Goal: Task Accomplishment & Management: Use online tool/utility

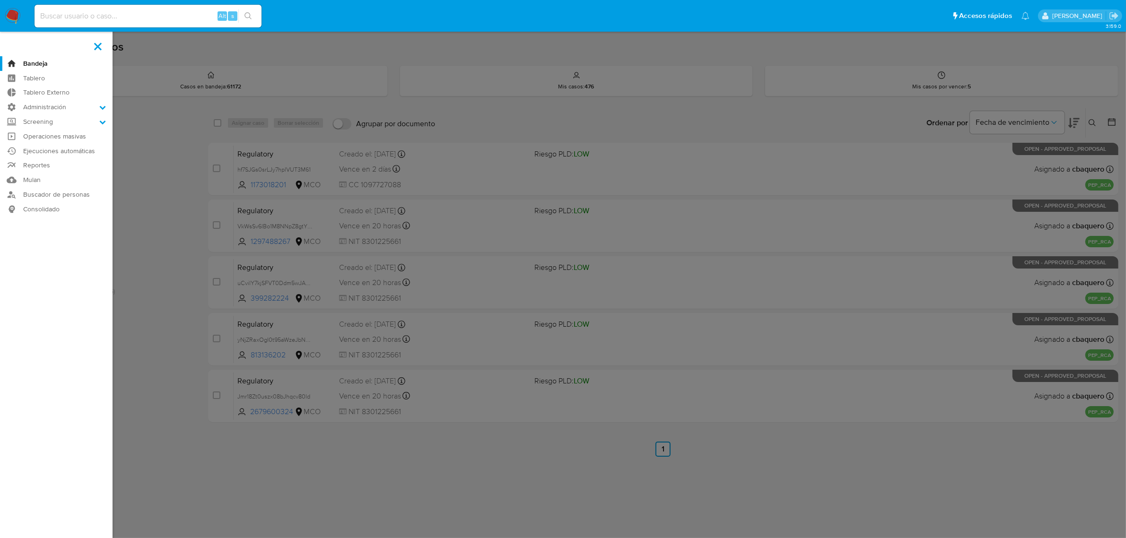
click at [142, 248] on label at bounding box center [563, 269] width 1126 height 538
click at [0, 0] on input "checkbox" at bounding box center [0, 0] width 0 height 0
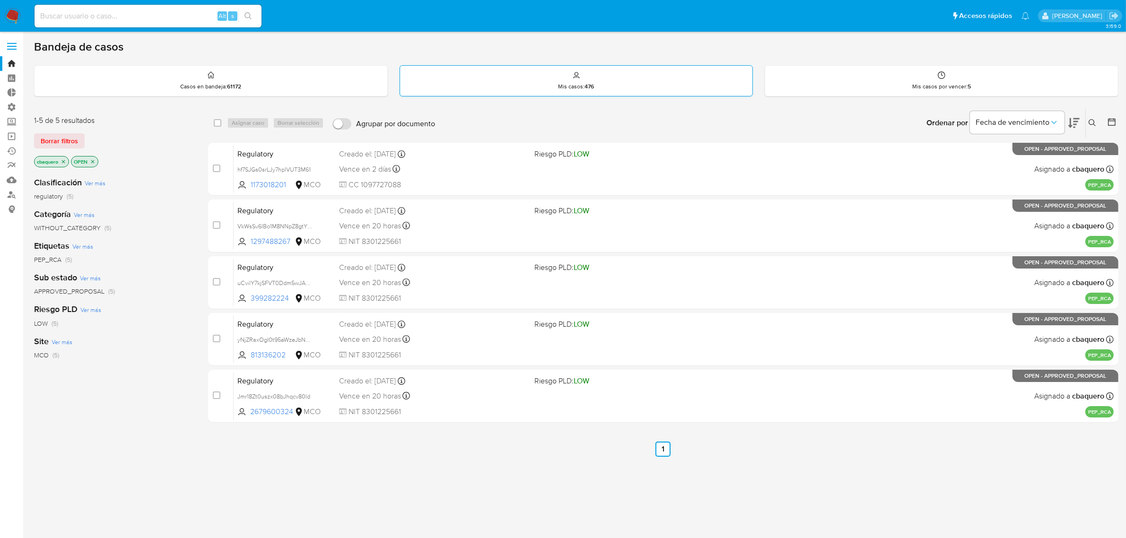
click at [545, 90] on div "Mis casos : 476" at bounding box center [576, 81] width 353 height 30
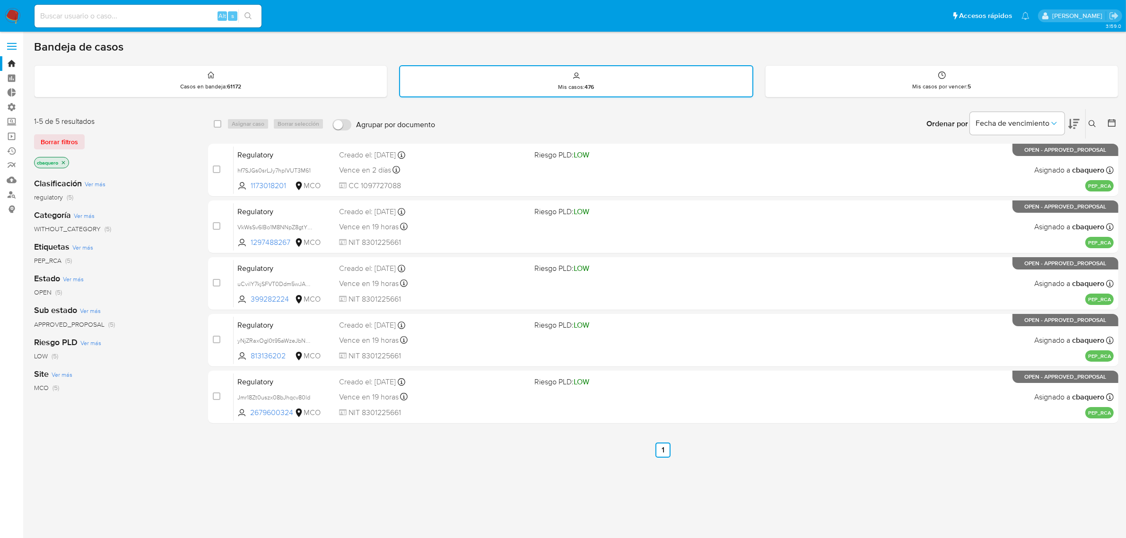
click at [680, 71] on div "Mis casos : 476" at bounding box center [576, 81] width 352 height 30
click at [1054, 116] on button "Fecha de vencimiento" at bounding box center [1017, 123] width 95 height 23
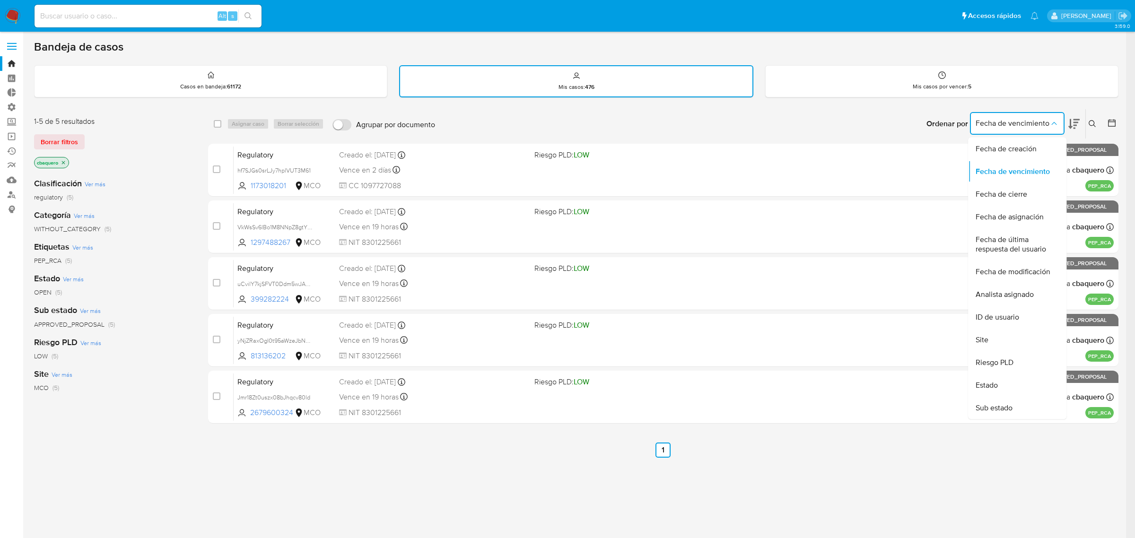
click at [1054, 116] on button "Fecha de vencimiento" at bounding box center [1017, 123] width 95 height 23
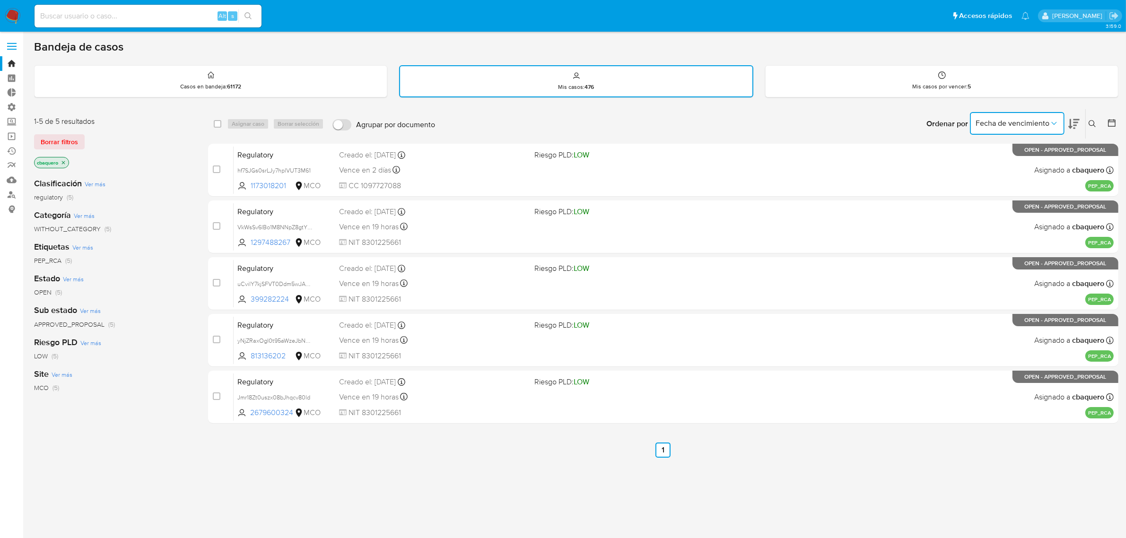
click at [1036, 122] on span "Fecha de vencimiento" at bounding box center [1012, 123] width 74 height 9
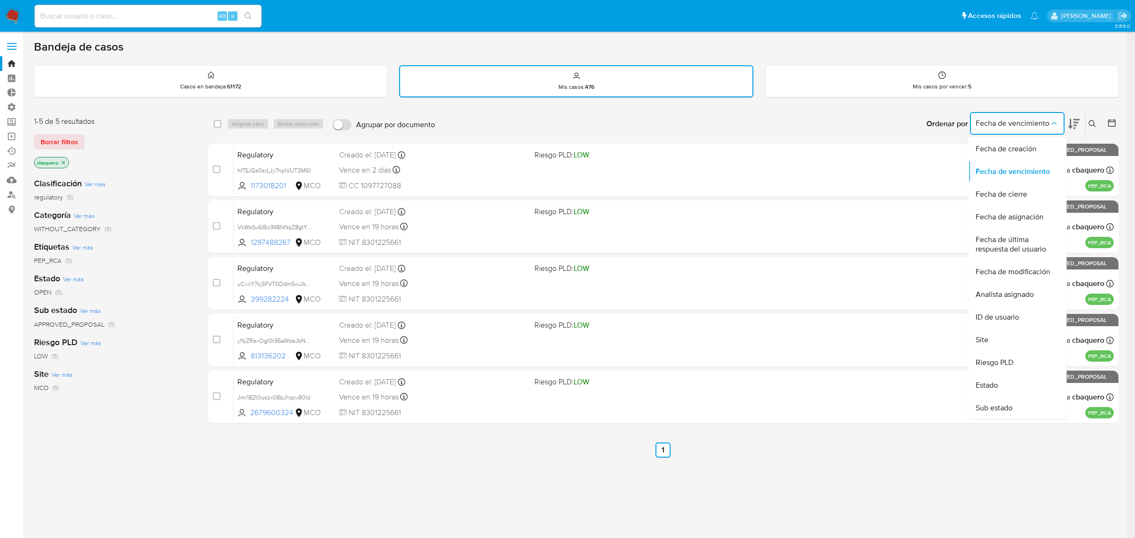
click at [1036, 122] on span "Fecha de vencimiento" at bounding box center [1012, 123] width 74 height 9
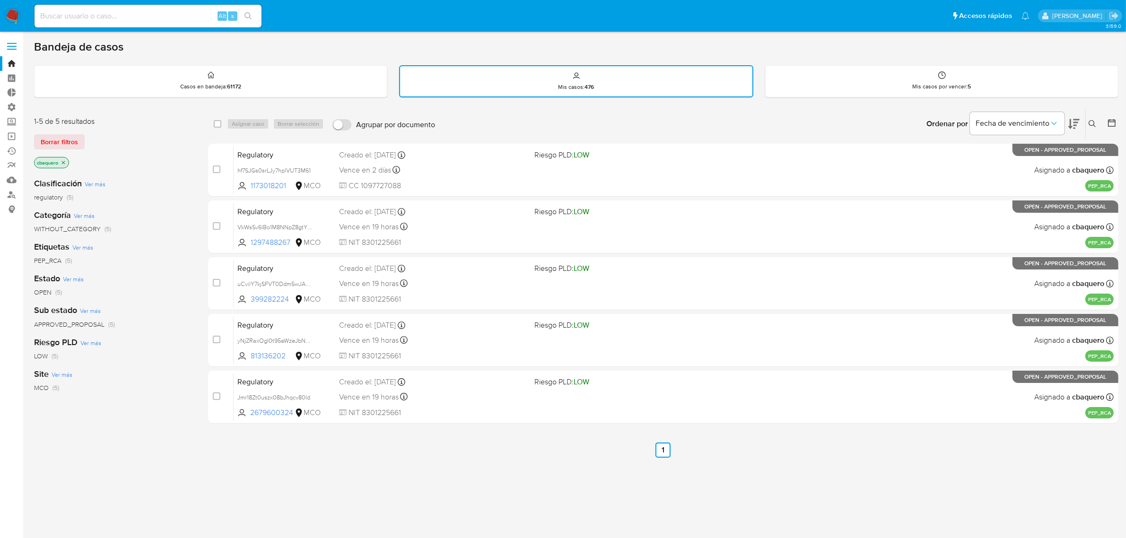
click at [9, 43] on span at bounding box center [11, 43] width 9 height 1
click at [0, 0] on input "checkbox" at bounding box center [0, 0] width 0 height 0
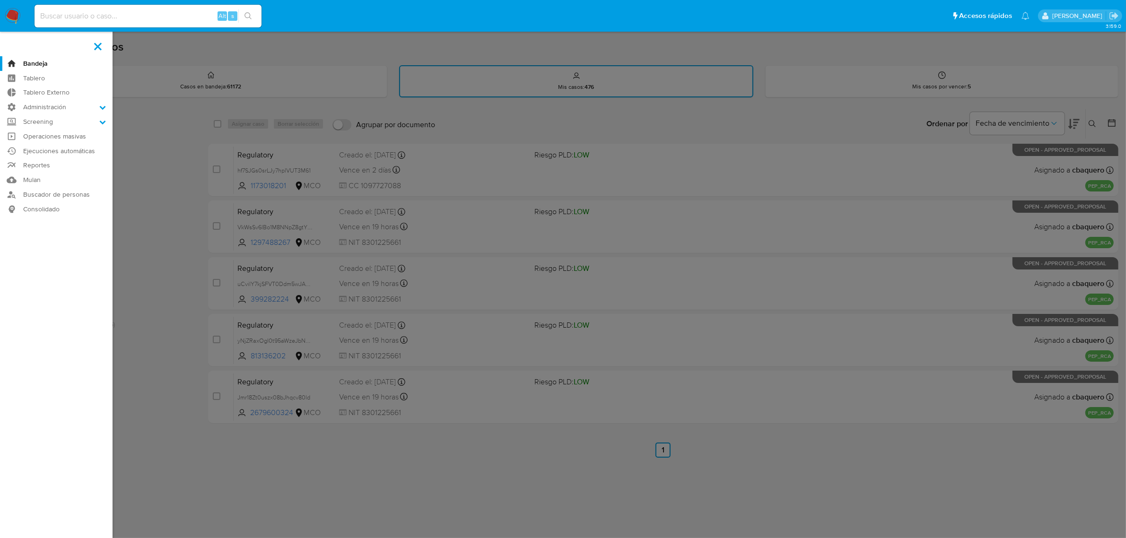
click at [190, 209] on label at bounding box center [563, 269] width 1126 height 538
click at [0, 0] on input "checkbox" at bounding box center [0, 0] width 0 height 0
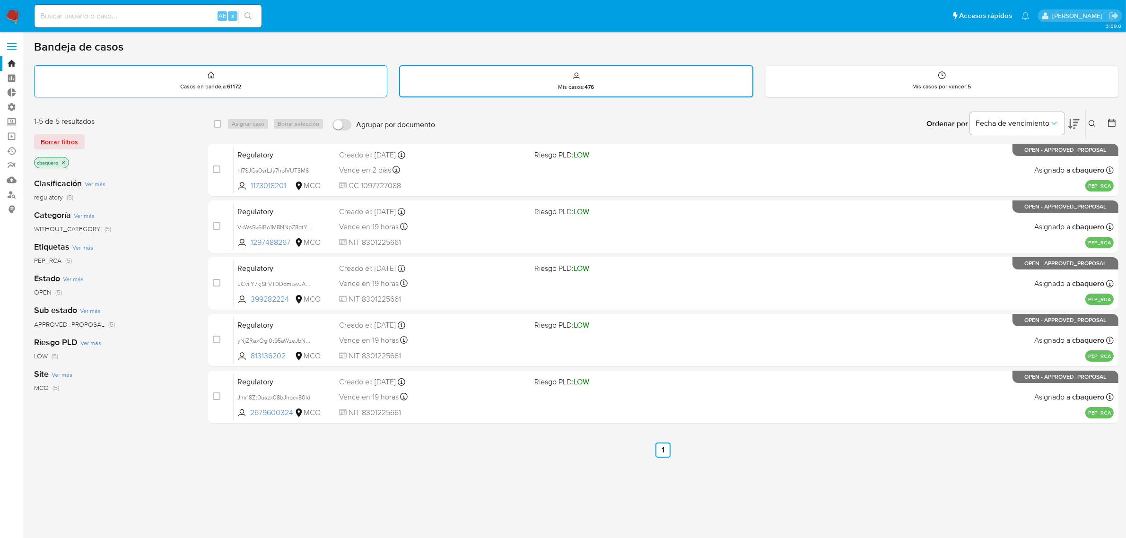
click at [202, 77] on div "Casos en bandeja : 61172" at bounding box center [211, 81] width 352 height 30
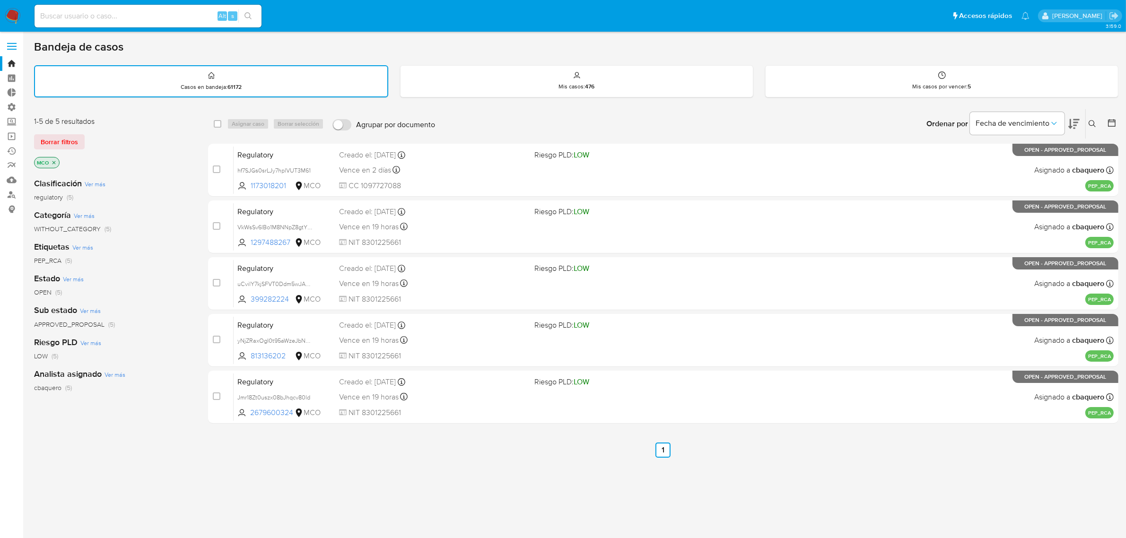
click at [1116, 122] on icon at bounding box center [1111, 122] width 9 height 9
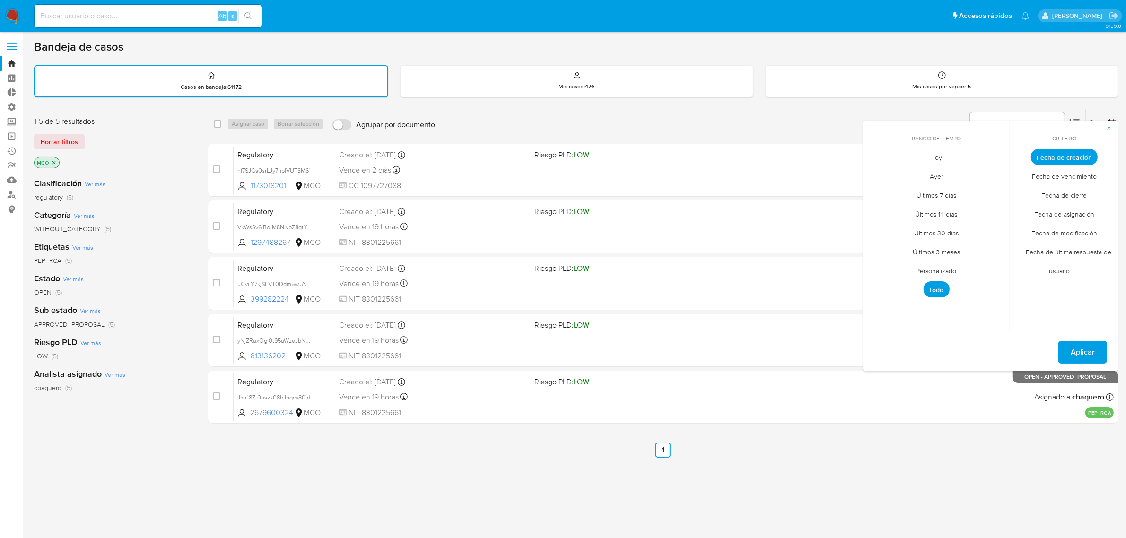
click at [1084, 194] on span "Fecha de cierre" at bounding box center [1064, 195] width 65 height 19
click at [1072, 354] on span "Aplicar" at bounding box center [1083, 352] width 24 height 21
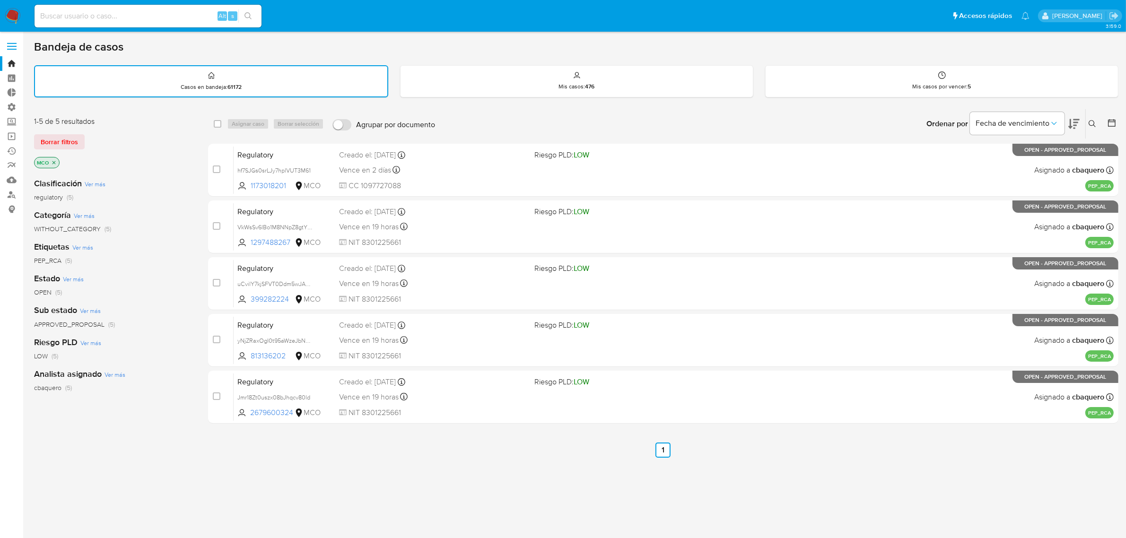
click at [54, 162] on icon "close-filter" at bounding box center [53, 162] width 3 height 3
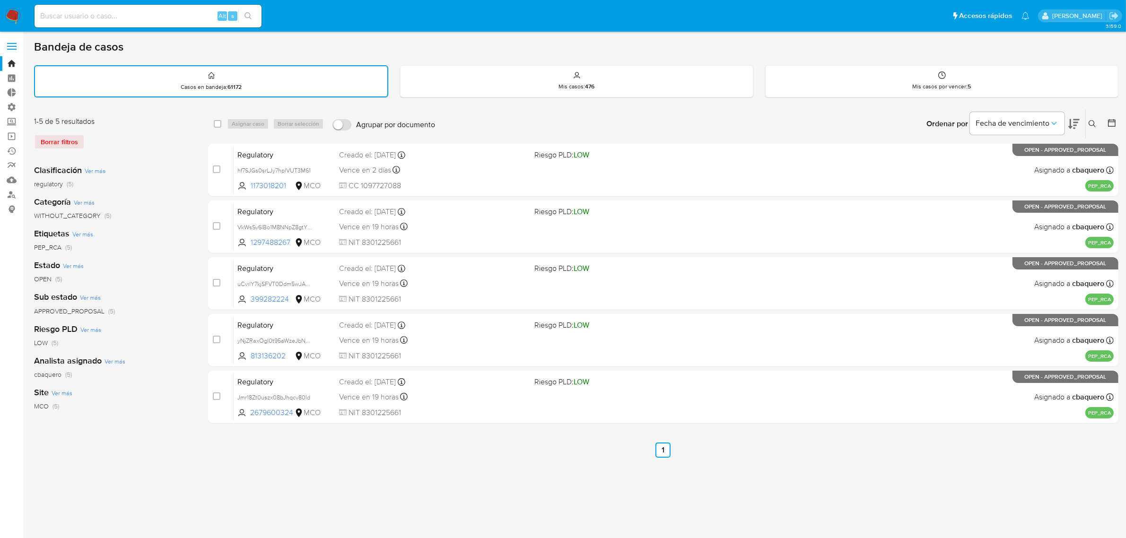
click at [74, 140] on div "Borrar filtros" at bounding box center [109, 141] width 151 height 15
click at [65, 265] on span "Ver más" at bounding box center [73, 265] width 21 height 9
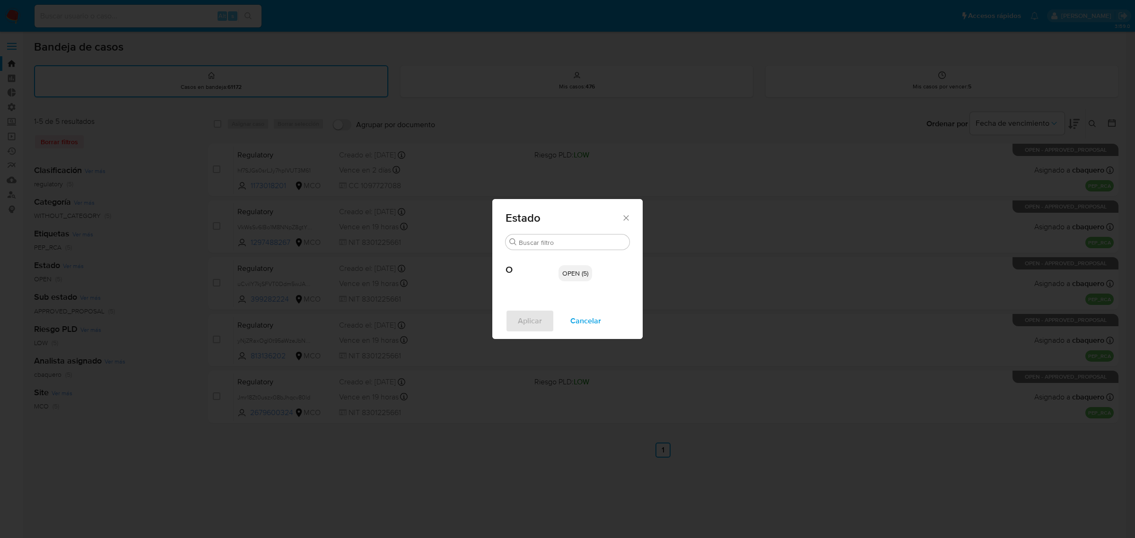
click at [587, 319] on span "Cancelar" at bounding box center [585, 321] width 31 height 21
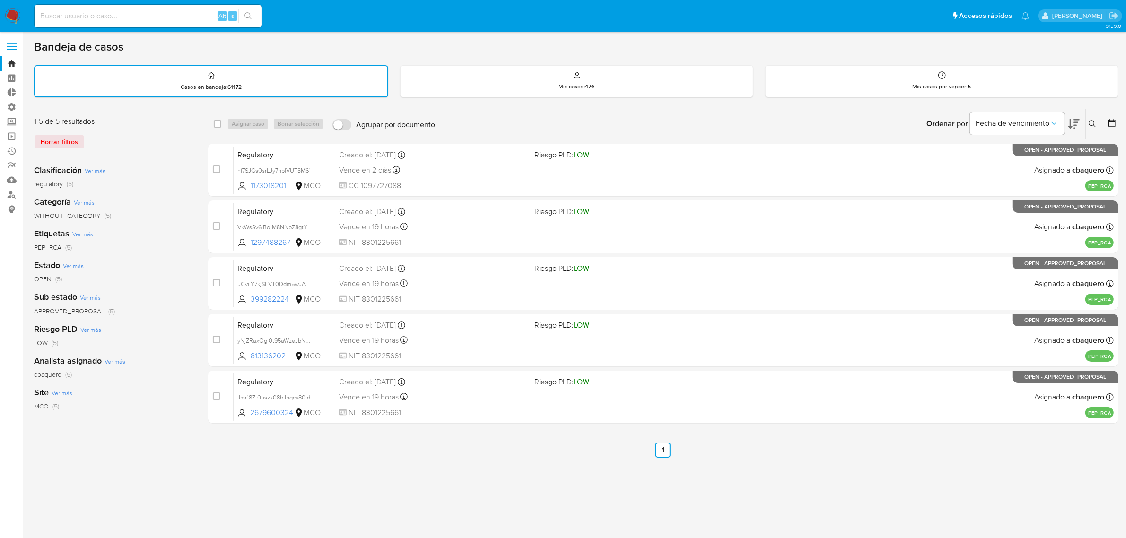
click at [8, 46] on span at bounding box center [11, 46] width 9 height 1
click at [0, 0] on input "checkbox" at bounding box center [0, 0] width 0 height 0
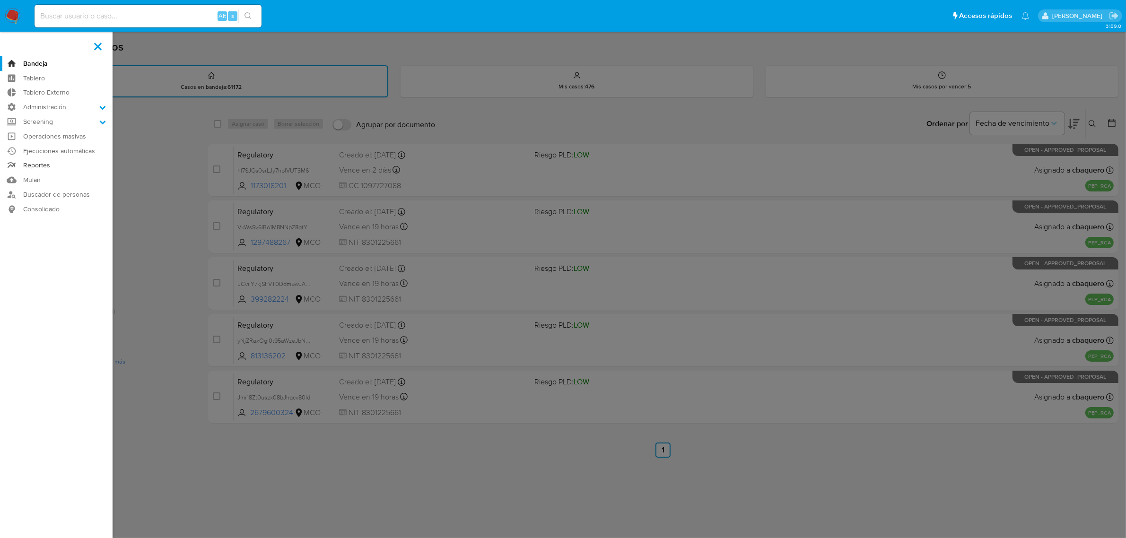
click at [35, 166] on link "Reportes" at bounding box center [56, 165] width 113 height 15
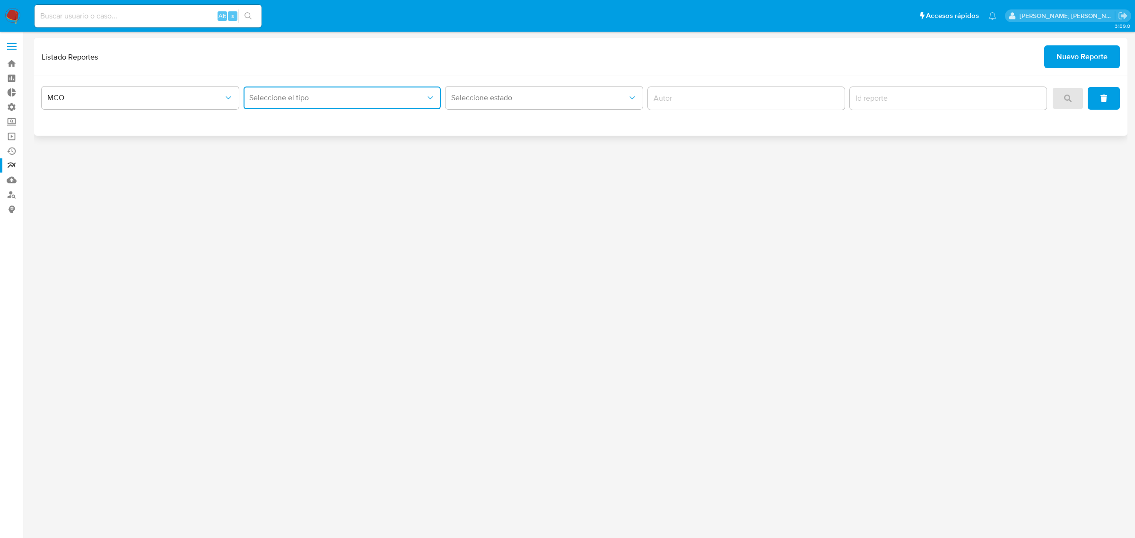
click at [343, 92] on button "Seleccione el tipo" at bounding box center [342, 98] width 197 height 23
click at [355, 121] on div "LEGAJO UNICO" at bounding box center [339, 123] width 180 height 23
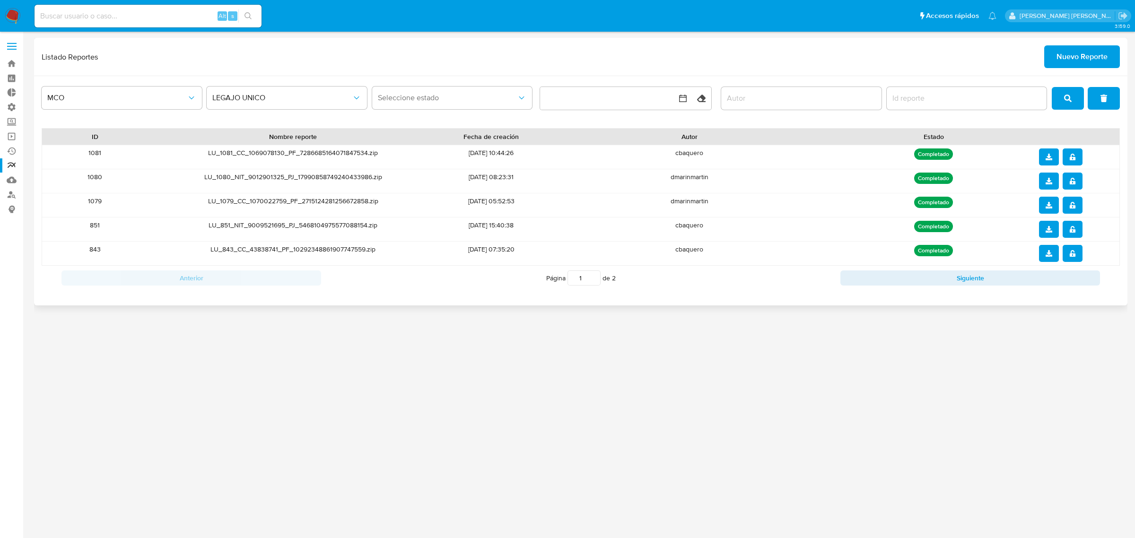
click at [17, 48] on label at bounding box center [12, 46] width 24 height 20
click at [0, 0] on input "checkbox" at bounding box center [0, 0] width 0 height 0
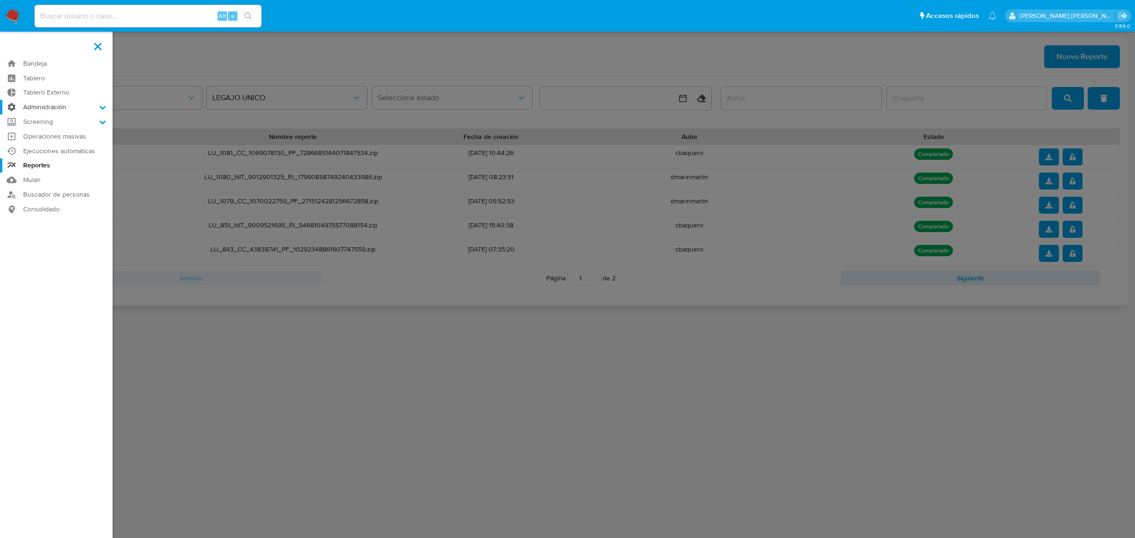
click at [45, 107] on label "Administración" at bounding box center [56, 107] width 113 height 15
click at [0, 0] on input "Administración" at bounding box center [0, 0] width 0 height 0
click at [63, 183] on label "Screening" at bounding box center [56, 181] width 113 height 15
click at [0, 0] on input "Screening" at bounding box center [0, 0] width 0 height 0
click at [65, 136] on link "Administrador de Listas" at bounding box center [56, 135] width 113 height 12
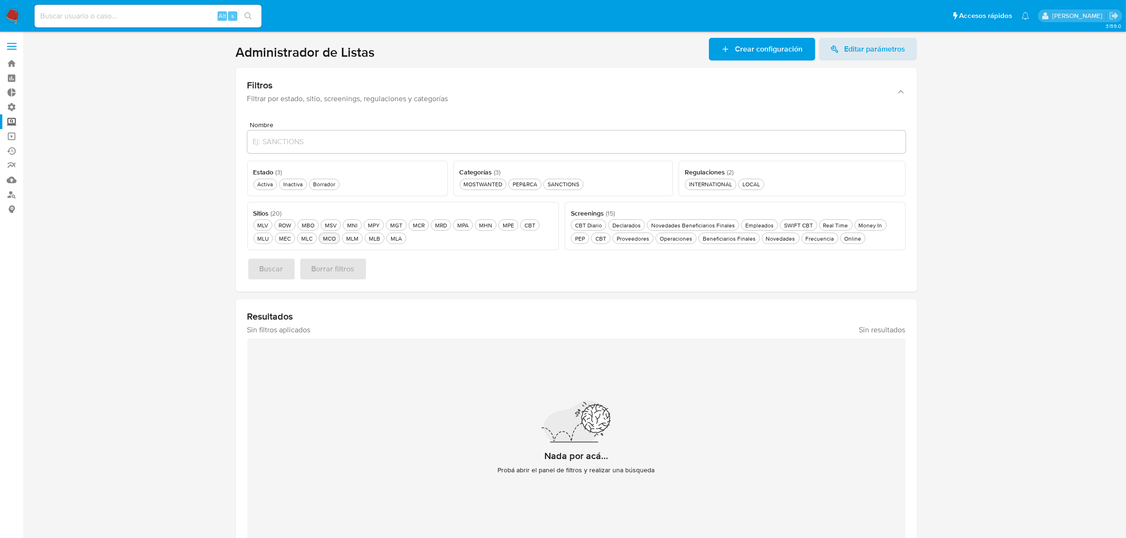
click at [330, 235] on div "MCO MCO" at bounding box center [329, 239] width 17 height 8
click at [260, 272] on span "Buscar" at bounding box center [272, 269] width 24 height 21
click at [274, 185] on div "Activa Activa" at bounding box center [264, 184] width 19 height 8
click at [278, 265] on span "Buscar" at bounding box center [272, 269] width 24 height 21
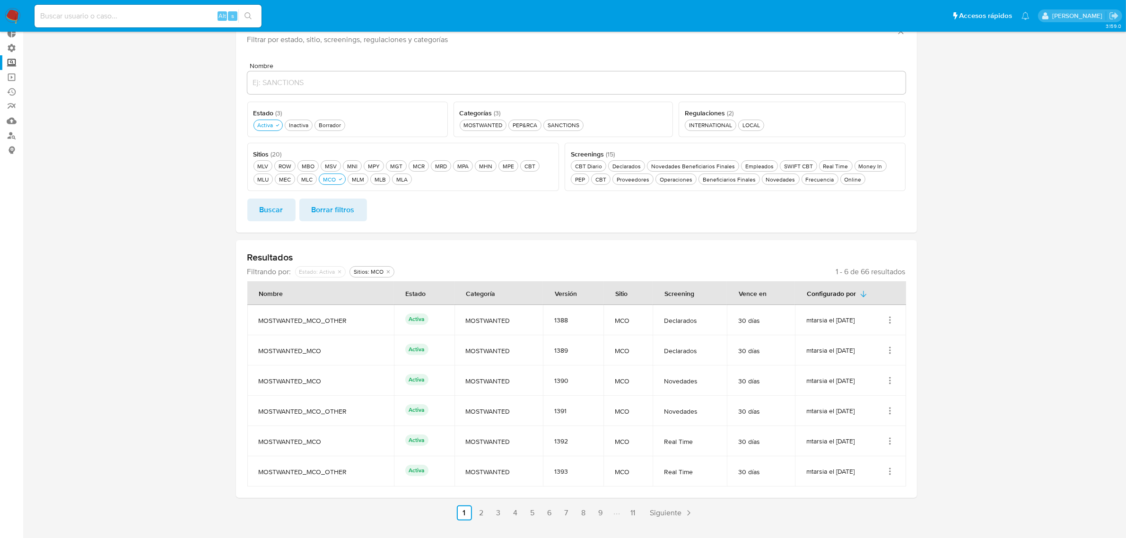
scroll to position [81, 0]
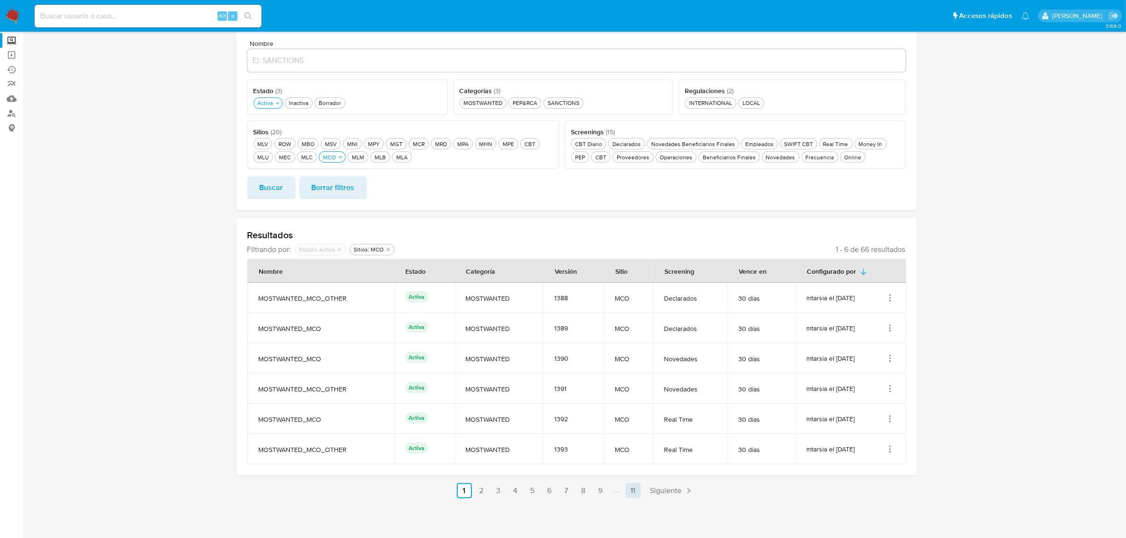
click at [634, 495] on link "11" at bounding box center [633, 490] width 15 height 15
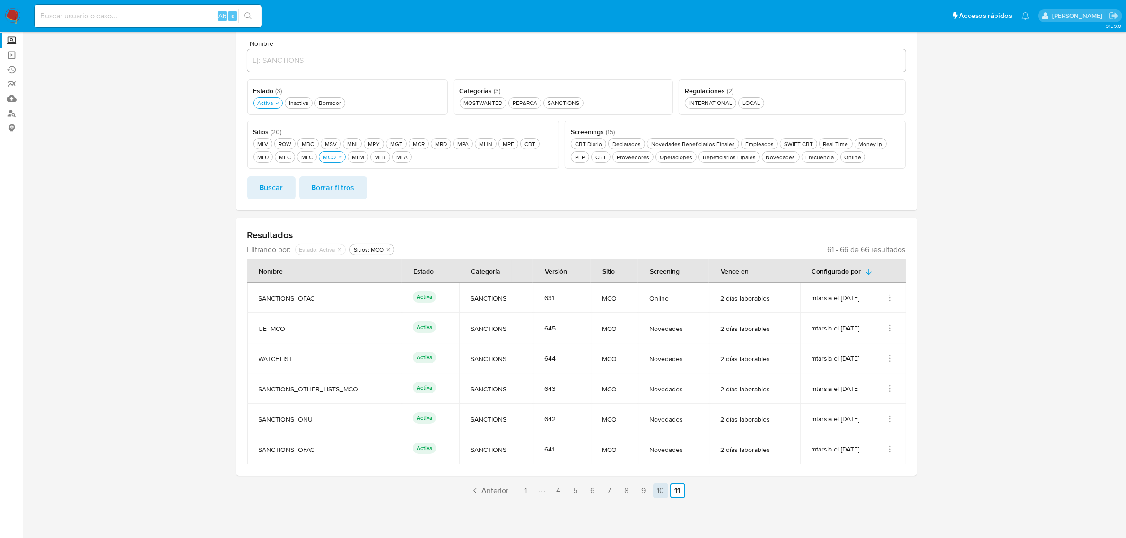
click at [661, 490] on link "10" at bounding box center [660, 490] width 15 height 15
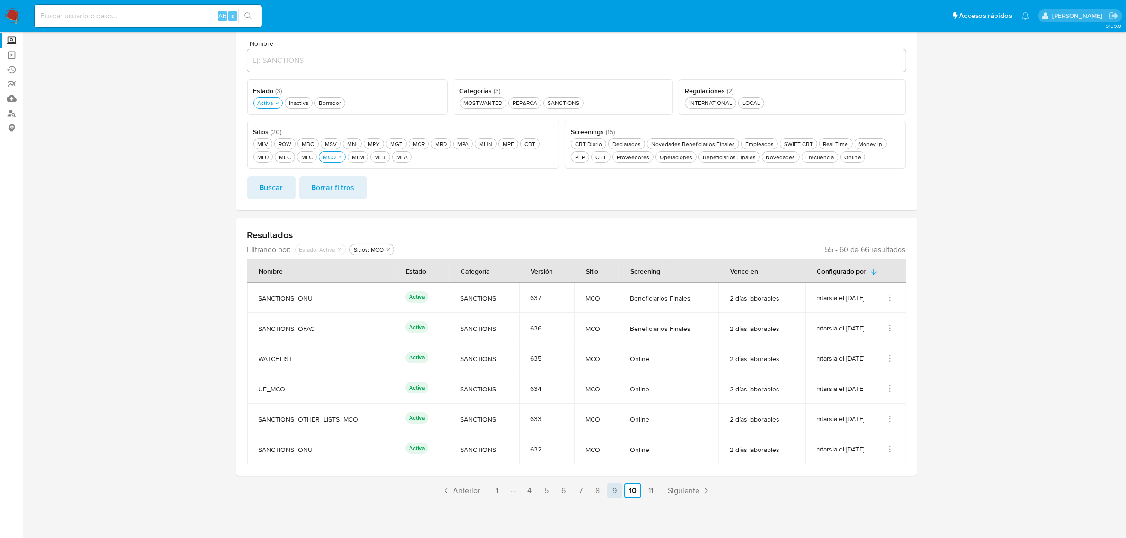
click at [617, 493] on link "9" at bounding box center [614, 490] width 15 height 15
click at [596, 495] on link "8" at bounding box center [598, 490] width 15 height 15
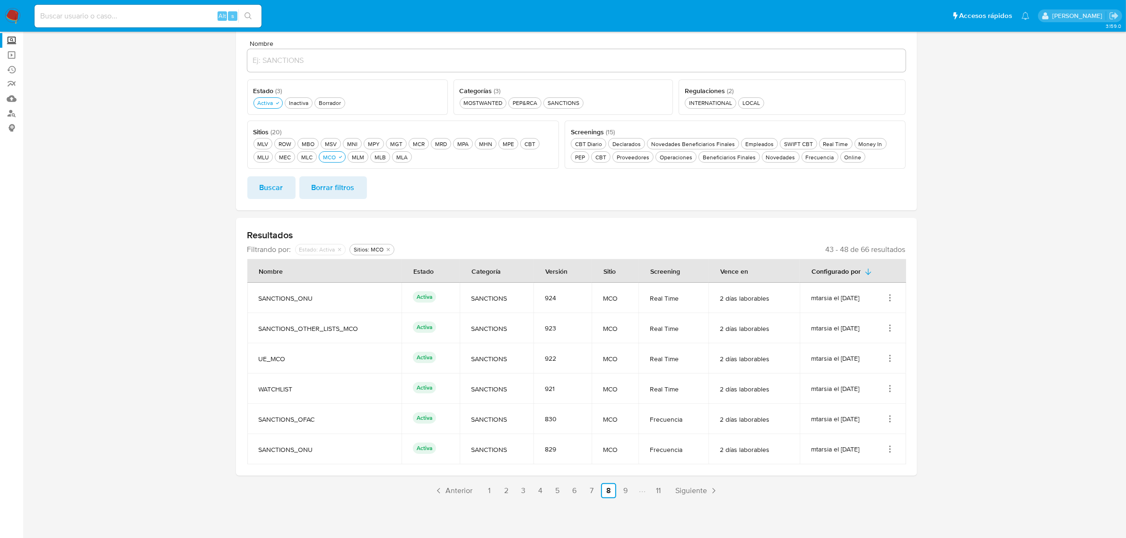
click at [588, 498] on link "7" at bounding box center [591, 490] width 15 height 15
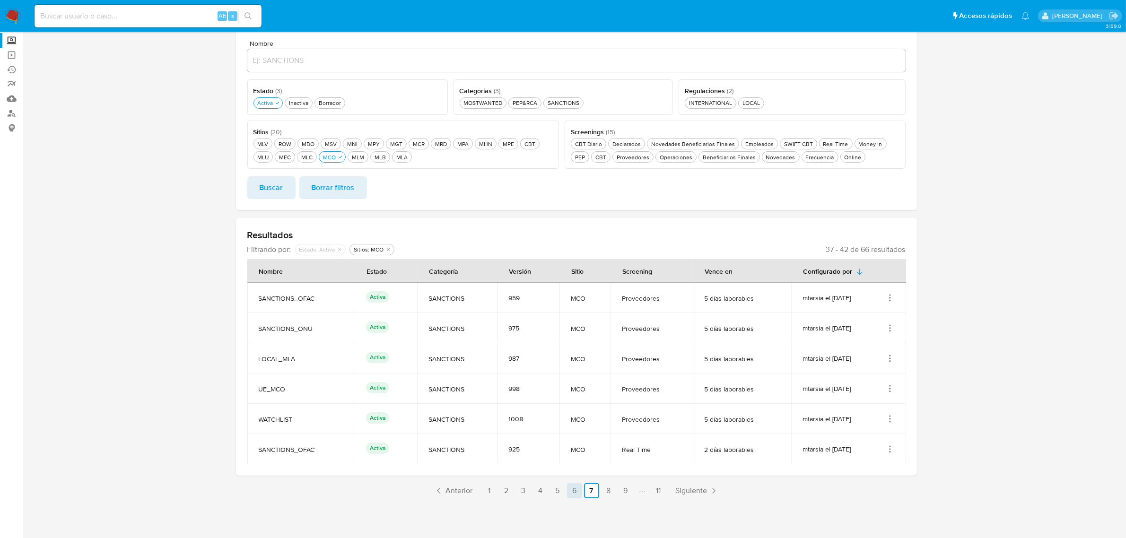
click at [575, 495] on link "6" at bounding box center [574, 490] width 15 height 15
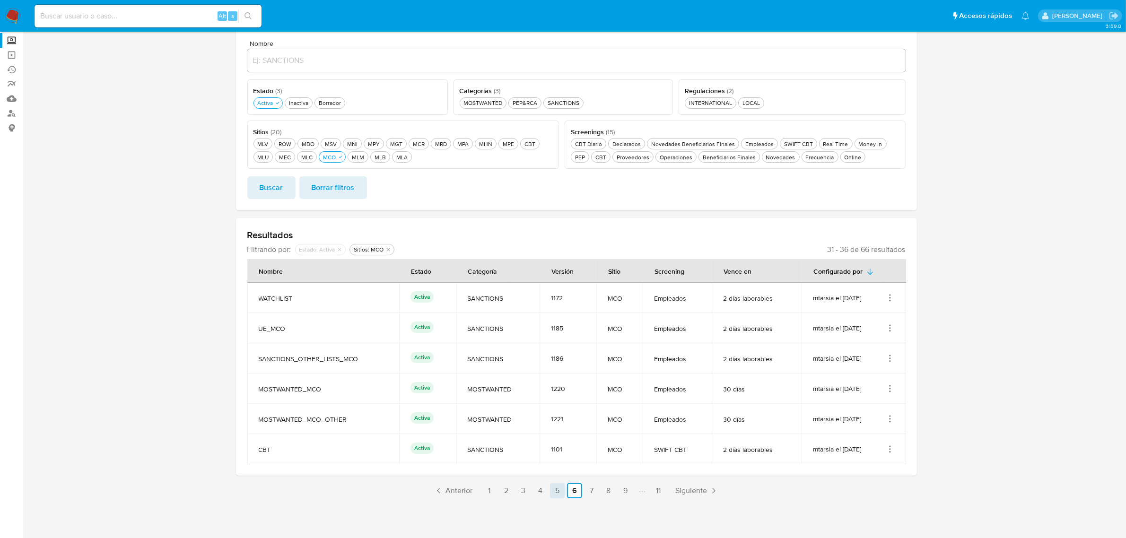
click at [564, 495] on link "5" at bounding box center [557, 490] width 15 height 15
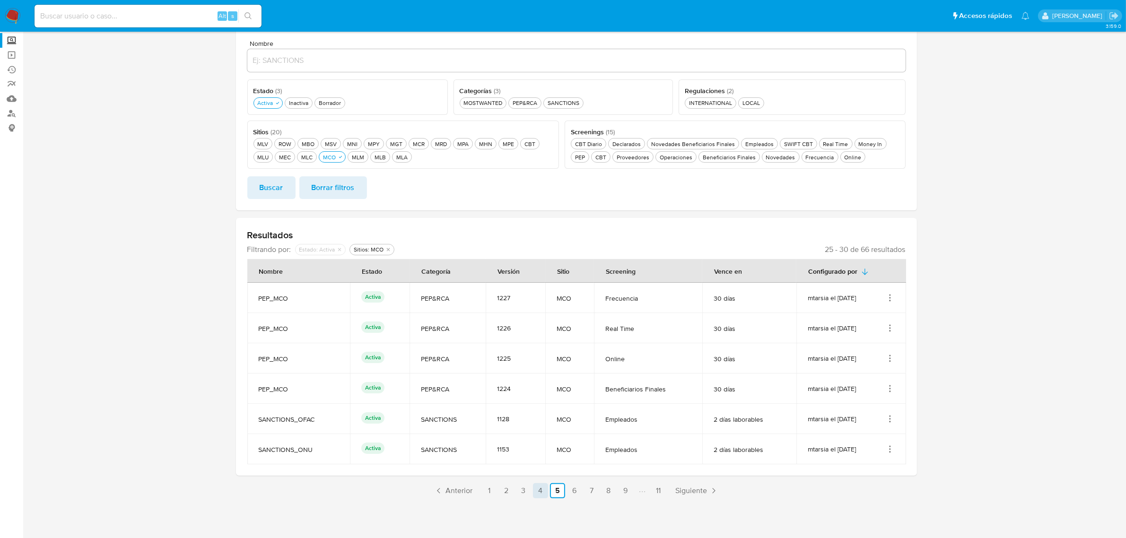
click at [533, 492] on link "4" at bounding box center [540, 490] width 15 height 15
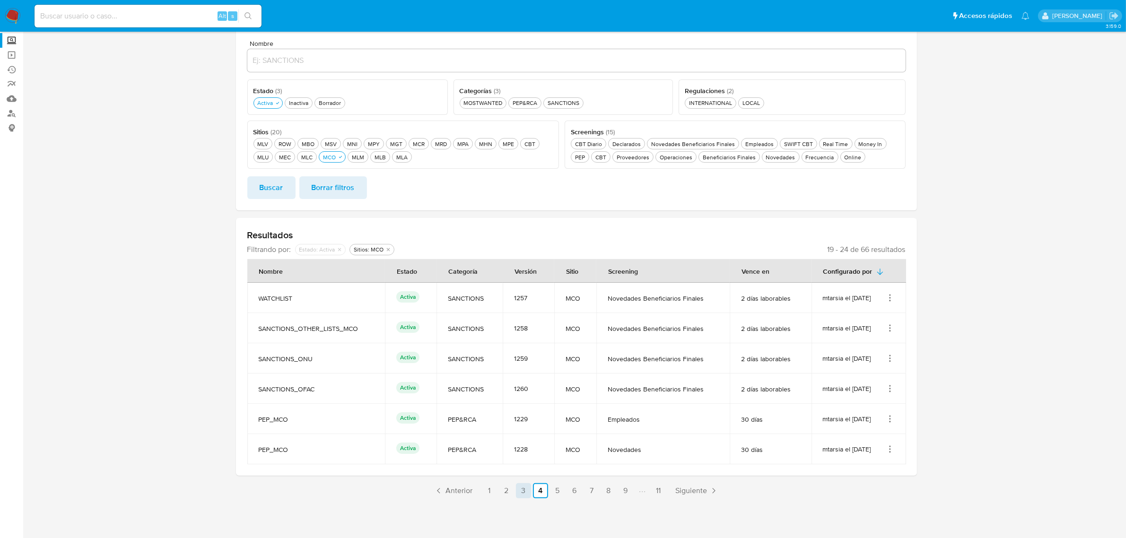
click at [522, 493] on link "3" at bounding box center [523, 490] width 15 height 15
drag, startPoint x: 511, startPoint y: 488, endPoint x: 504, endPoint y: 490, distance: 6.9
click at [509, 488] on link "2" at bounding box center [506, 490] width 15 height 15
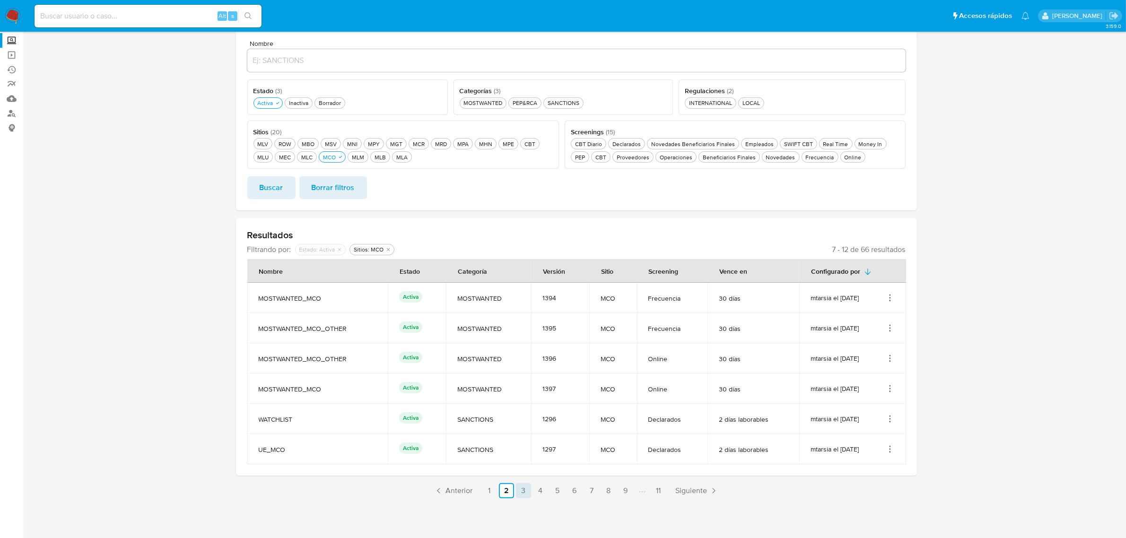
click at [490, 493] on link "1" at bounding box center [489, 490] width 15 height 15
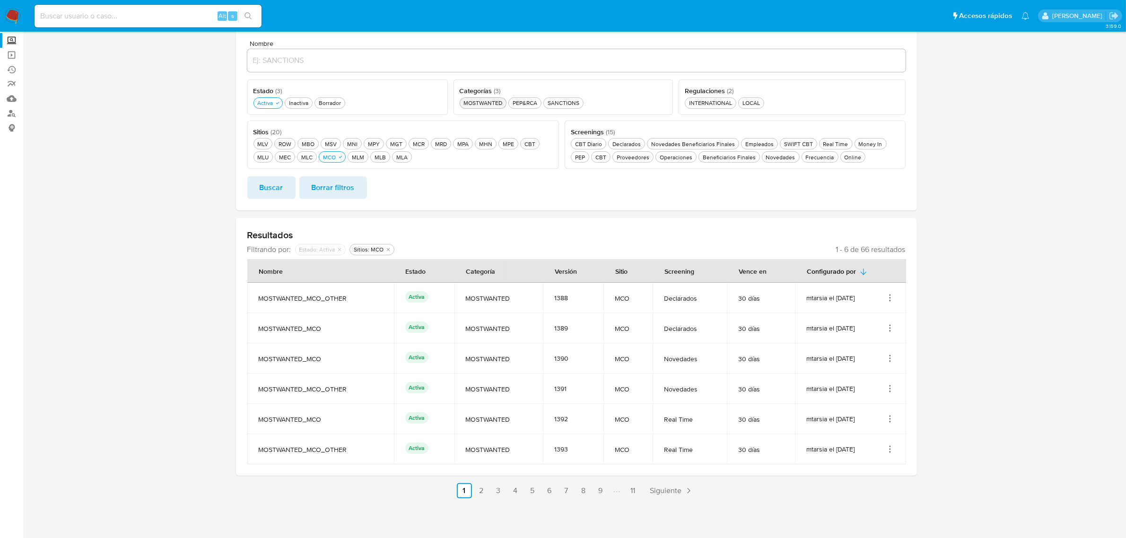
click at [484, 104] on div "MOSTWANTED MOSTWANTED" at bounding box center [482, 103] width 43 height 8
click at [263, 192] on span "Buscar" at bounding box center [272, 187] width 24 height 21
click at [554, 484] on link "2" at bounding box center [556, 490] width 15 height 15
click at [590, 492] on link "1" at bounding box center [592, 490] width 15 height 15
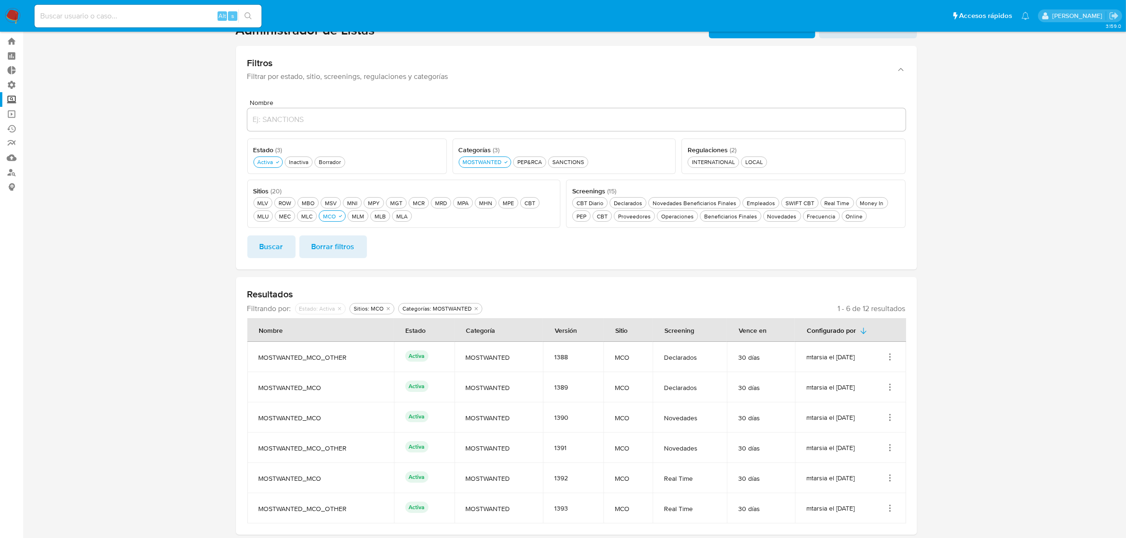
scroll to position [0, 0]
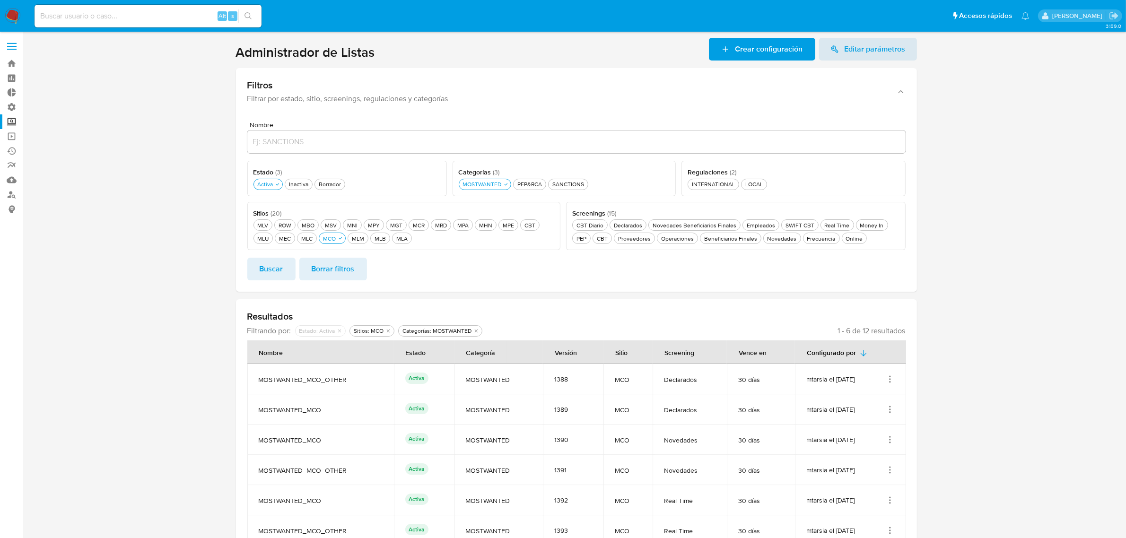
click at [10, 47] on label at bounding box center [12, 46] width 24 height 20
click at [0, 0] on input "checkbox" at bounding box center [0, 0] width 0 height 0
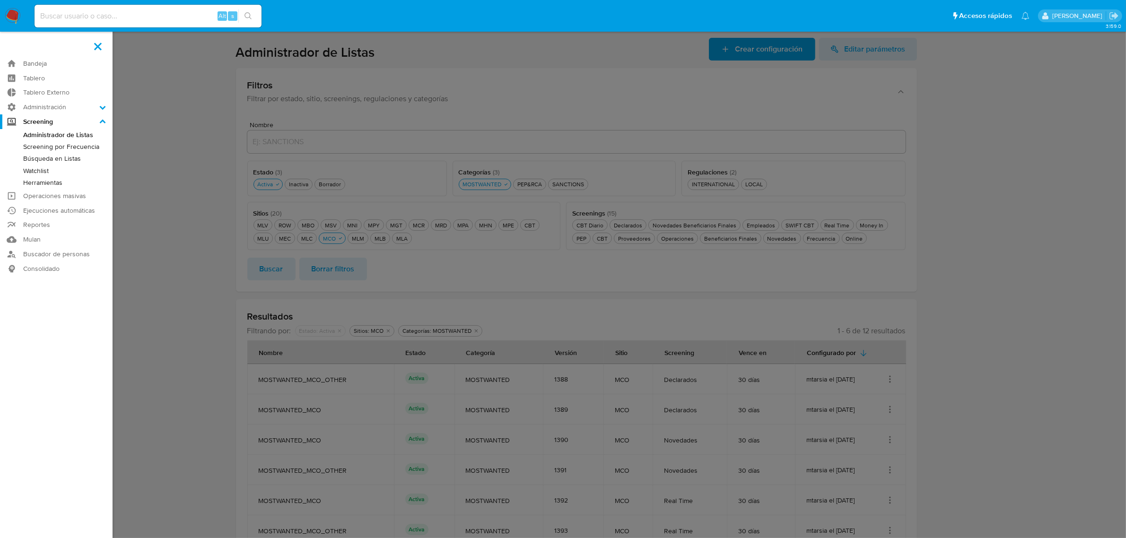
click at [169, 161] on label at bounding box center [563, 269] width 1126 height 538
click at [0, 0] on input "checkbox" at bounding box center [0, 0] width 0 height 0
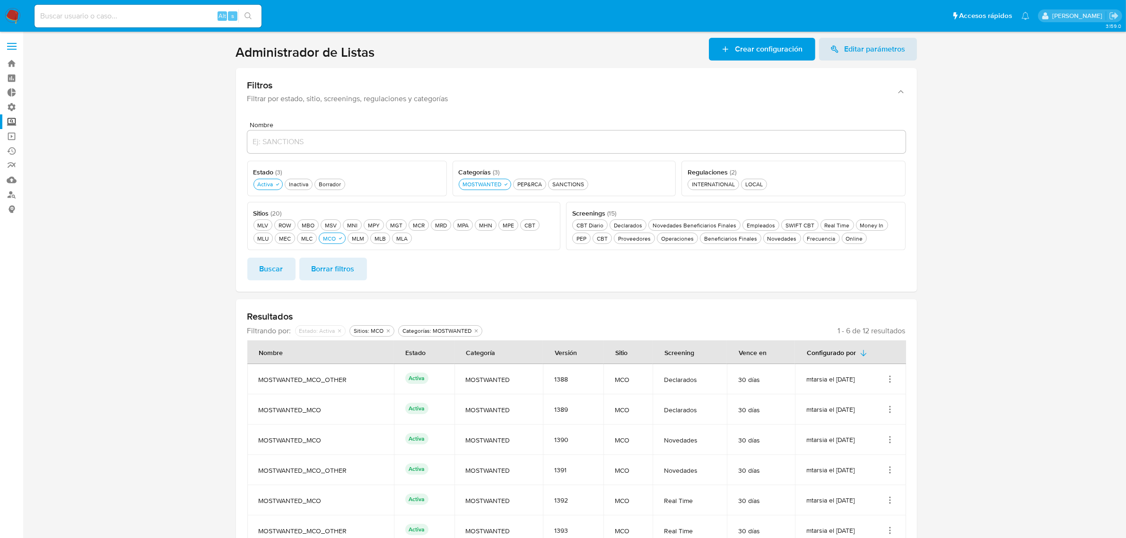
click at [6, 45] on label at bounding box center [12, 46] width 24 height 20
click at [0, 0] on input "checkbox" at bounding box center [0, 0] width 0 height 0
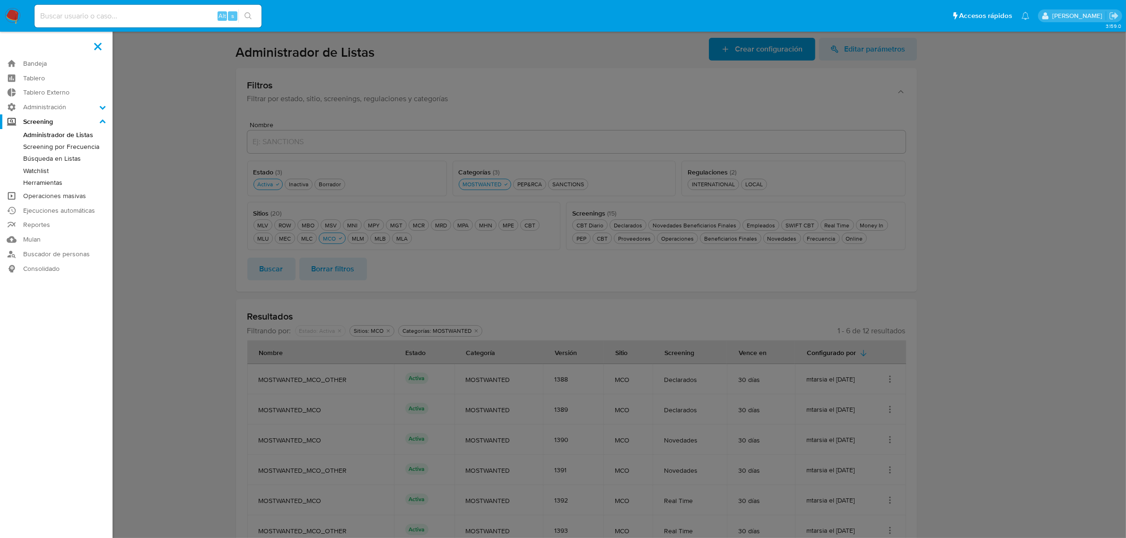
click at [65, 196] on link "Operaciones masivas" at bounding box center [56, 196] width 113 height 15
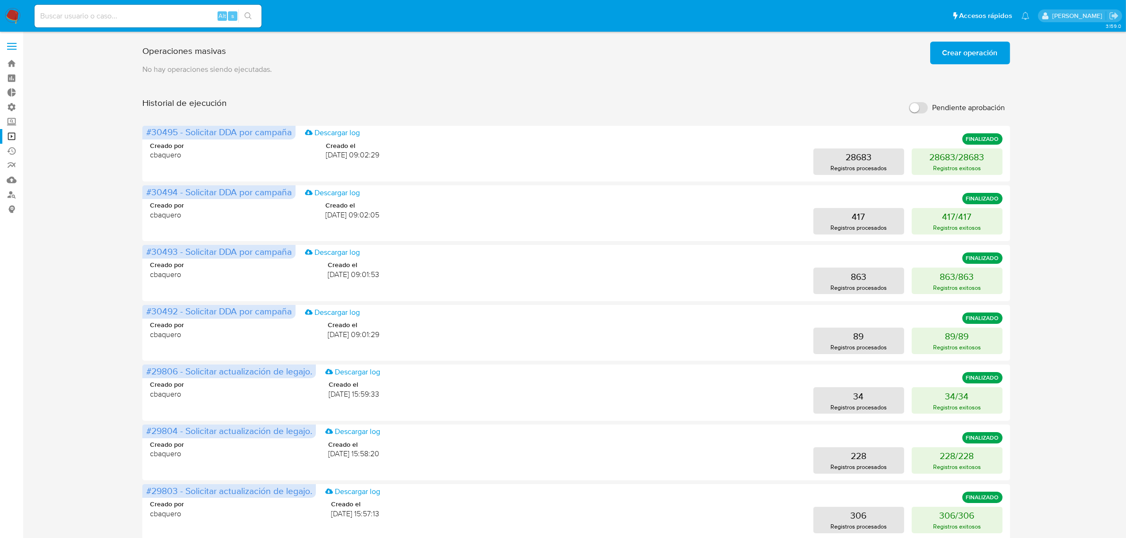
click at [987, 52] on span "Crear operación" at bounding box center [969, 53] width 55 height 21
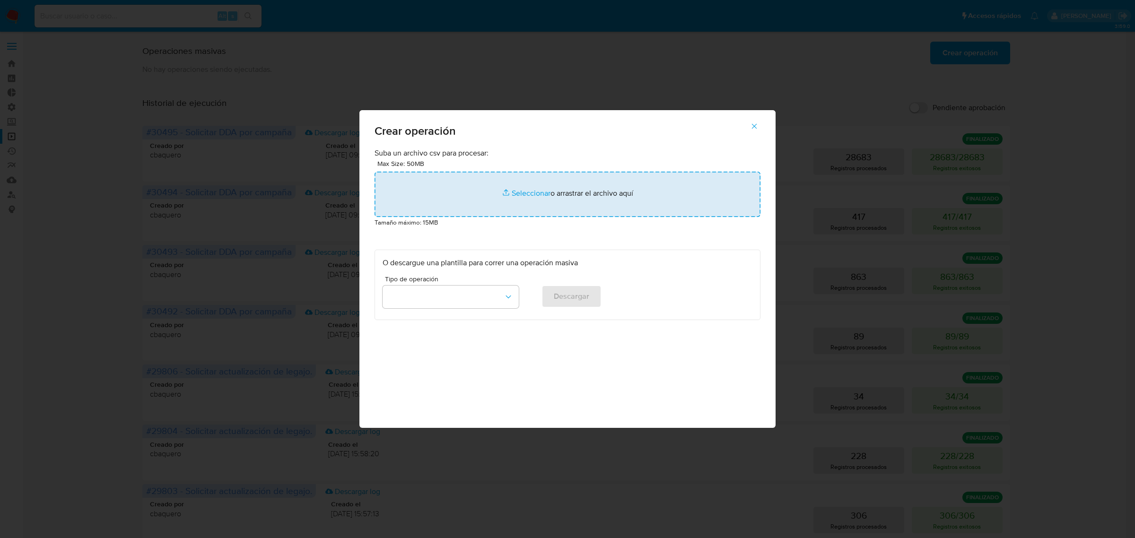
click at [524, 202] on input "file" at bounding box center [567, 194] width 386 height 45
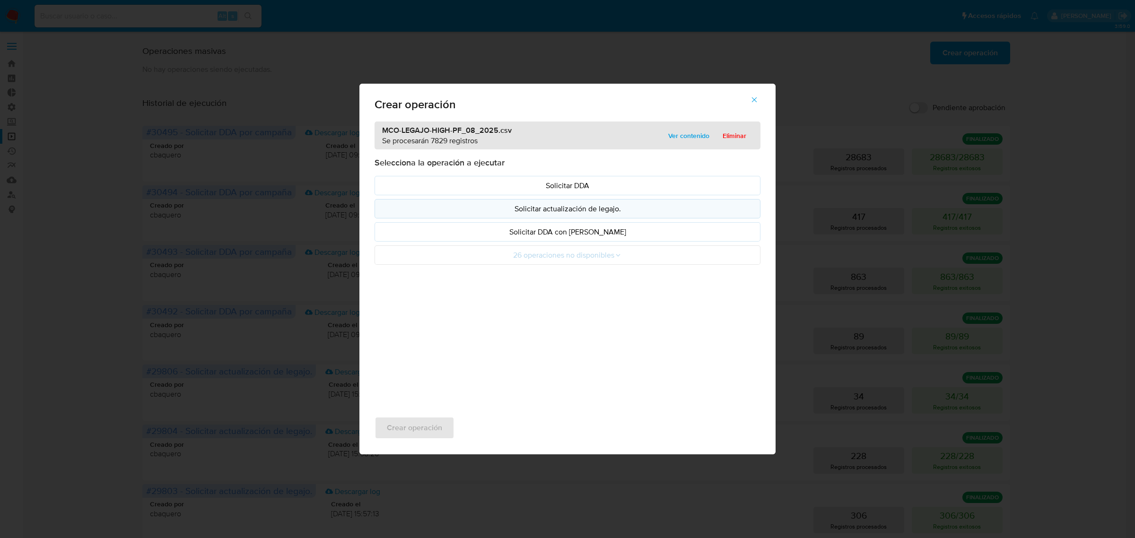
click at [534, 214] on p "Solicitar actualización de legajo." at bounding box center [568, 208] width 370 height 11
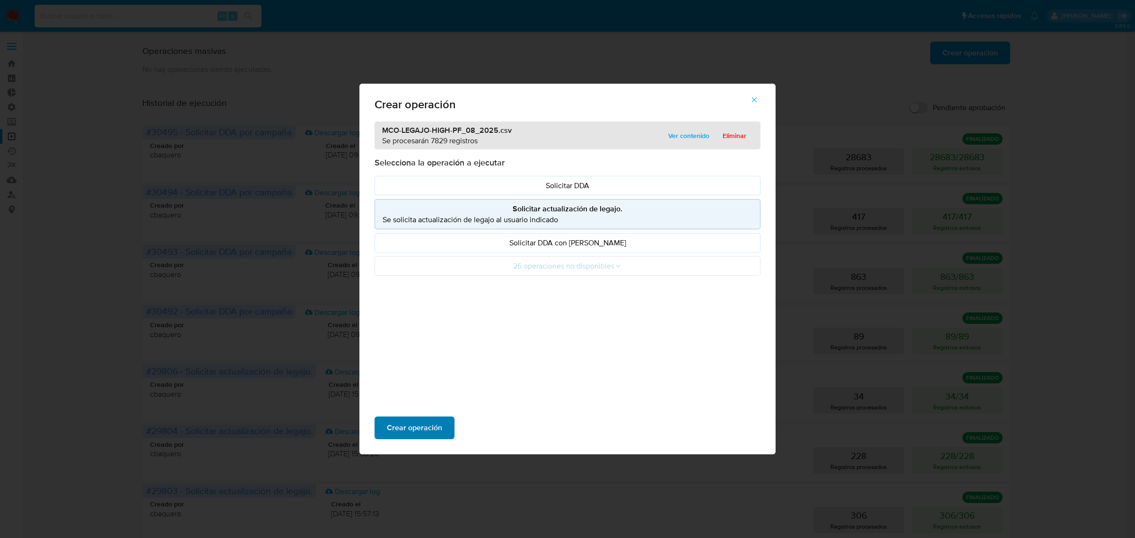
click at [400, 427] on span "Crear operación" at bounding box center [414, 428] width 55 height 21
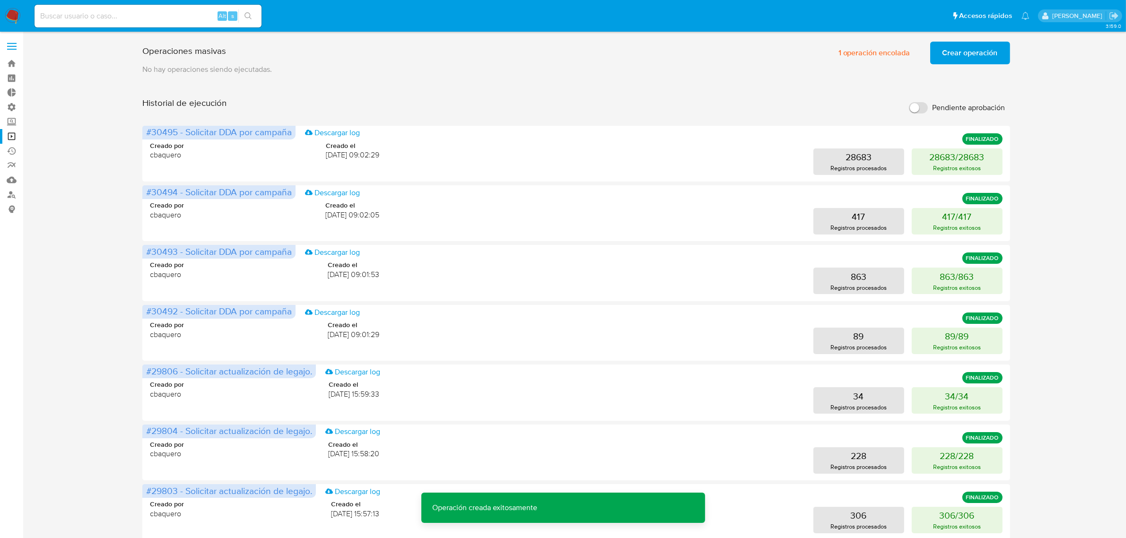
click at [960, 61] on span "Crear operación" at bounding box center [969, 53] width 55 height 21
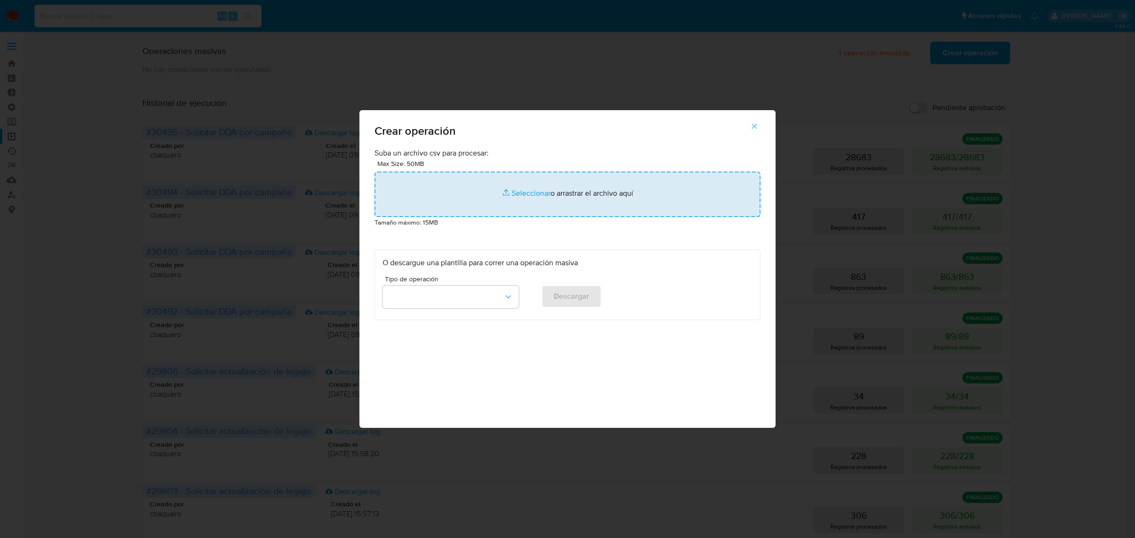
click at [538, 187] on input "file" at bounding box center [567, 194] width 386 height 45
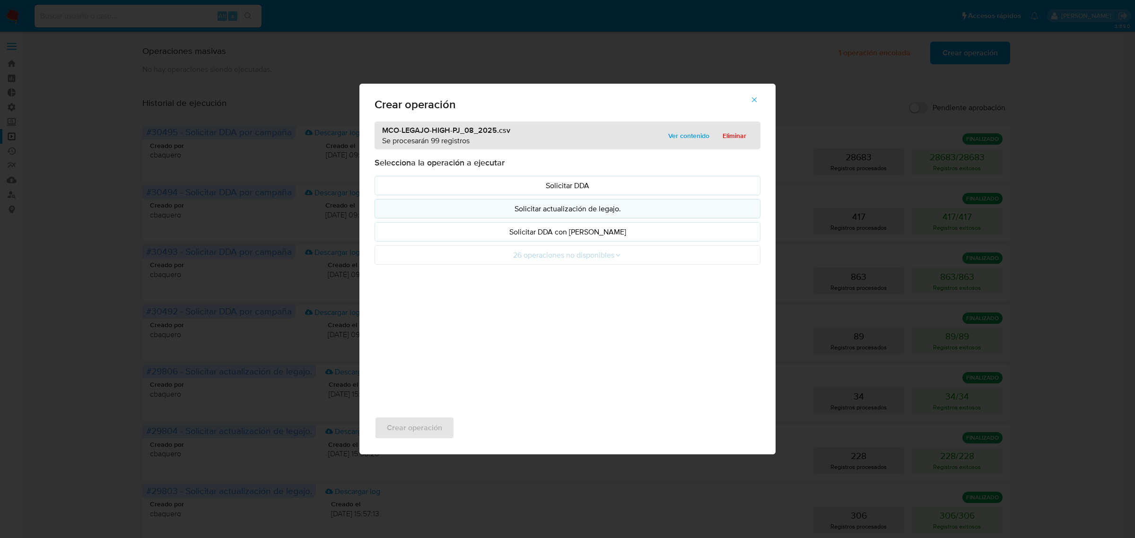
click at [571, 201] on button "Solicitar actualización de legajo." at bounding box center [567, 208] width 386 height 19
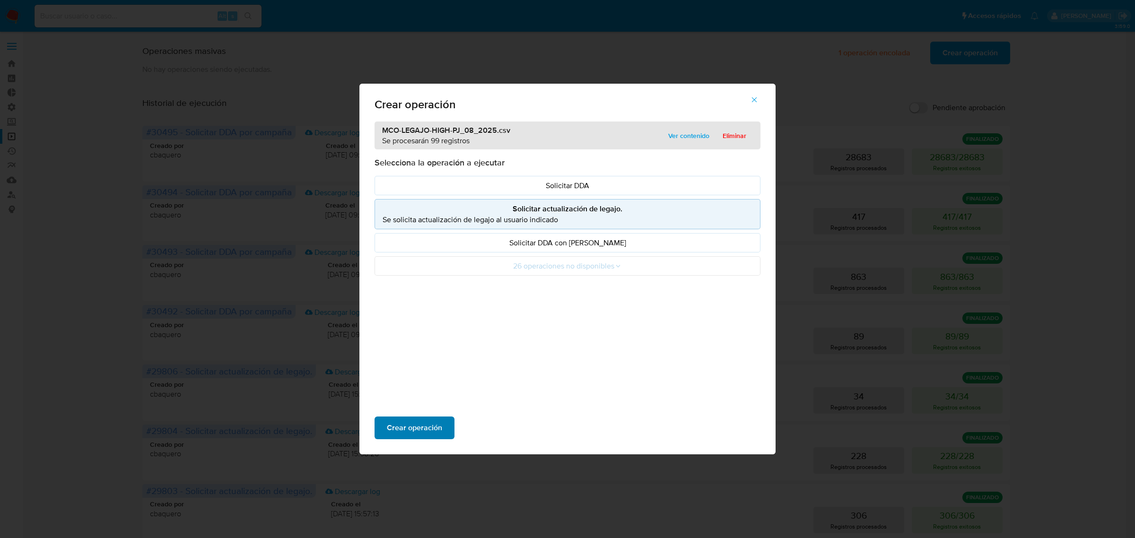
click at [395, 427] on span "Crear operación" at bounding box center [414, 428] width 55 height 21
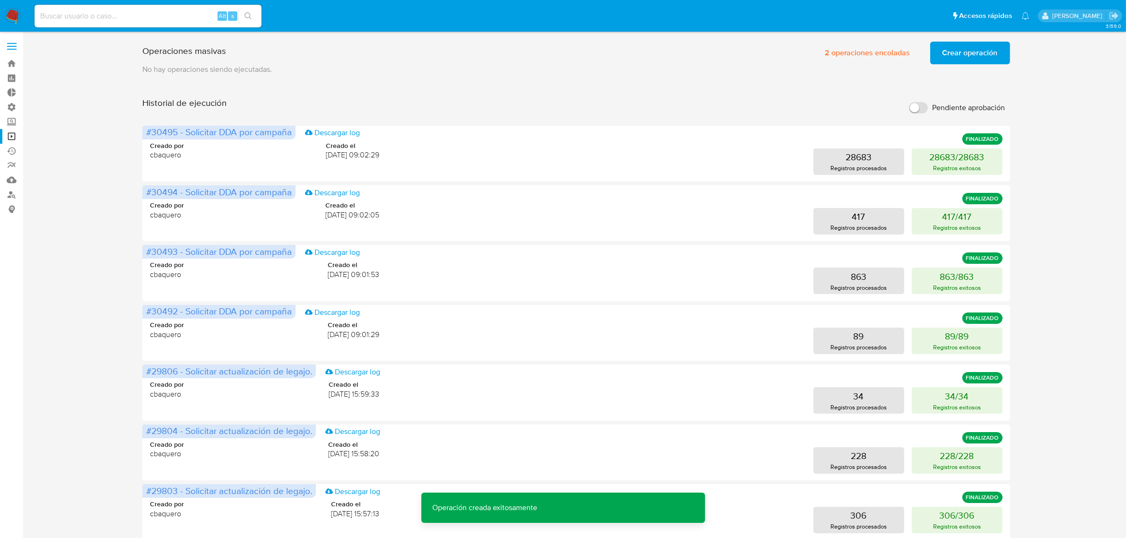
click at [962, 59] on span "Crear operación" at bounding box center [969, 53] width 55 height 21
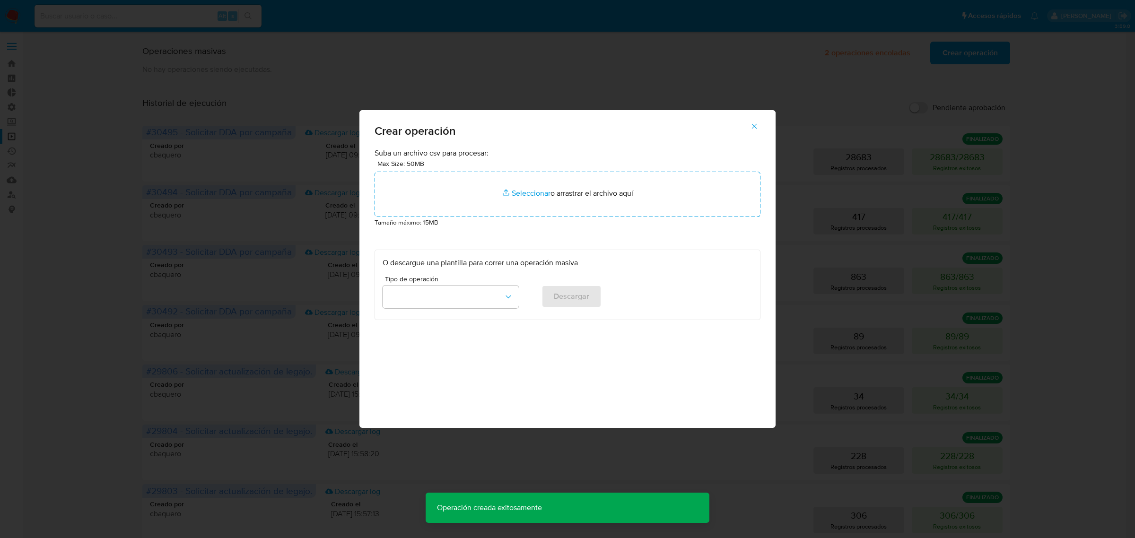
click at [621, 168] on div "Max Size: 50MB Seleccionar archivos Seleccionar o arrastrar el archivo aquí" at bounding box center [567, 187] width 386 height 59
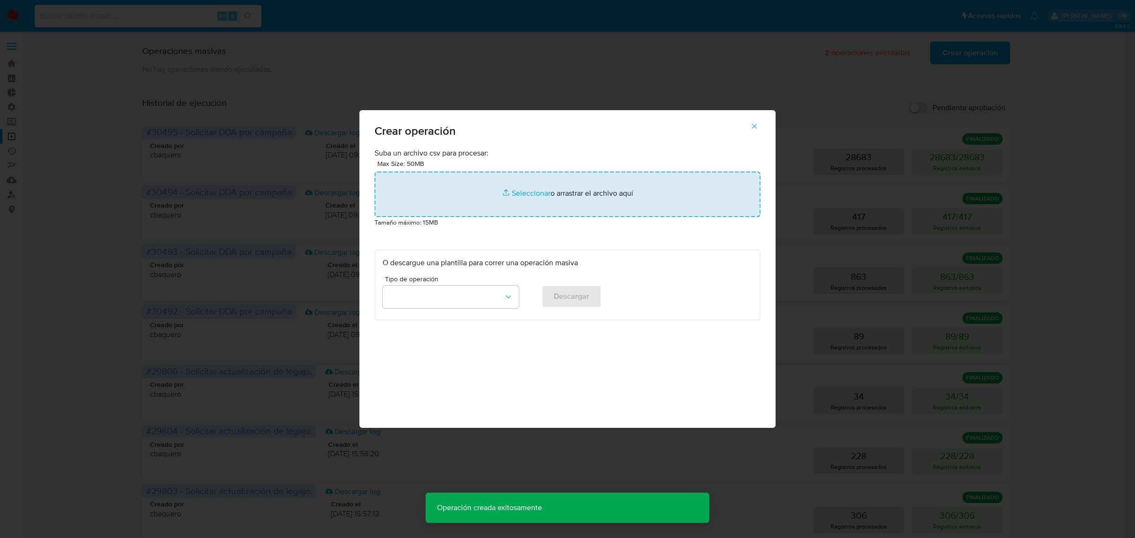
click at [624, 178] on input "file" at bounding box center [567, 194] width 386 height 45
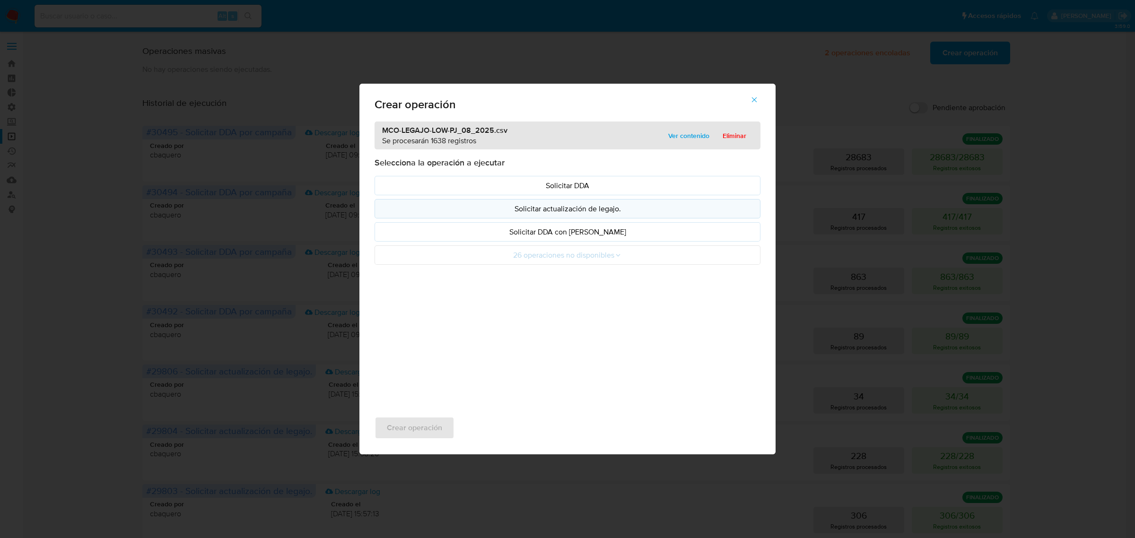
click at [538, 215] on li "Solicitar actualización de legajo." at bounding box center [567, 208] width 386 height 19
click at [538, 214] on p "Solicitar actualización de legajo." at bounding box center [568, 208] width 370 height 11
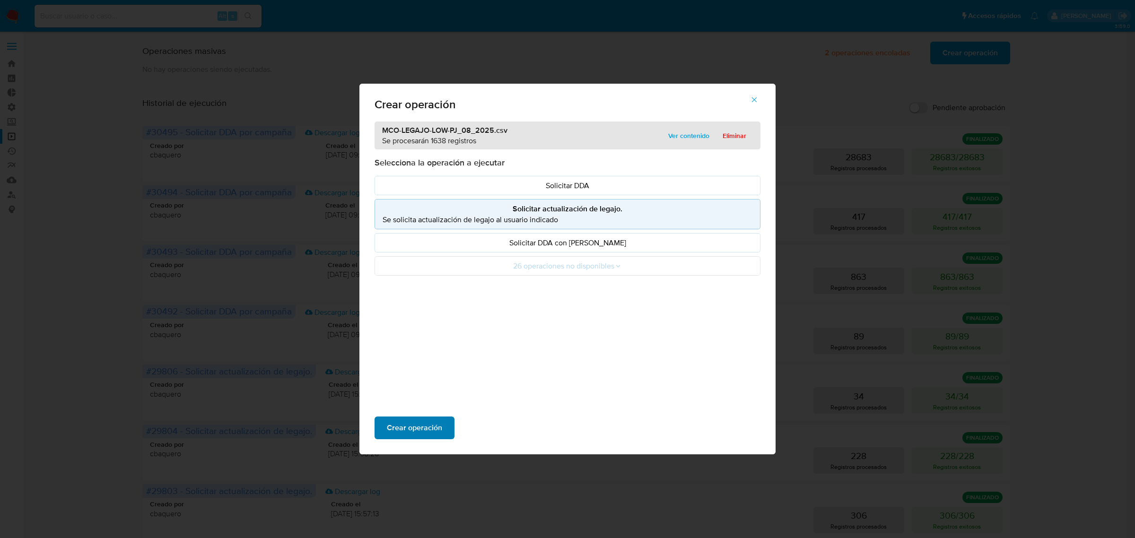
click at [395, 431] on span "Crear operación" at bounding box center [414, 428] width 55 height 21
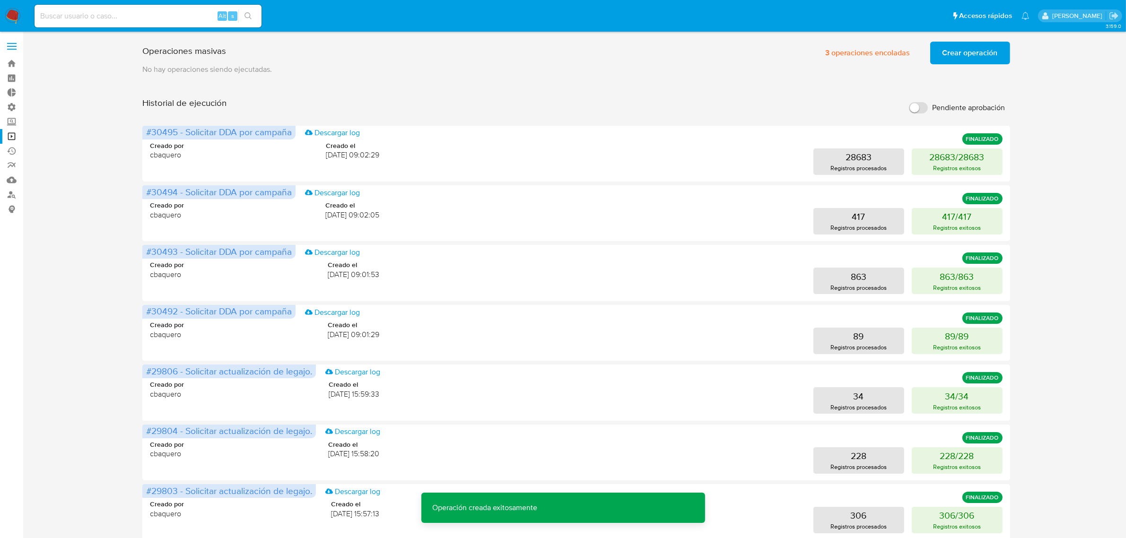
click at [962, 51] on span "Crear operación" at bounding box center [969, 53] width 55 height 21
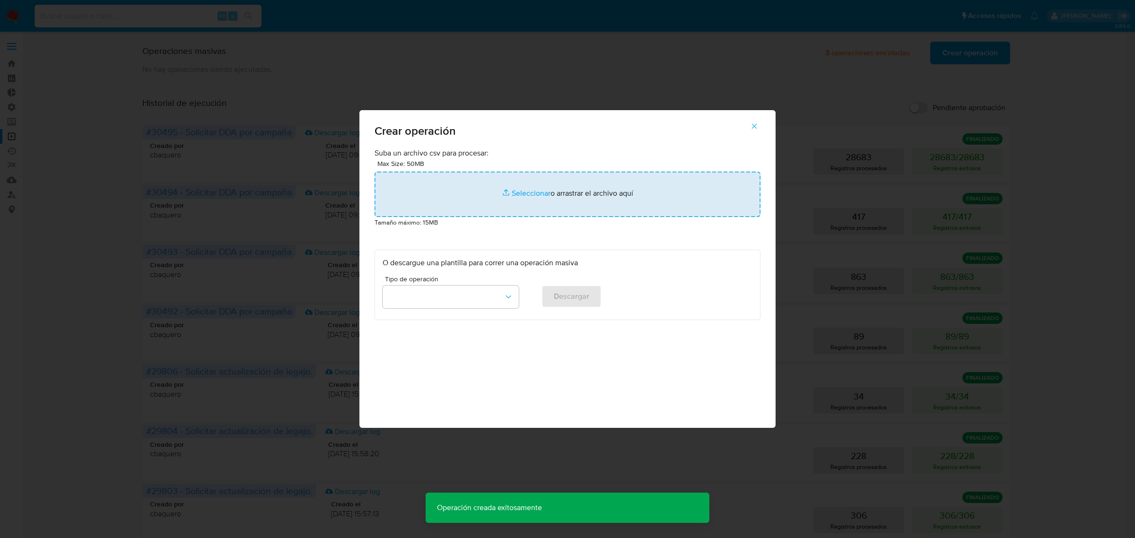
click at [506, 204] on input "file" at bounding box center [567, 194] width 386 height 45
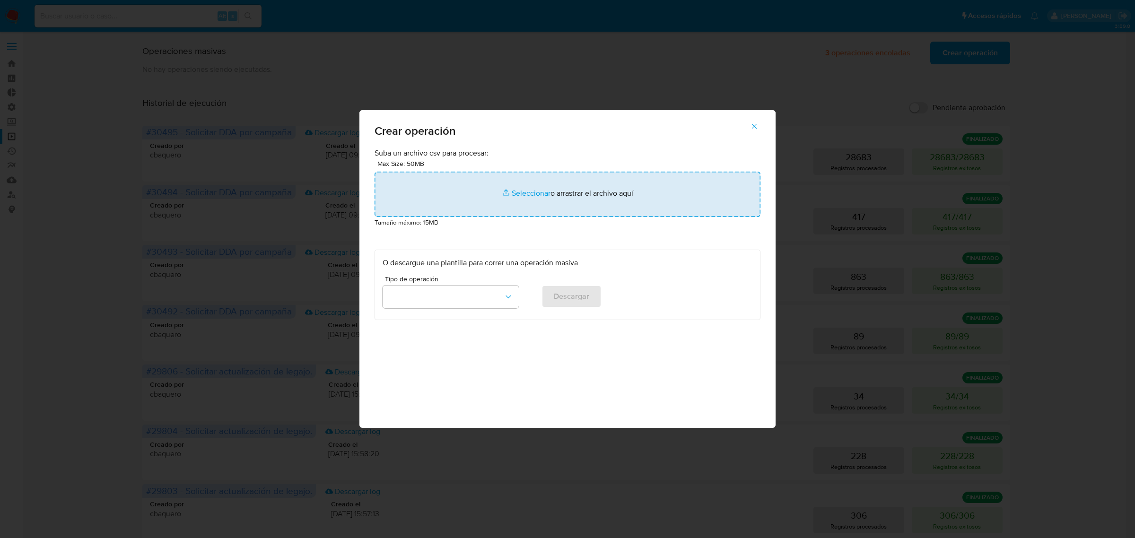
type input "C:\fakepath\MCO-LEGAJO-LOW-PF_08_2025.csv"
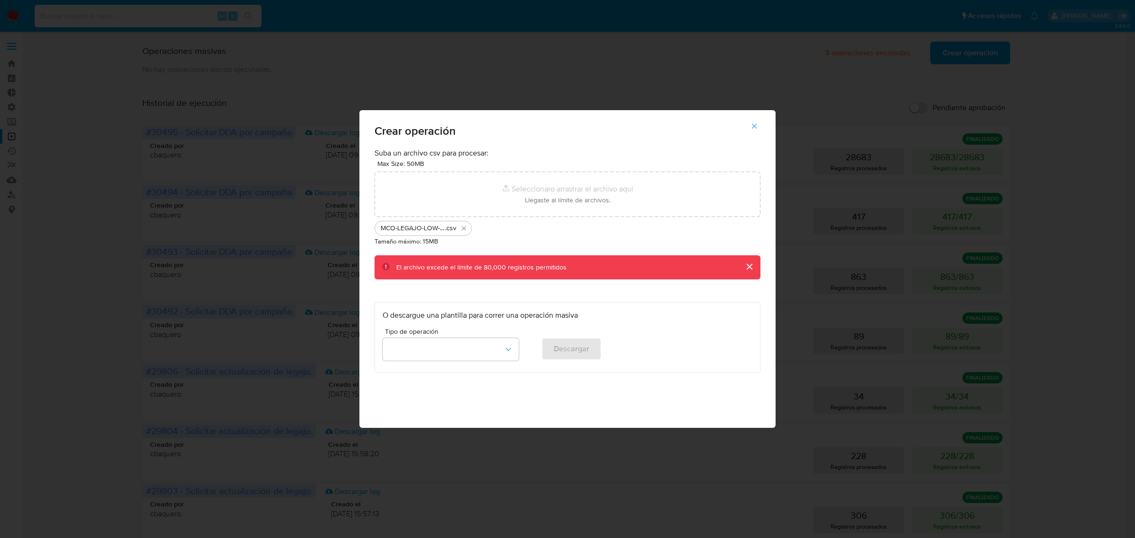
click at [757, 122] on icon "button" at bounding box center [754, 126] width 9 height 9
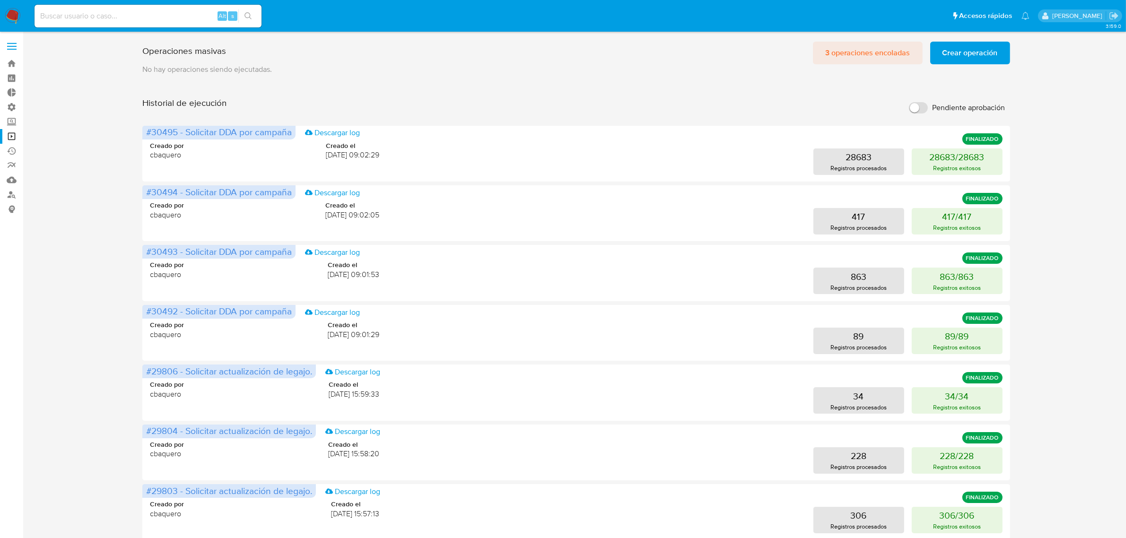
click at [857, 49] on span "3 operaciones encoladas" at bounding box center [867, 53] width 85 height 21
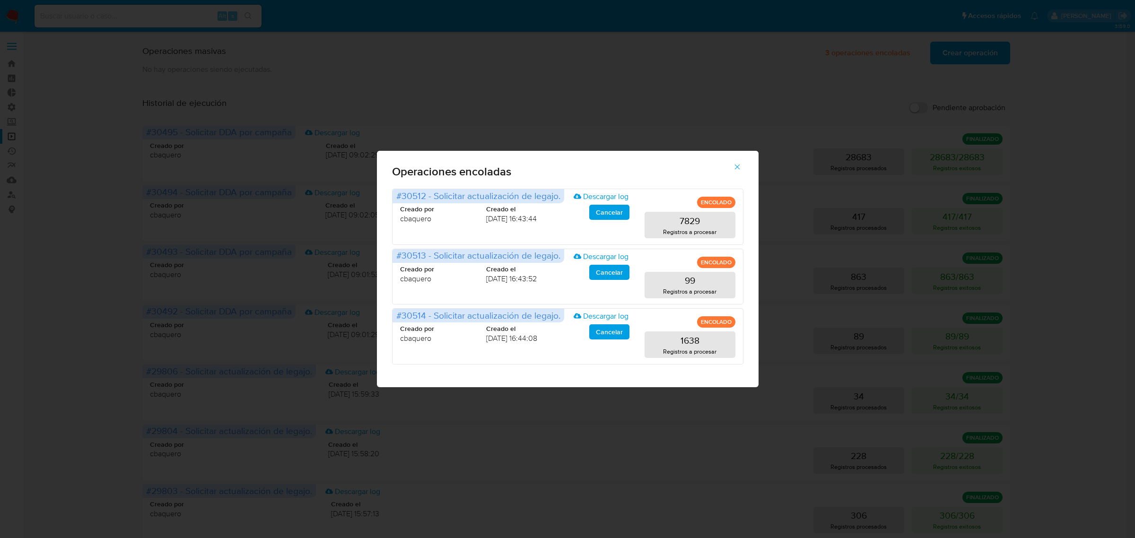
click at [732, 166] on button "button" at bounding box center [737, 167] width 33 height 23
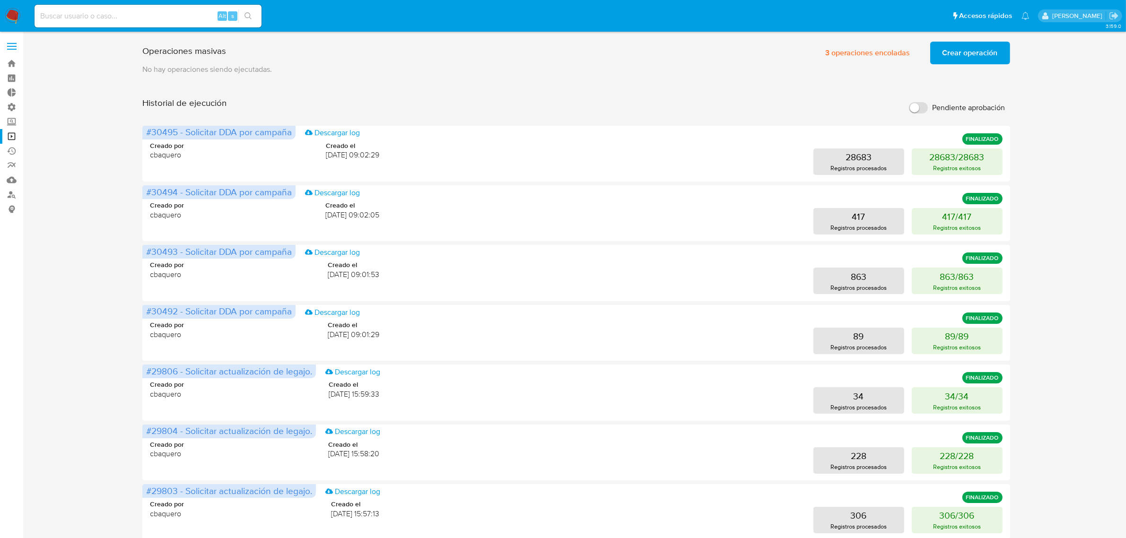
click at [158, 14] on input at bounding box center [148, 16] width 227 height 12
paste input "2608943802"
type input "2608943802"
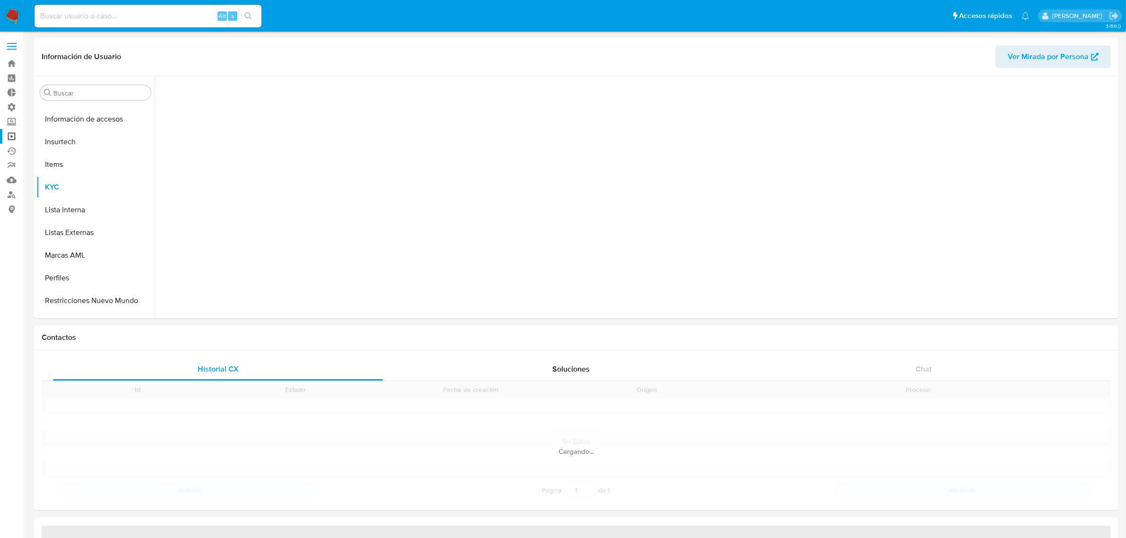
scroll to position [399, 0]
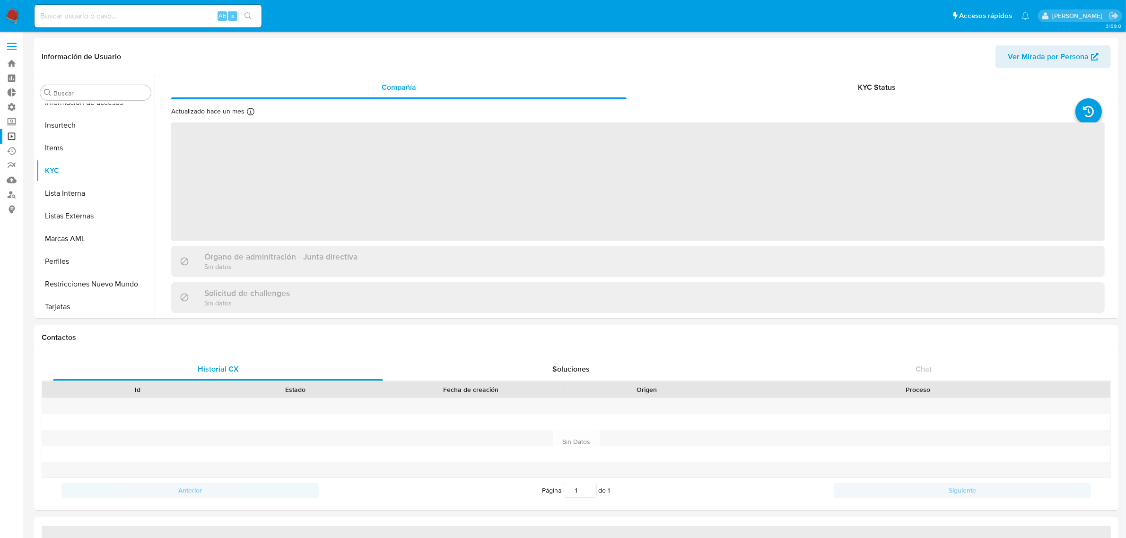
select select "10"
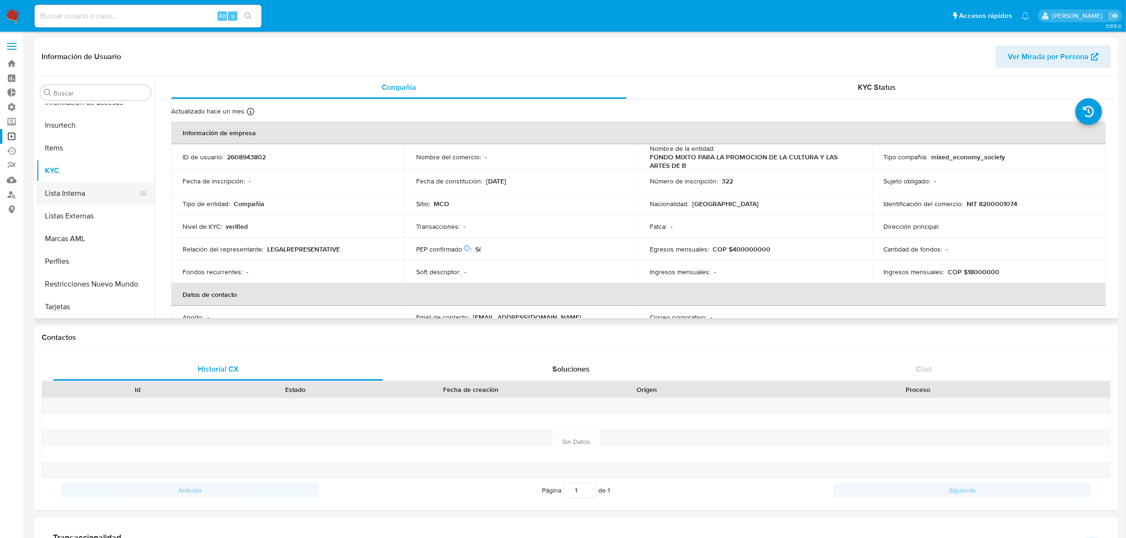
click at [62, 192] on button "Lista Interna" at bounding box center [91, 193] width 111 height 23
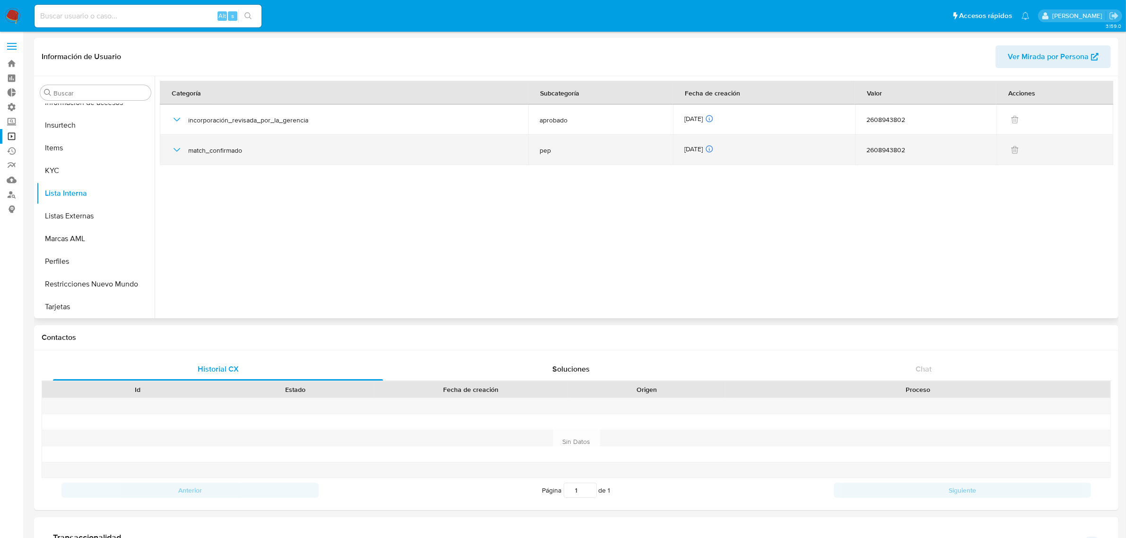
click at [182, 151] on icon "button" at bounding box center [176, 149] width 11 height 11
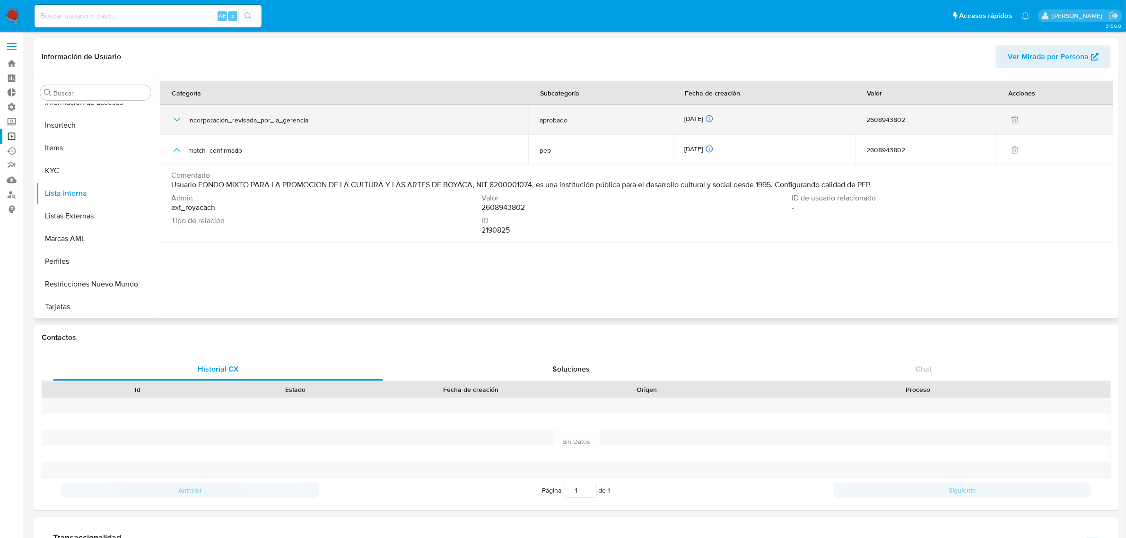
click at [296, 117] on span "incorporación_revisada_por_la_gerencia" at bounding box center [352, 120] width 329 height 9
click at [178, 114] on icon "button" at bounding box center [176, 119] width 11 height 11
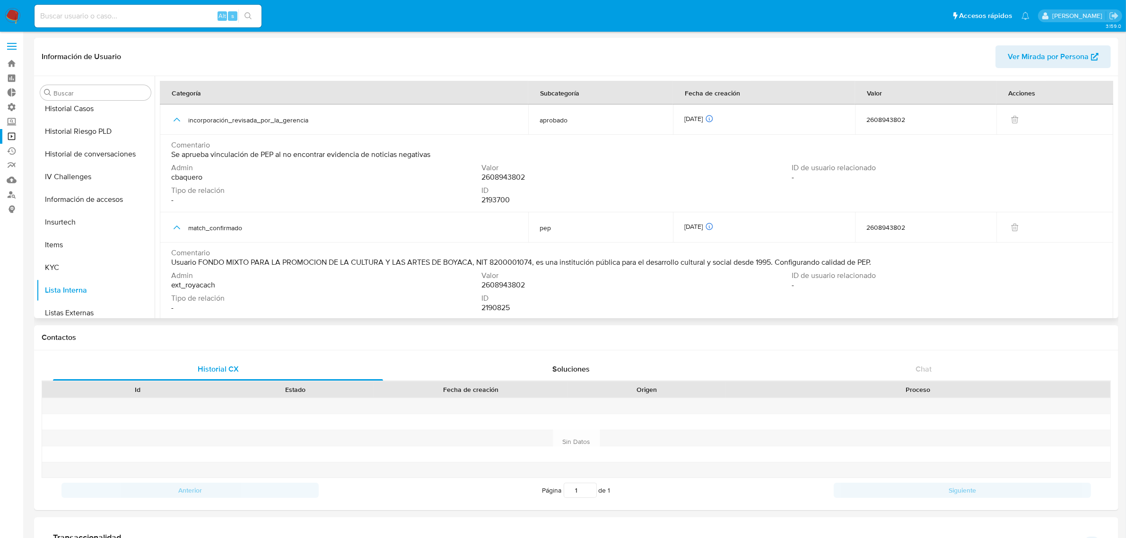
scroll to position [280, 0]
click at [162, 13] on input at bounding box center [148, 16] width 227 height 12
paste input "489465867"
type input "489465867"
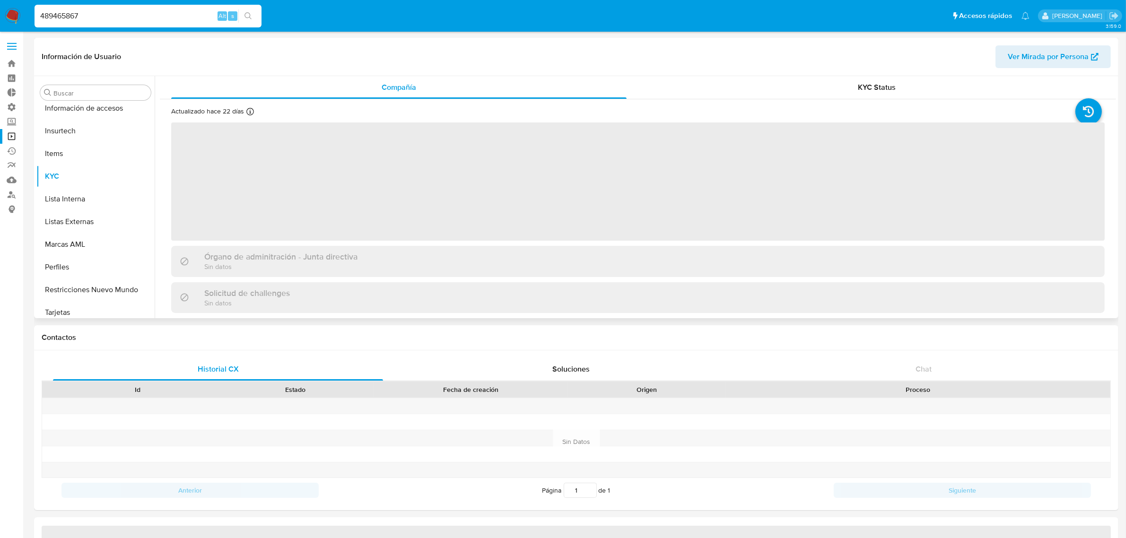
scroll to position [399, 0]
select select "10"
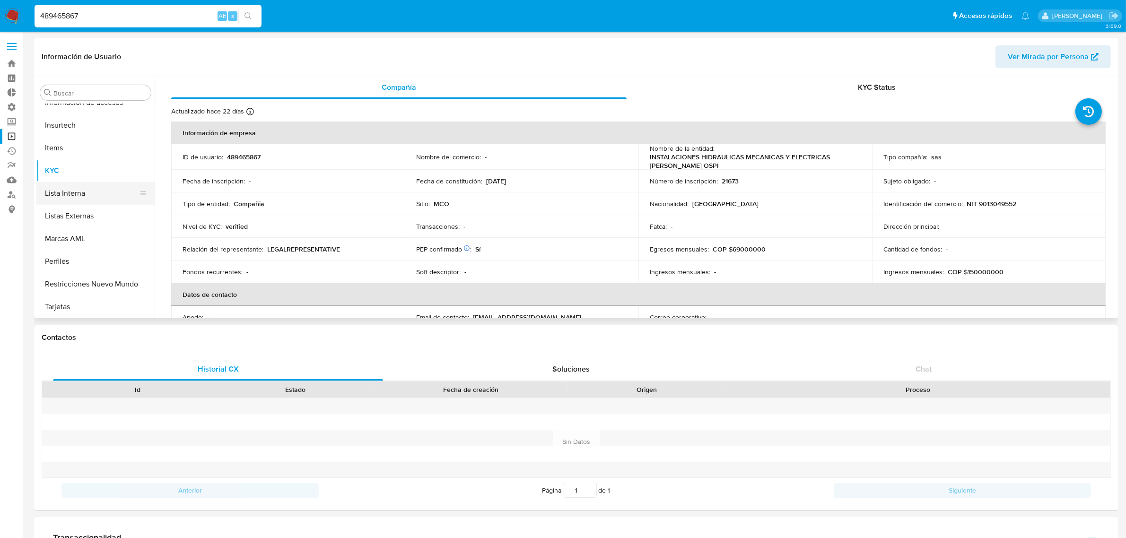
click at [90, 189] on button "Lista Interna" at bounding box center [91, 193] width 111 height 23
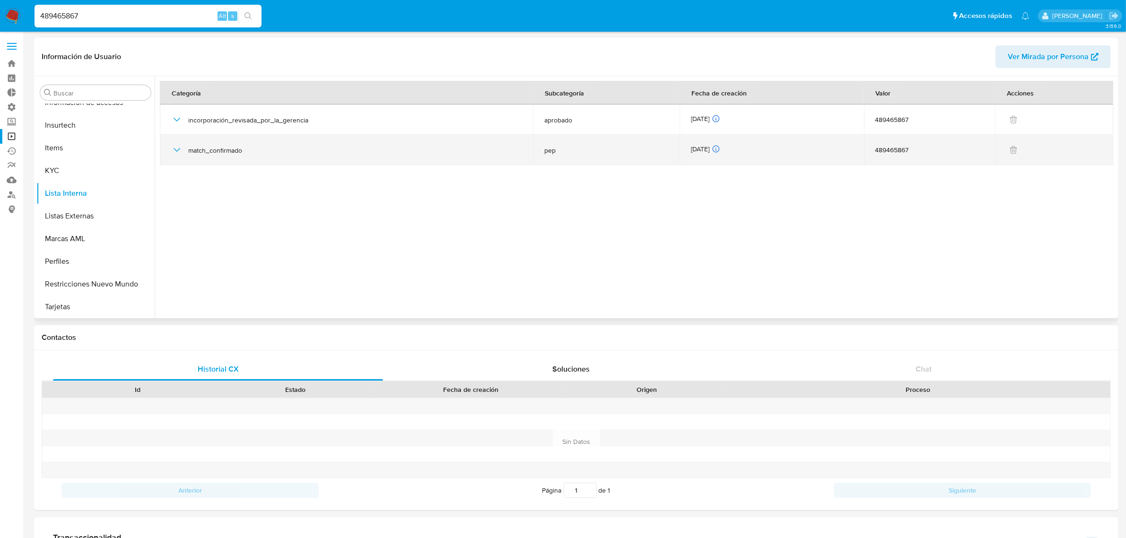
click at [173, 157] on div "match_confirmado" at bounding box center [346, 150] width 350 height 30
click at [176, 147] on icon "button" at bounding box center [176, 149] width 11 height 11
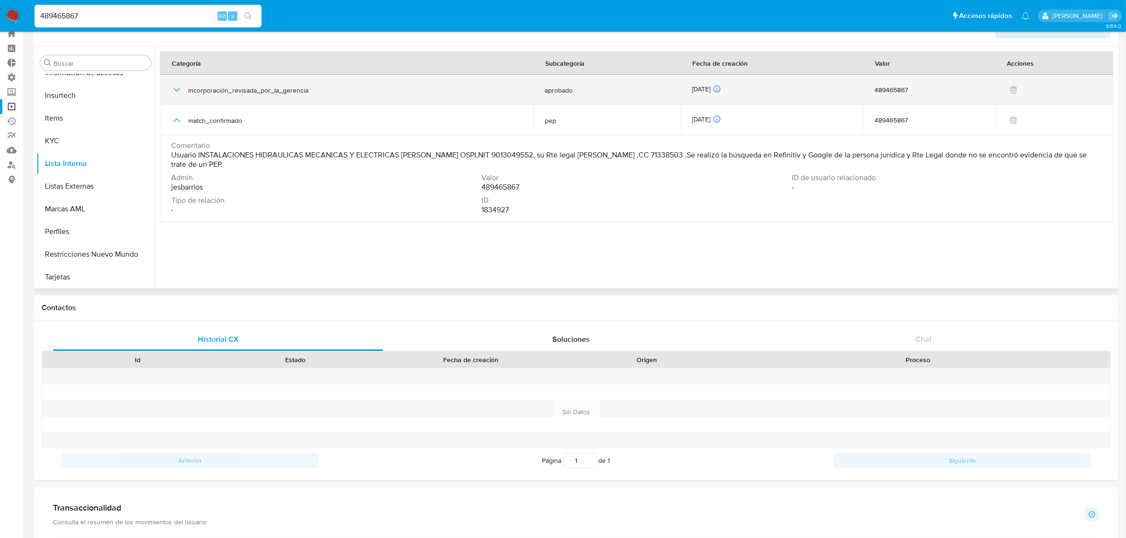
scroll to position [0, 0]
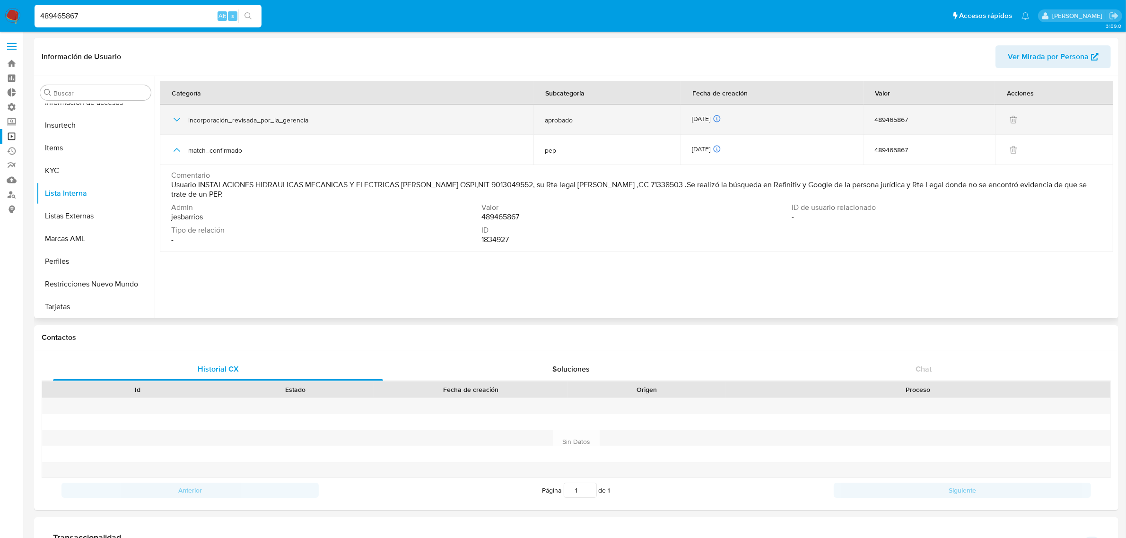
click at [178, 114] on icon "button" at bounding box center [176, 119] width 11 height 11
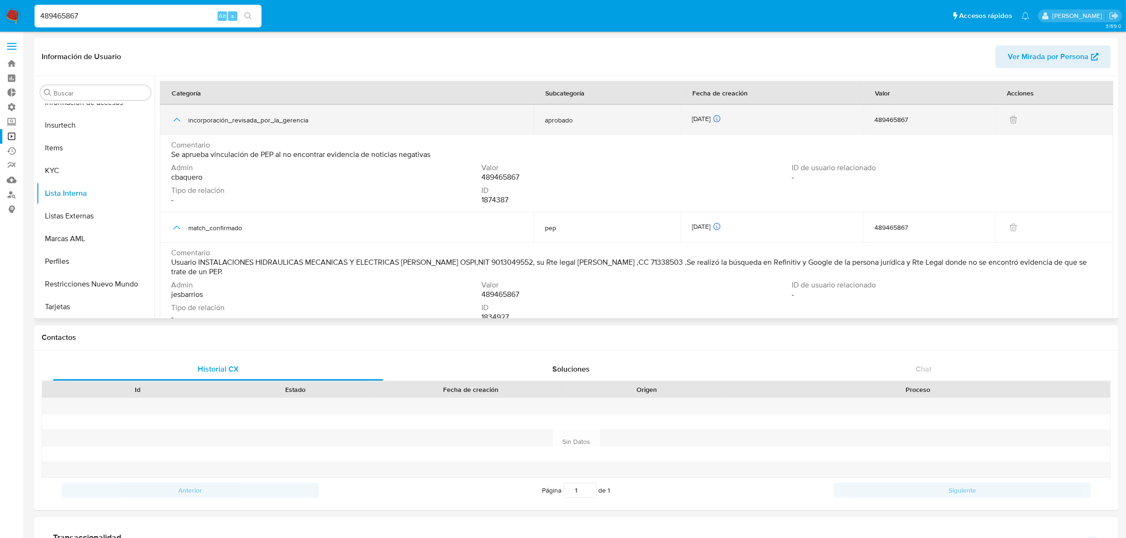
click at [178, 117] on icon "button" at bounding box center [176, 119] width 11 height 11
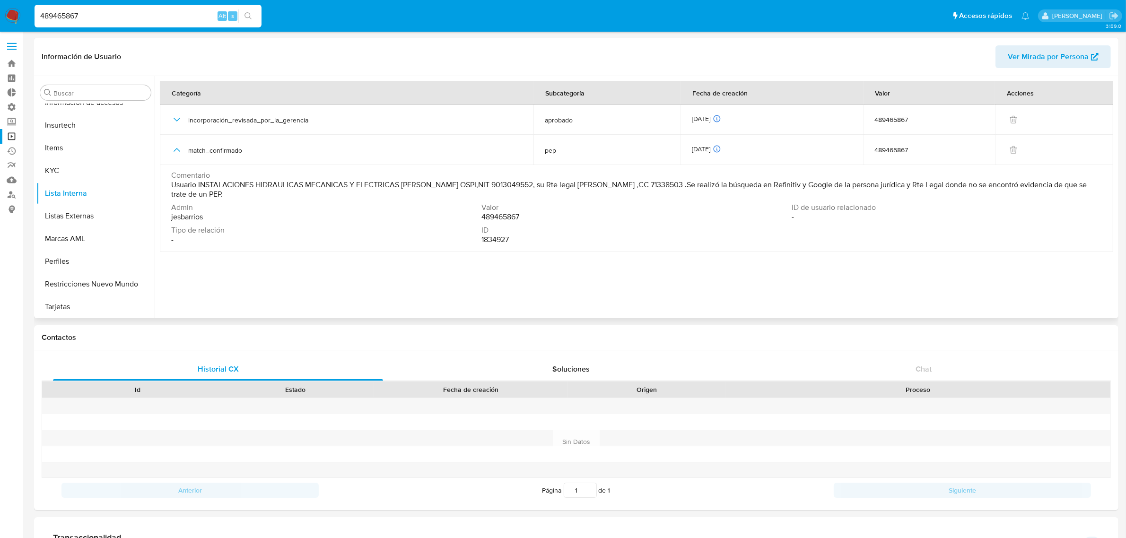
click at [1027, 62] on span "Ver Mirada por Persona" at bounding box center [1048, 56] width 81 height 23
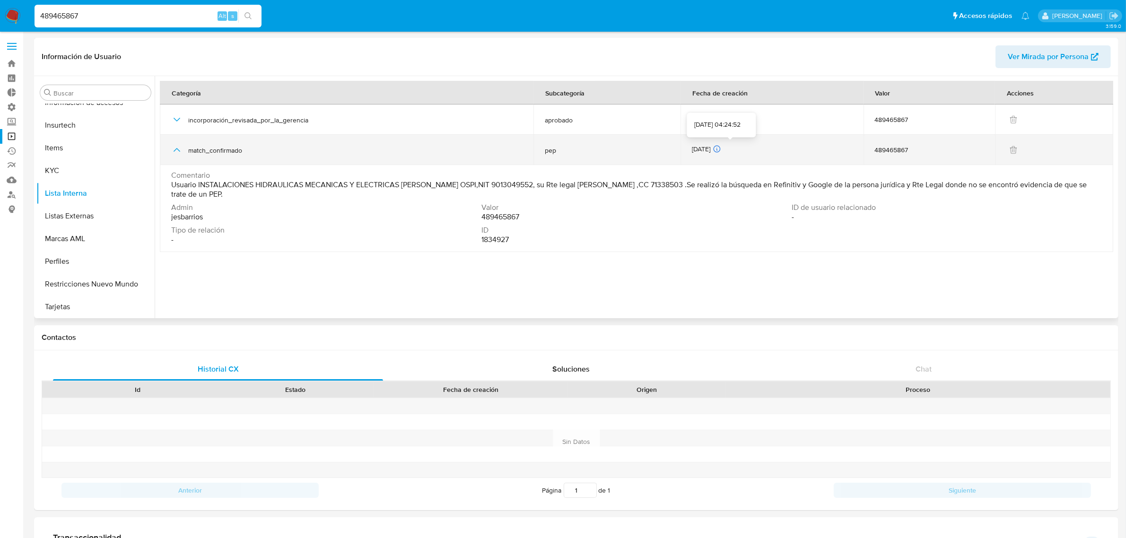
click at [720, 152] on icon at bounding box center [717, 149] width 7 height 7
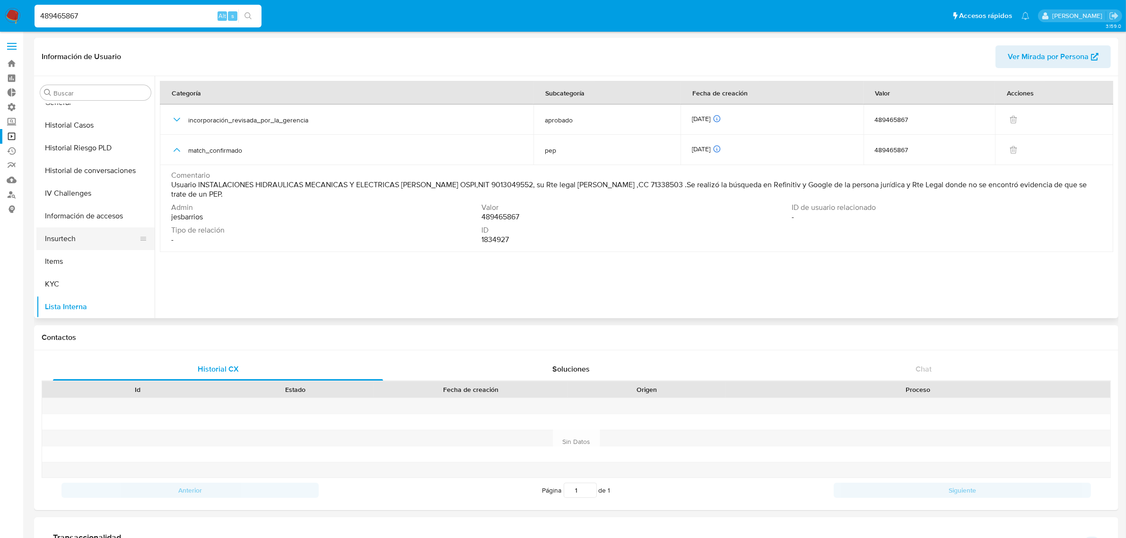
scroll to position [280, 0]
click at [61, 279] on button "KYC" at bounding box center [91, 289] width 111 height 23
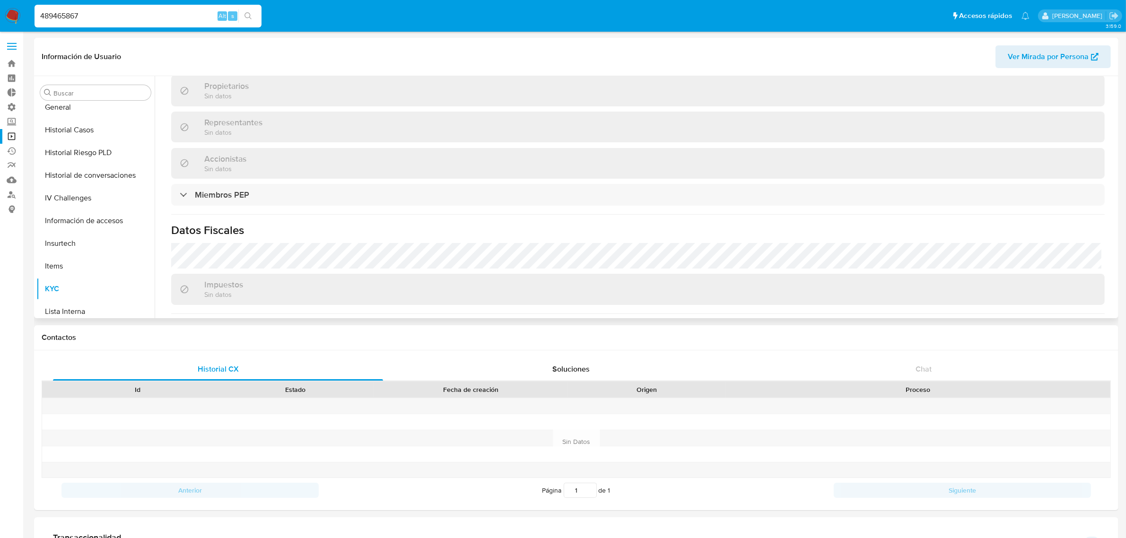
scroll to position [499, 0]
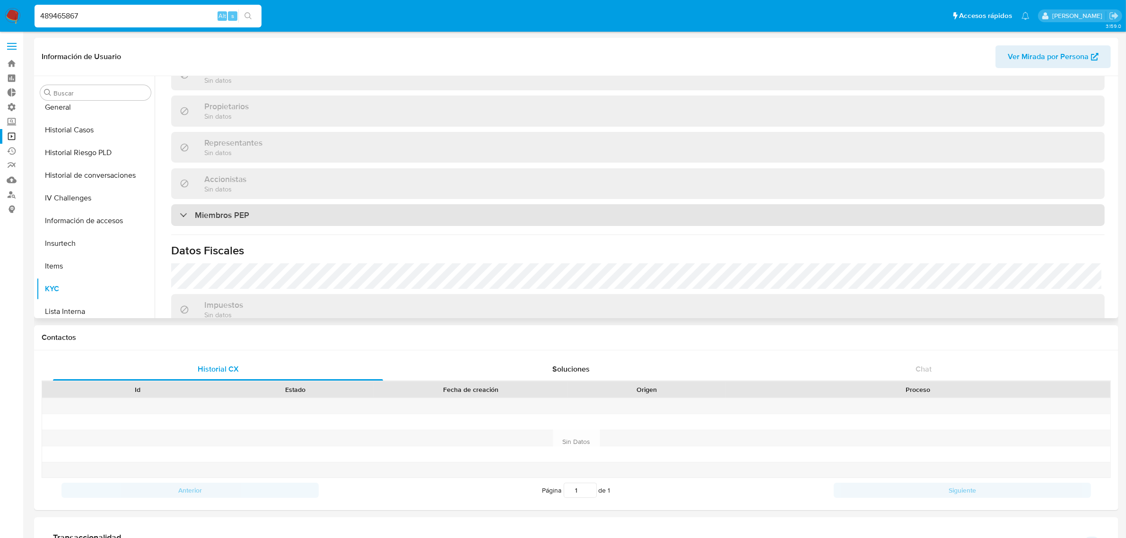
click at [317, 205] on div "Miembros PEP" at bounding box center [637, 215] width 933 height 22
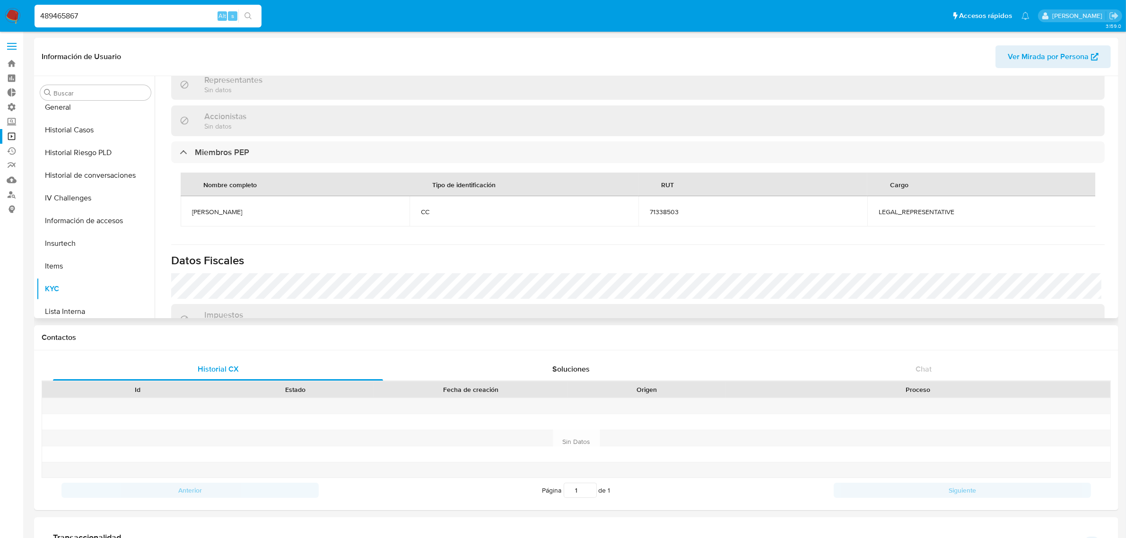
scroll to position [556, 0]
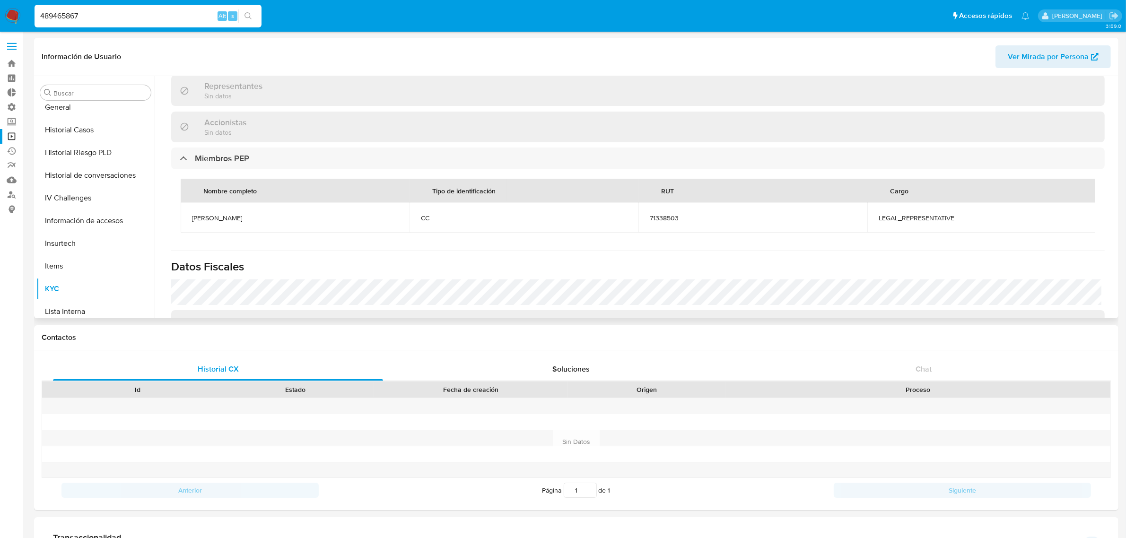
click at [244, 223] on td "YESID ALIRIO OSPINA ARIAS" at bounding box center [295, 217] width 229 height 30
copy span "YESID ALIRIO OSPINA ARIAS"
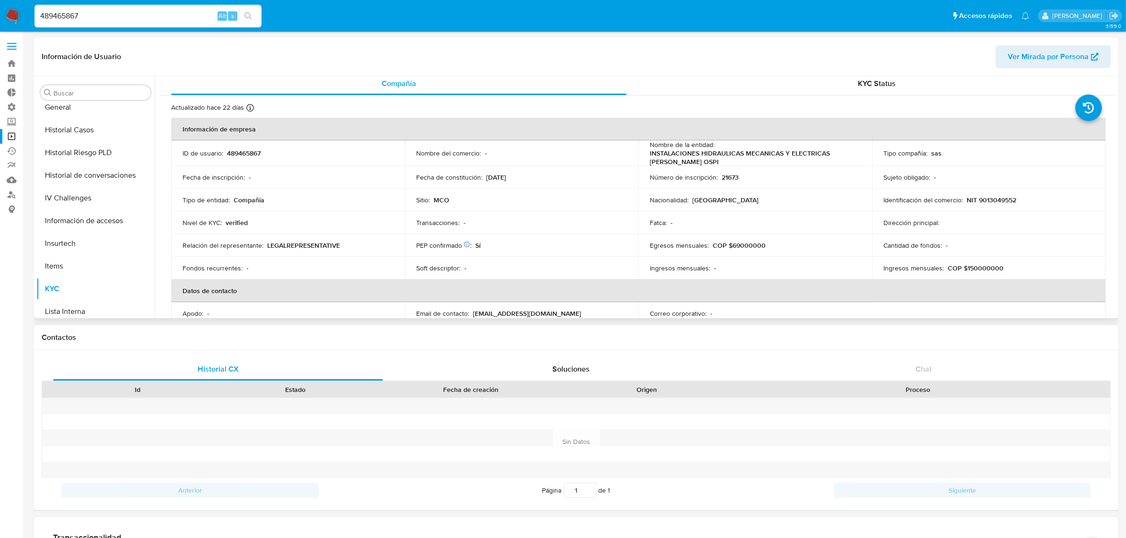
scroll to position [0, 0]
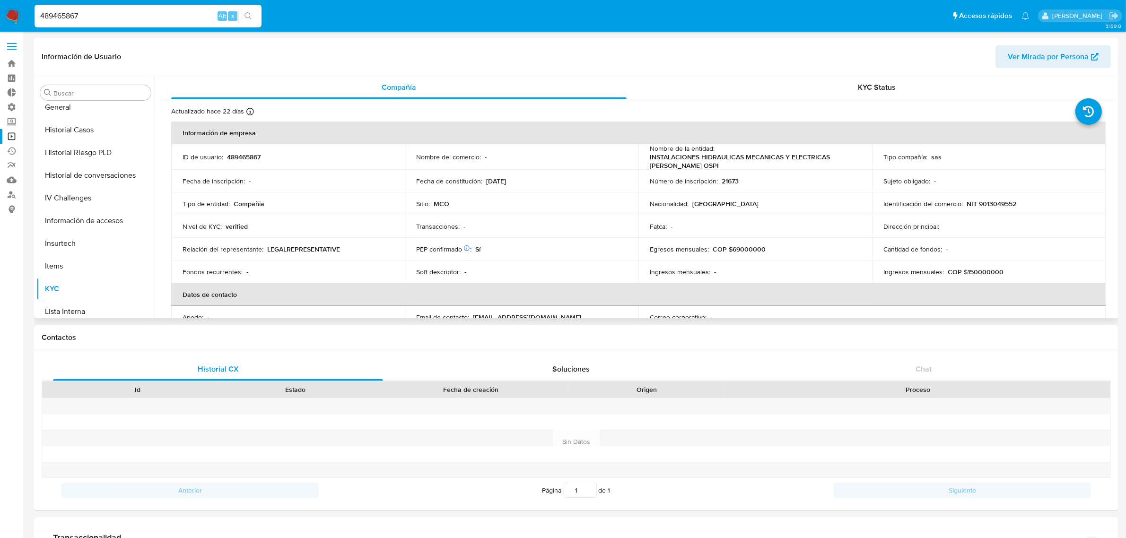
click at [251, 157] on p "489465867" at bounding box center [244, 157] width 34 height 9
copy p "489465867"
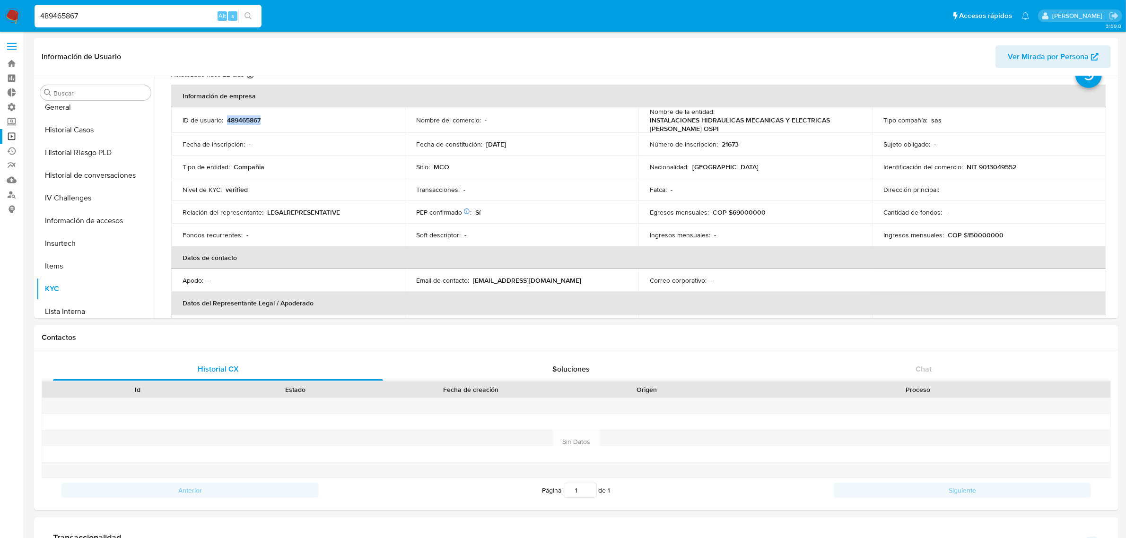
scroll to position [36, 0]
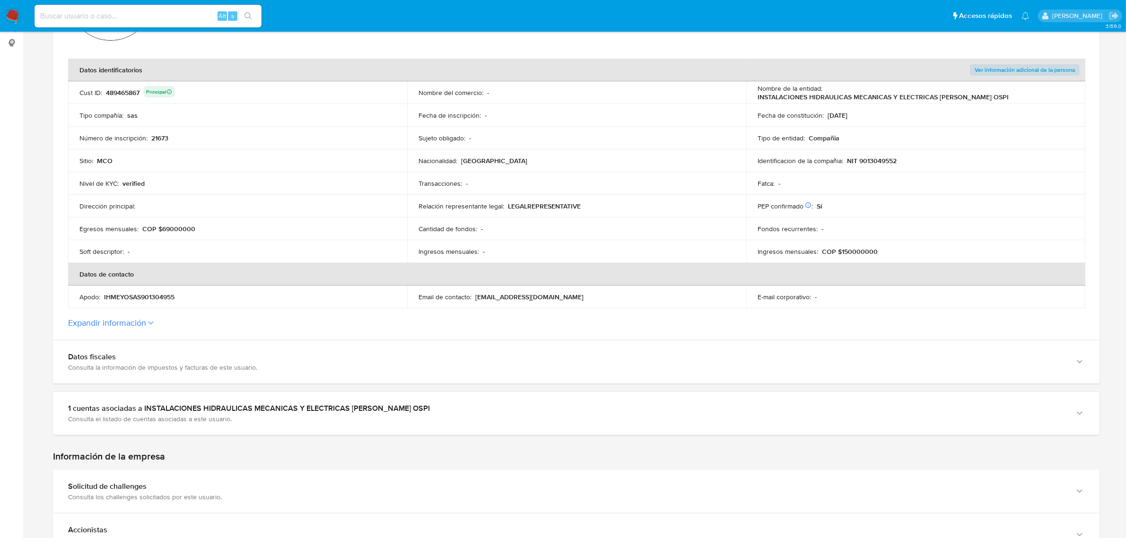
scroll to position [177, 0]
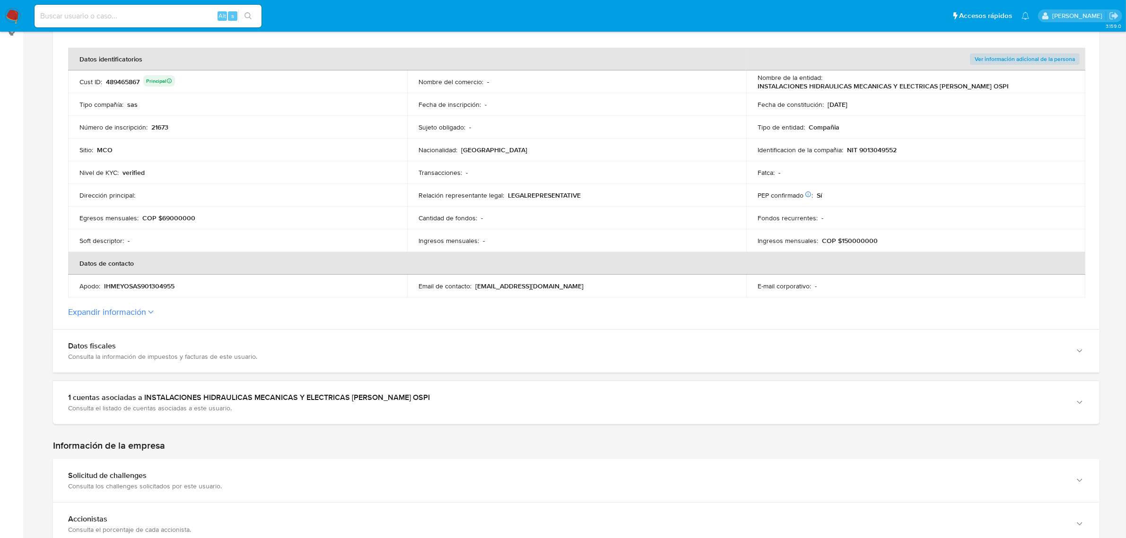
click at [176, 316] on label "Expandir información" at bounding box center [576, 312] width 1016 height 10
click at [146, 316] on button "Expandir información" at bounding box center [107, 312] width 78 height 10
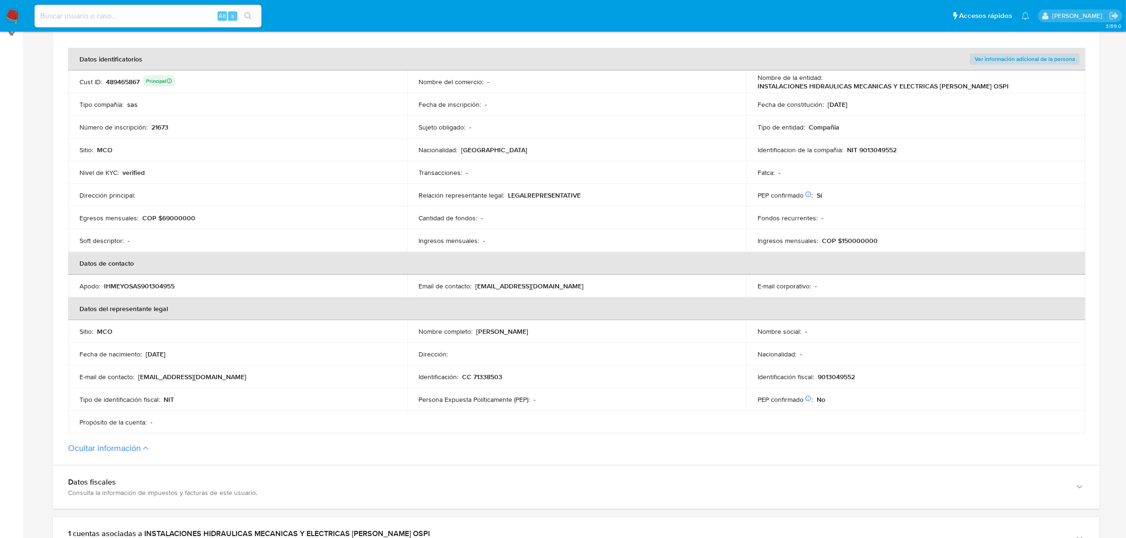
click at [141, 312] on th "Datos del representante legal" at bounding box center [576, 308] width 1017 height 23
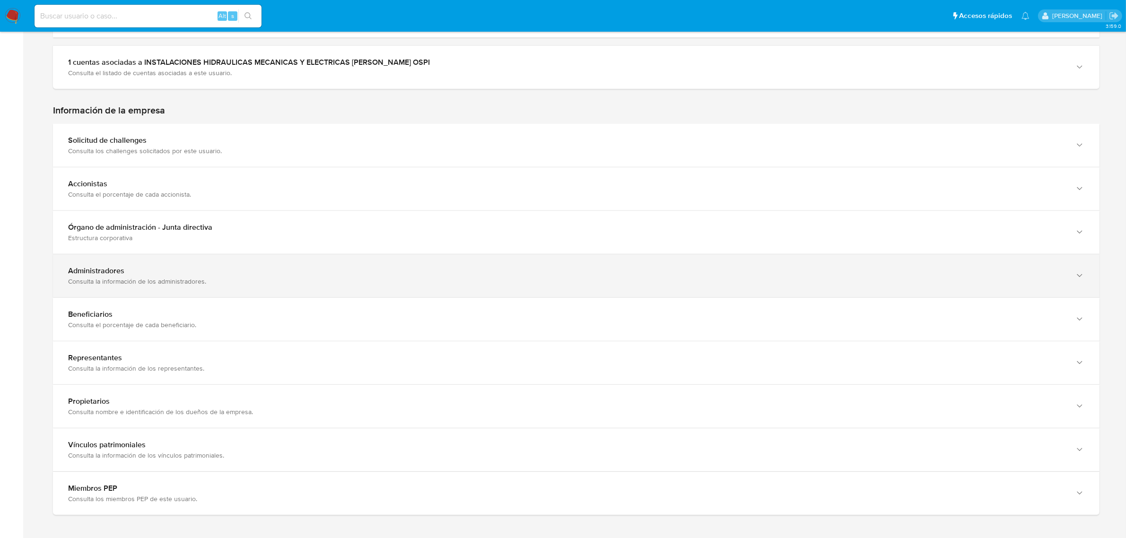
scroll to position [650, 0]
click at [213, 281] on div "Consulta la información de los administradores." at bounding box center [566, 280] width 997 height 9
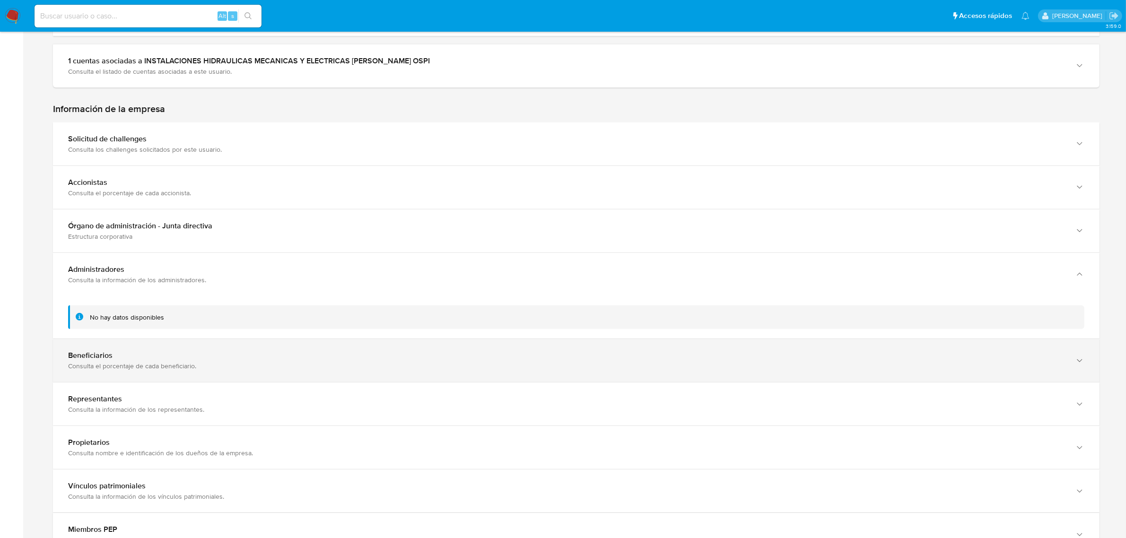
click at [214, 350] on div "Beneficiarios Consulta el porcentaje de cada beneficiario." at bounding box center [576, 360] width 1046 height 43
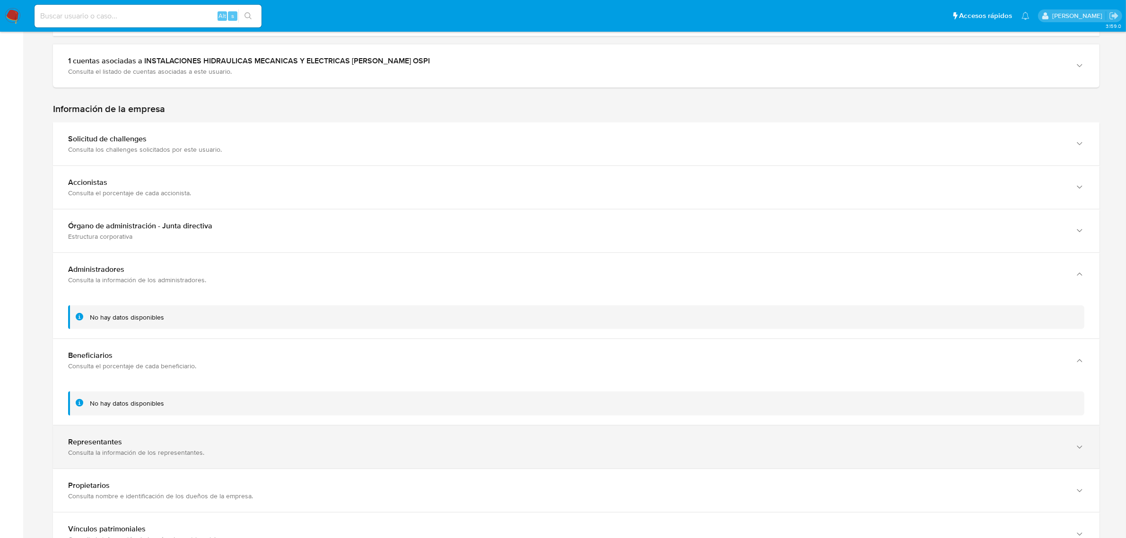
click at [264, 450] on div "Consulta la información de los representantes." at bounding box center [566, 452] width 997 height 9
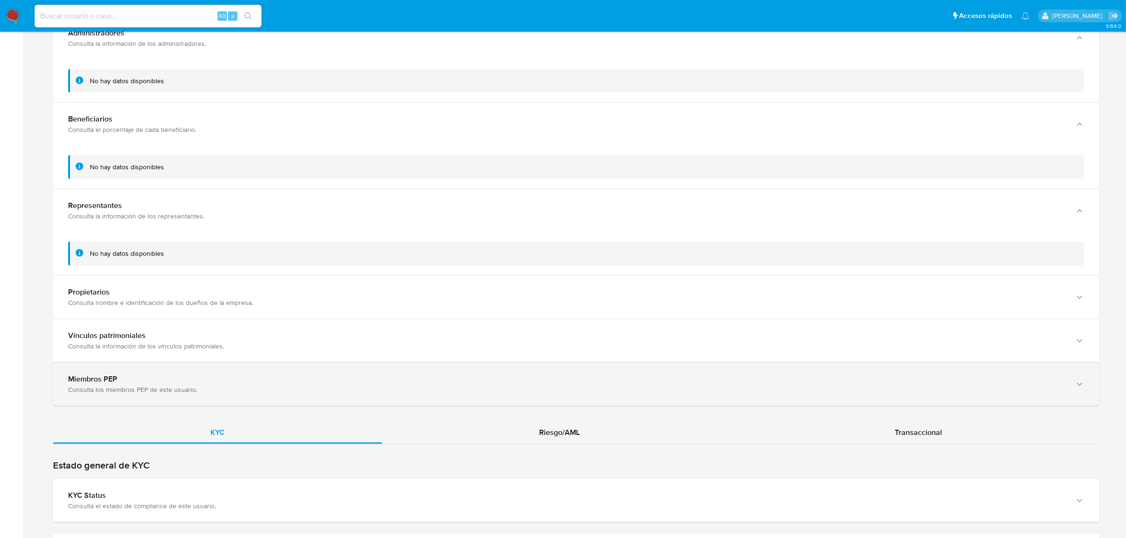
click at [289, 387] on div "Consulta los miembros PEP de este usuario." at bounding box center [566, 389] width 997 height 9
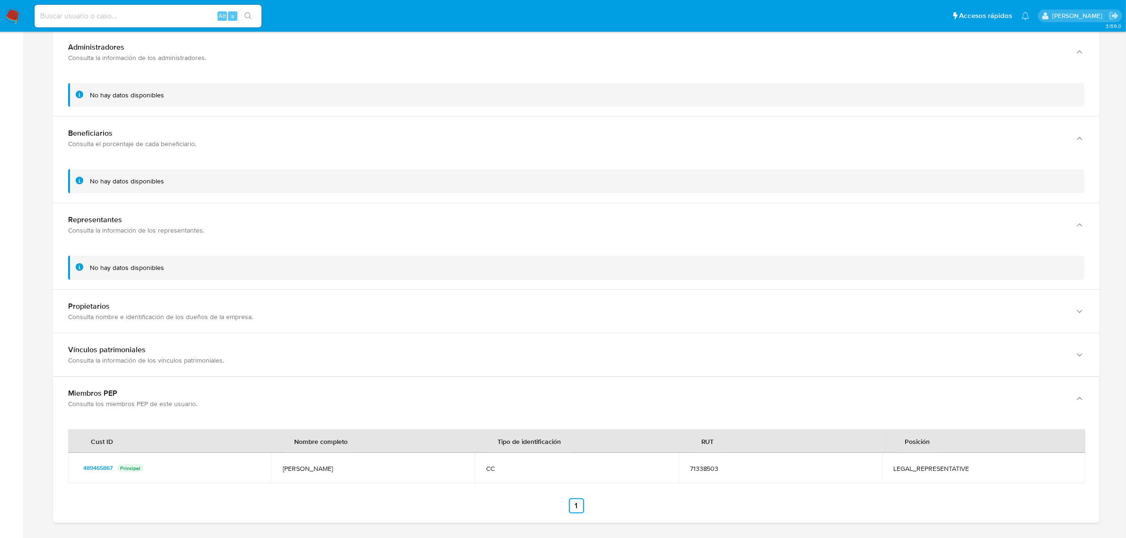
scroll to position [887, 0]
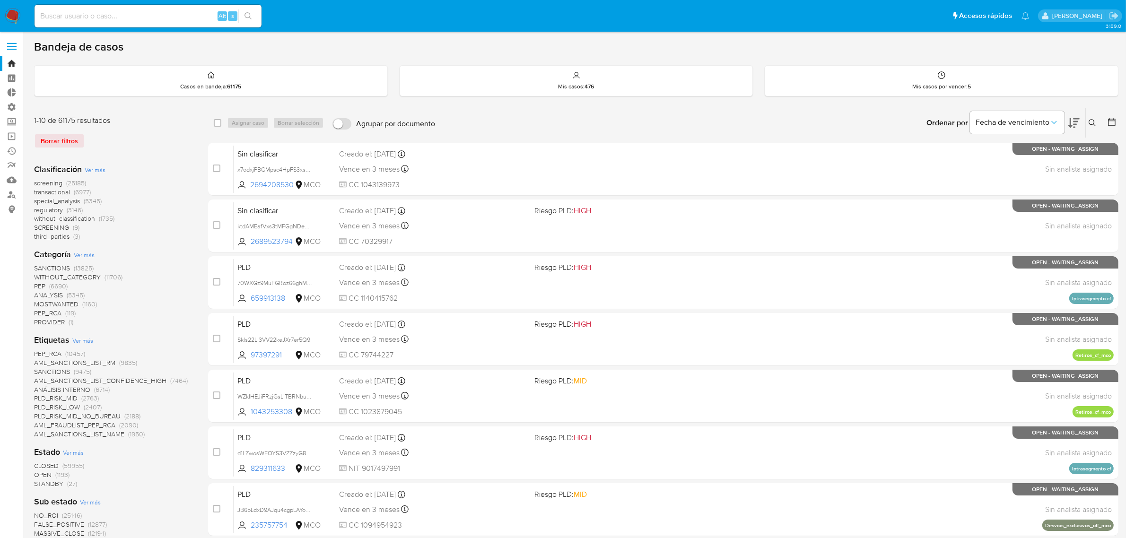
click at [16, 49] on span at bounding box center [11, 49] width 9 height 1
click at [0, 0] on input "checkbox" at bounding box center [0, 0] width 0 height 0
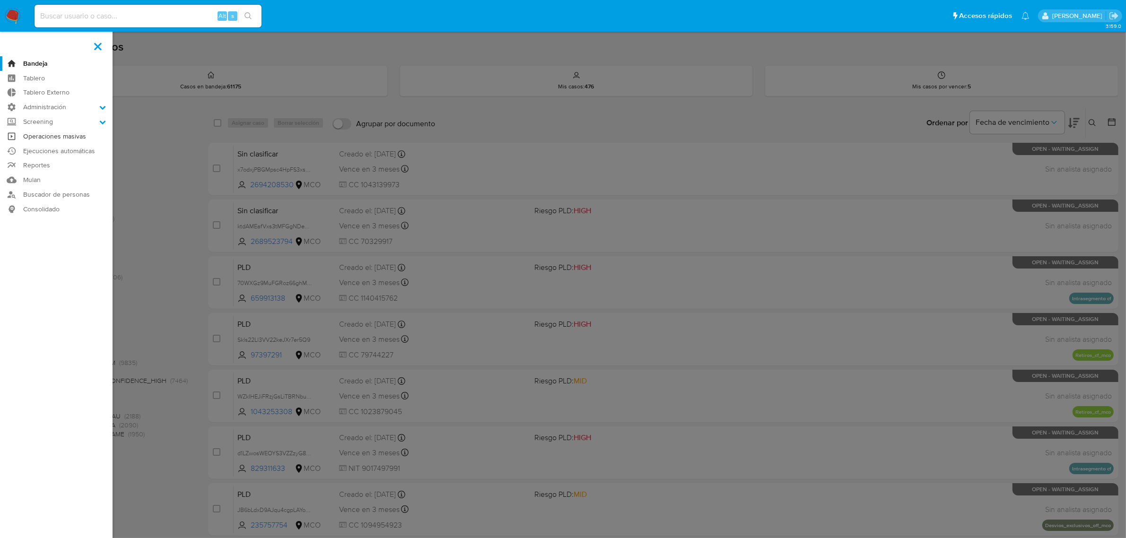
click at [61, 138] on link "Operaciones masivas" at bounding box center [56, 136] width 113 height 15
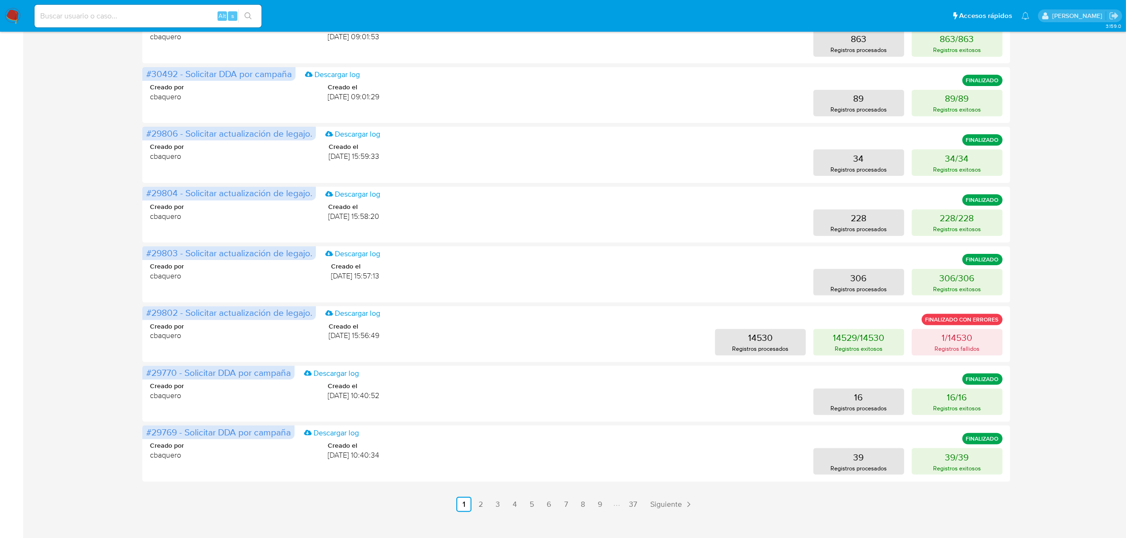
scroll to position [308, 0]
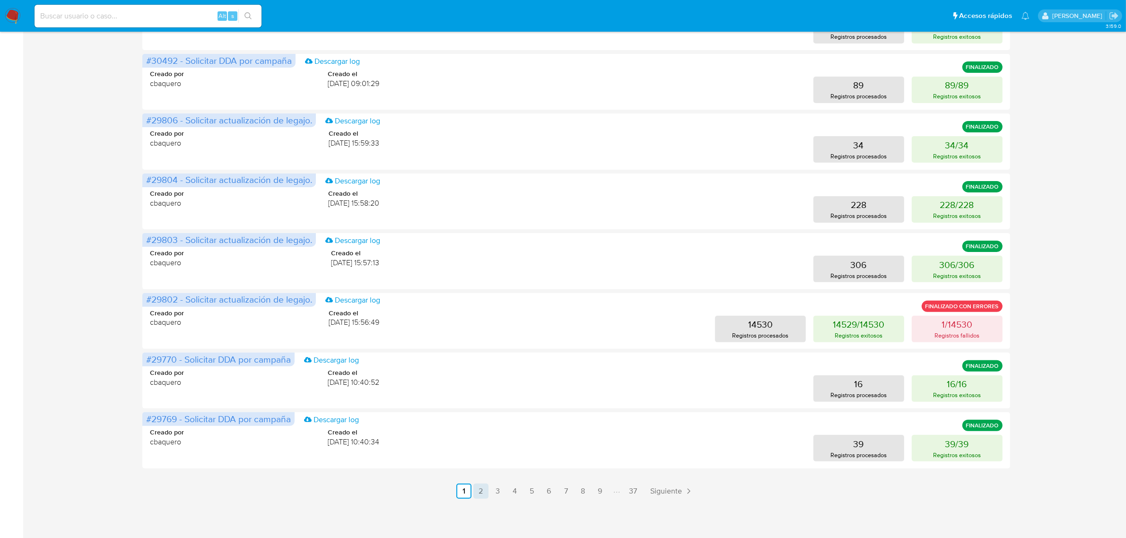
click at [482, 491] on link "2" at bounding box center [480, 491] width 15 height 15
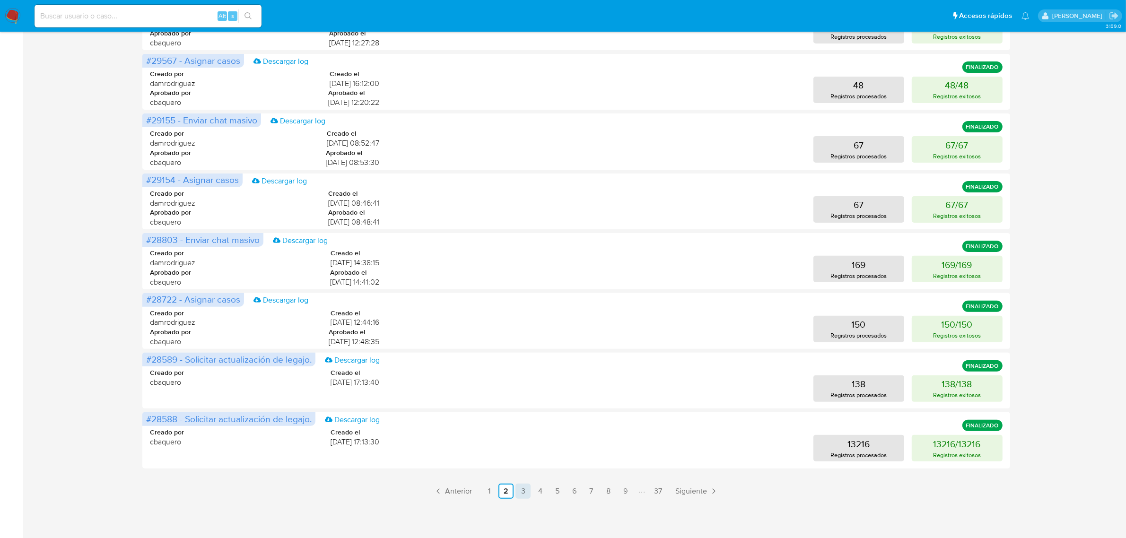
click at [521, 492] on link "3" at bounding box center [522, 491] width 15 height 15
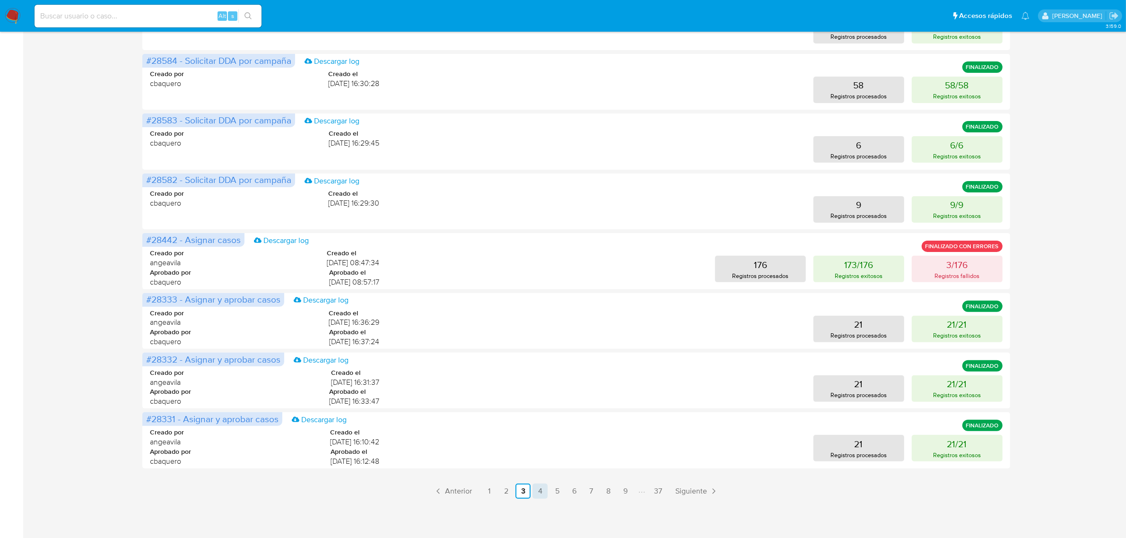
click at [537, 490] on link "4" at bounding box center [539, 491] width 15 height 15
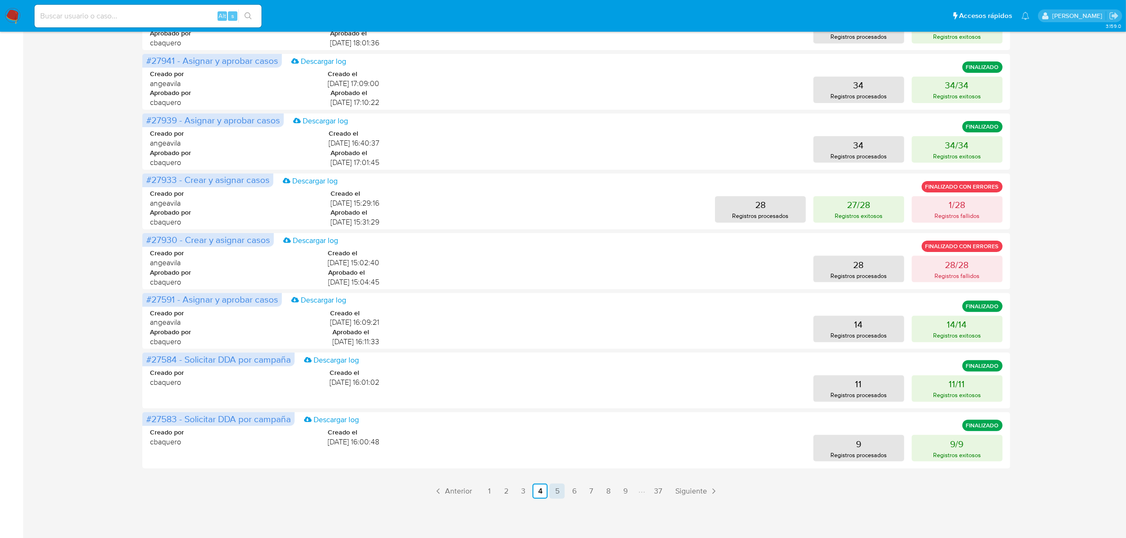
click at [559, 488] on link "5" at bounding box center [556, 491] width 15 height 15
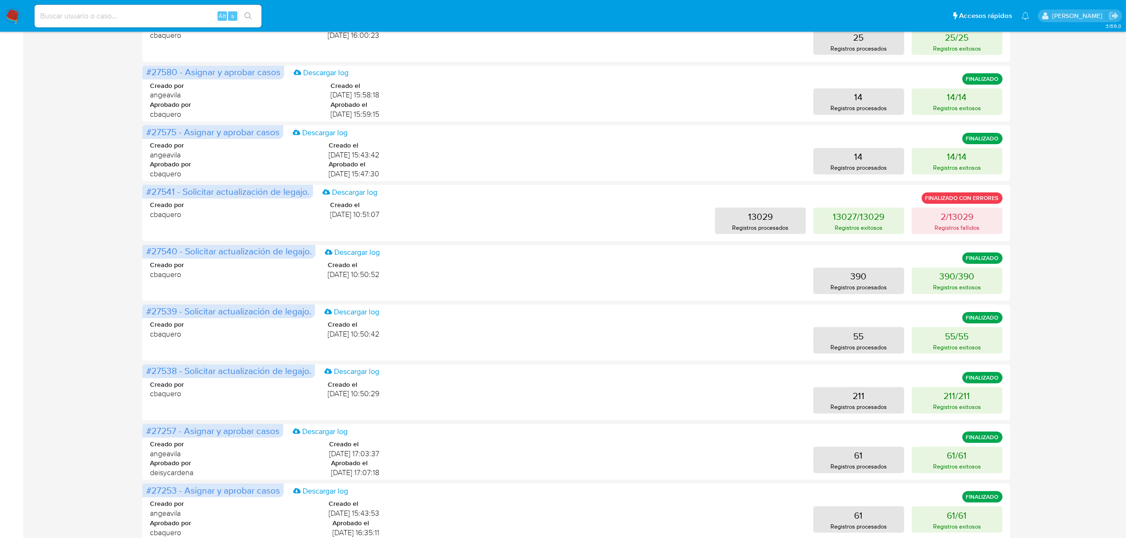
scroll to position [296, 0]
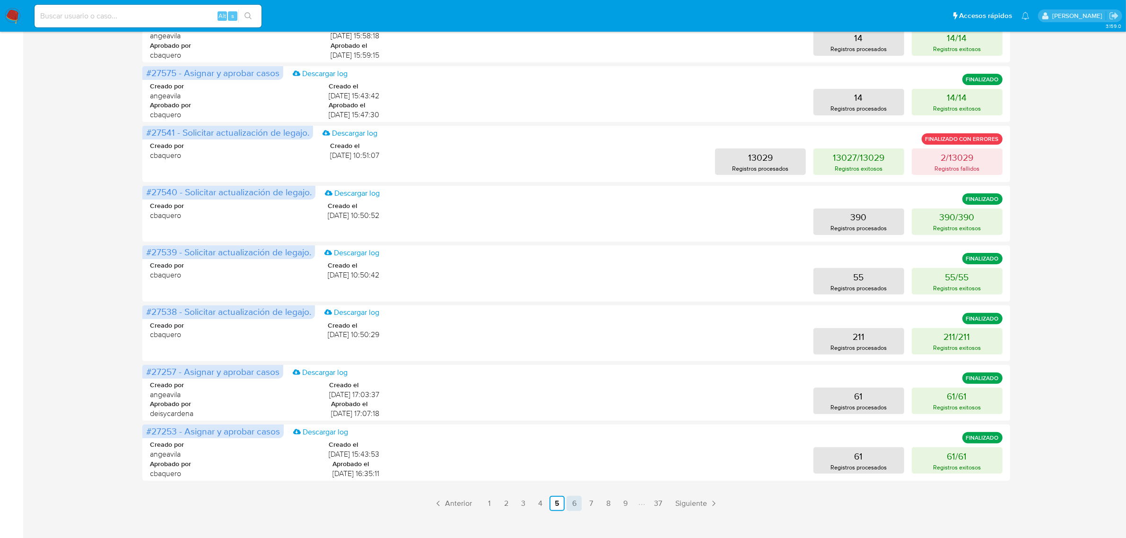
click at [575, 501] on link "6" at bounding box center [573, 503] width 15 height 15
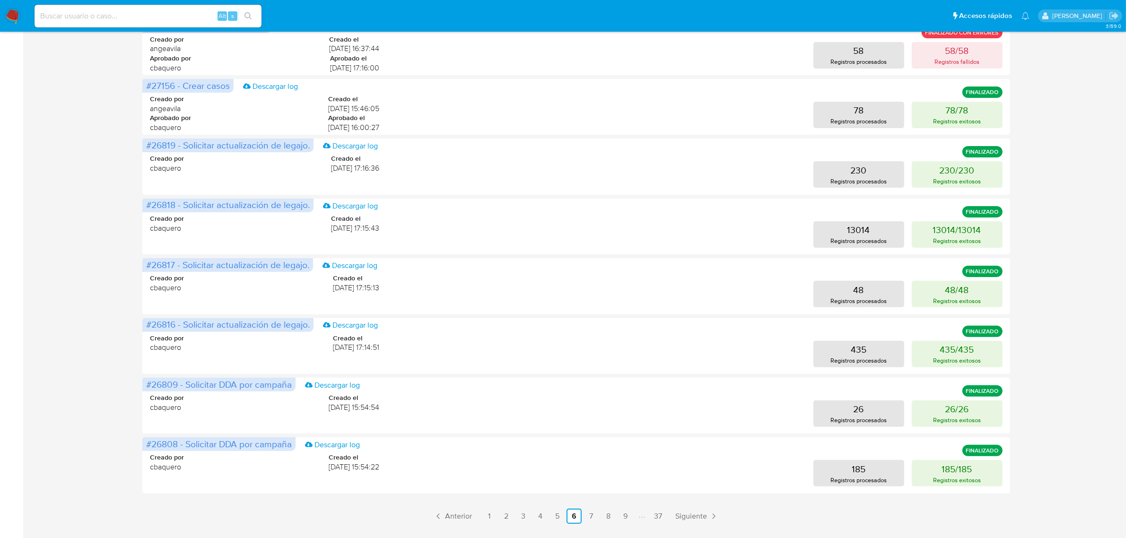
scroll to position [308, 0]
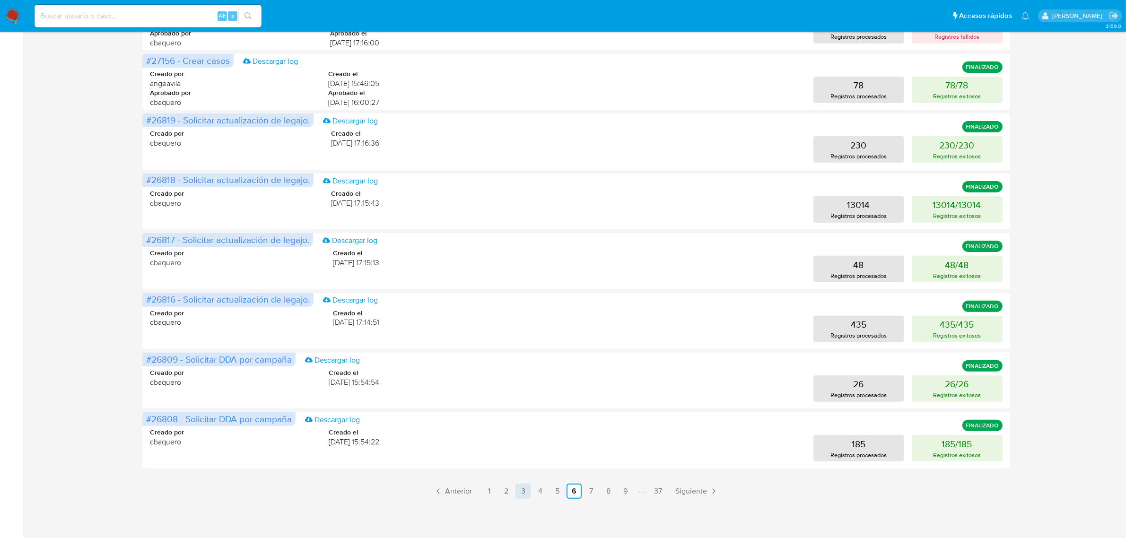
click at [516, 494] on link "3" at bounding box center [522, 491] width 15 height 15
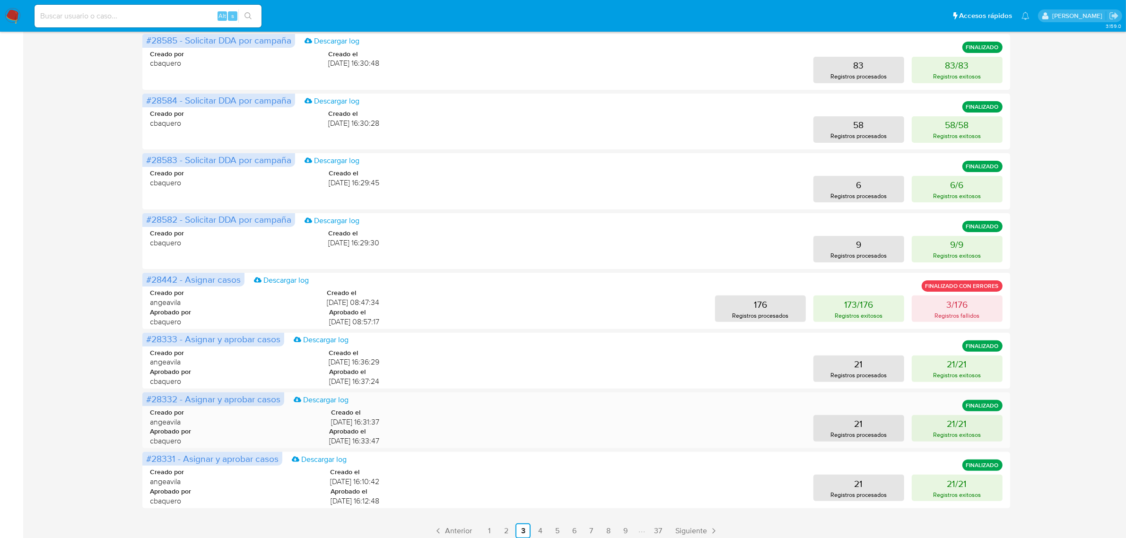
scroll to position [296, 0]
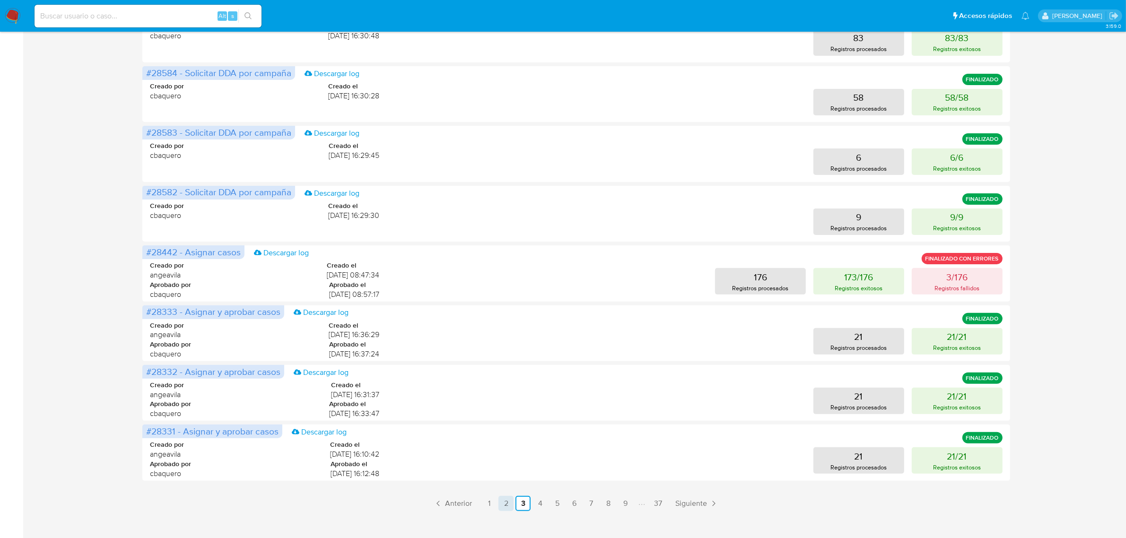
click at [505, 500] on link "2" at bounding box center [505, 503] width 15 height 15
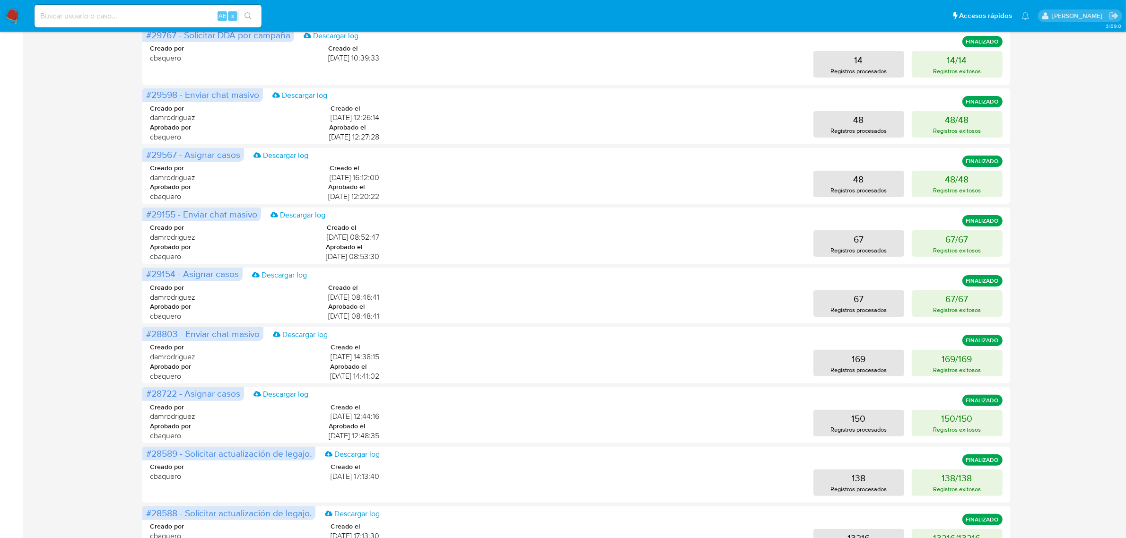
scroll to position [308, 0]
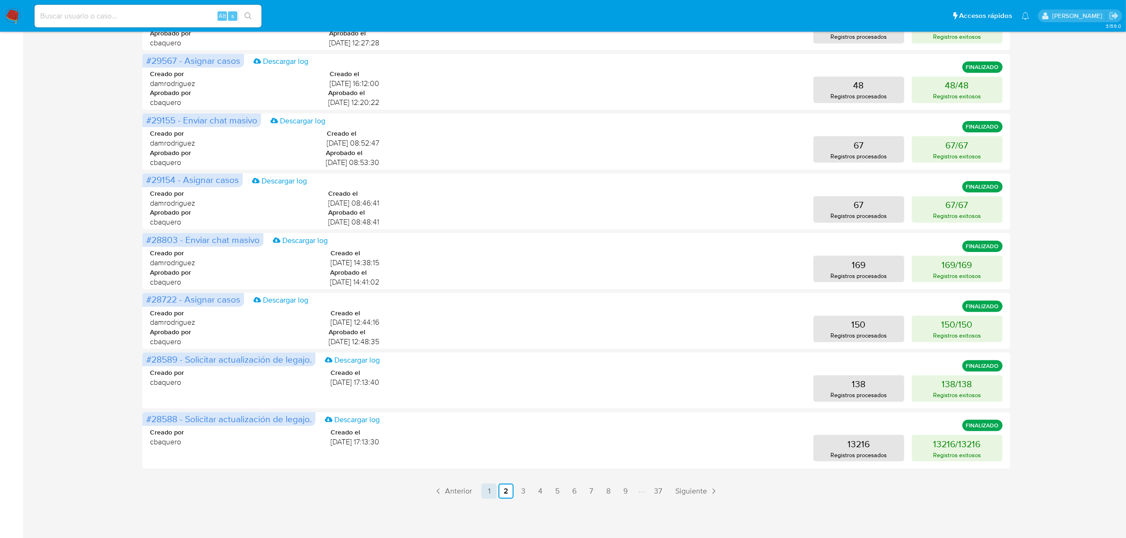
click at [492, 493] on link "1" at bounding box center [488, 491] width 15 height 15
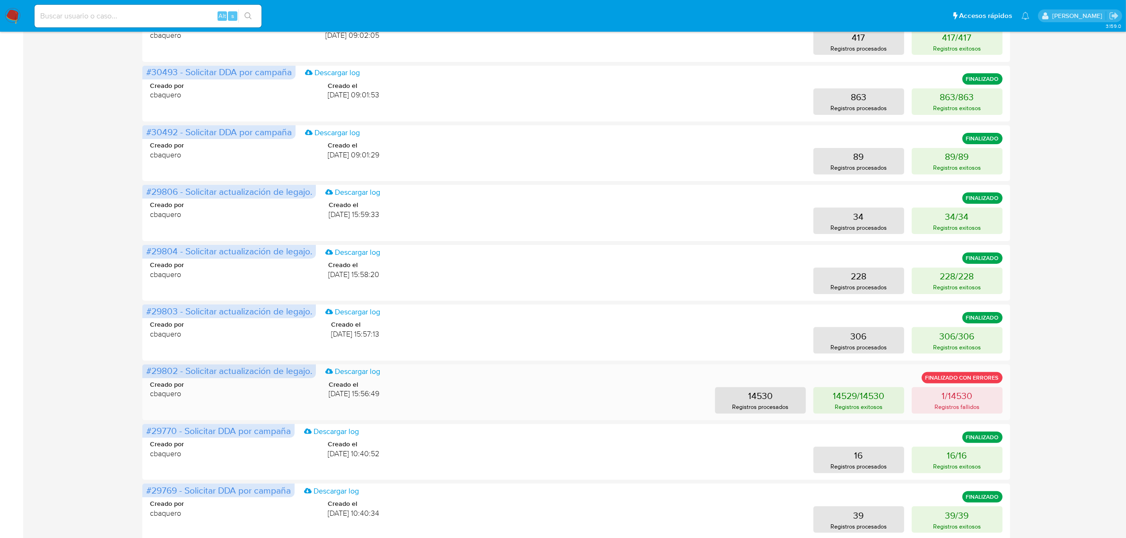
scroll to position [296, 0]
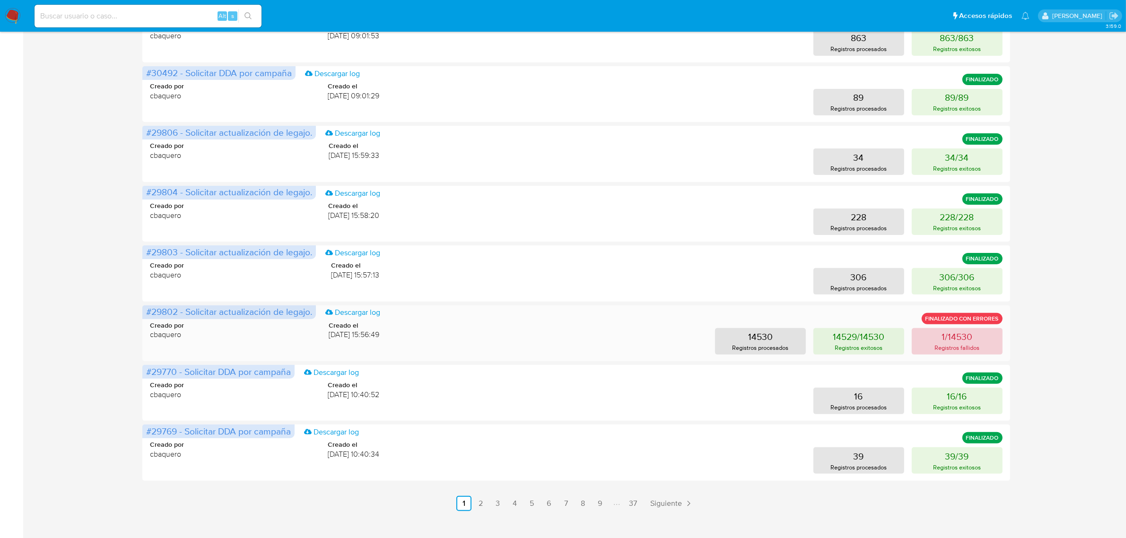
click at [947, 348] on p "Registros fallidos" at bounding box center [956, 347] width 45 height 9
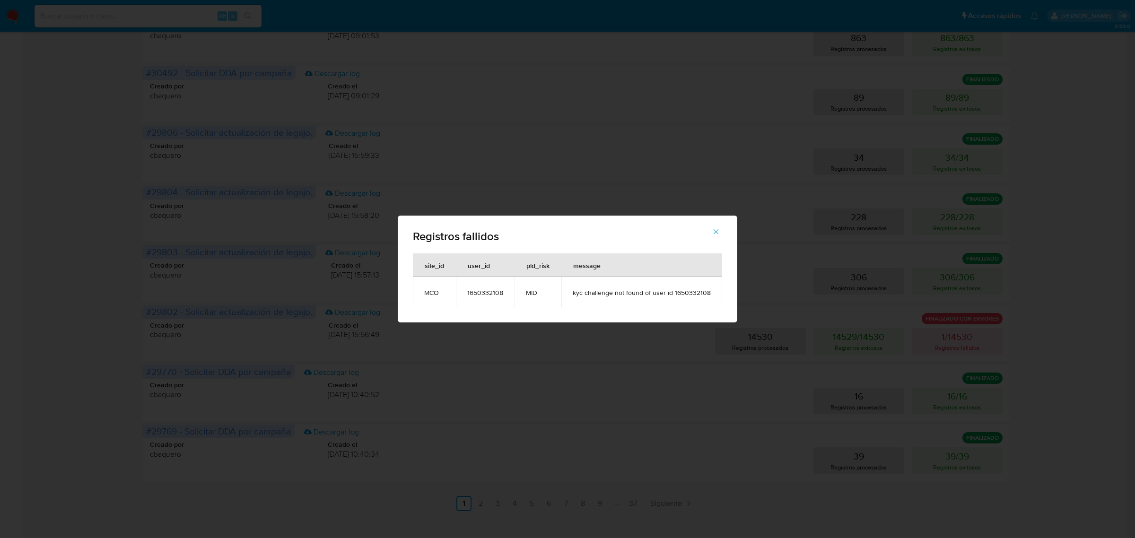
click at [472, 292] on span "1650332108" at bounding box center [485, 292] width 36 height 9
click at [717, 231] on icon "button" at bounding box center [716, 231] width 9 height 9
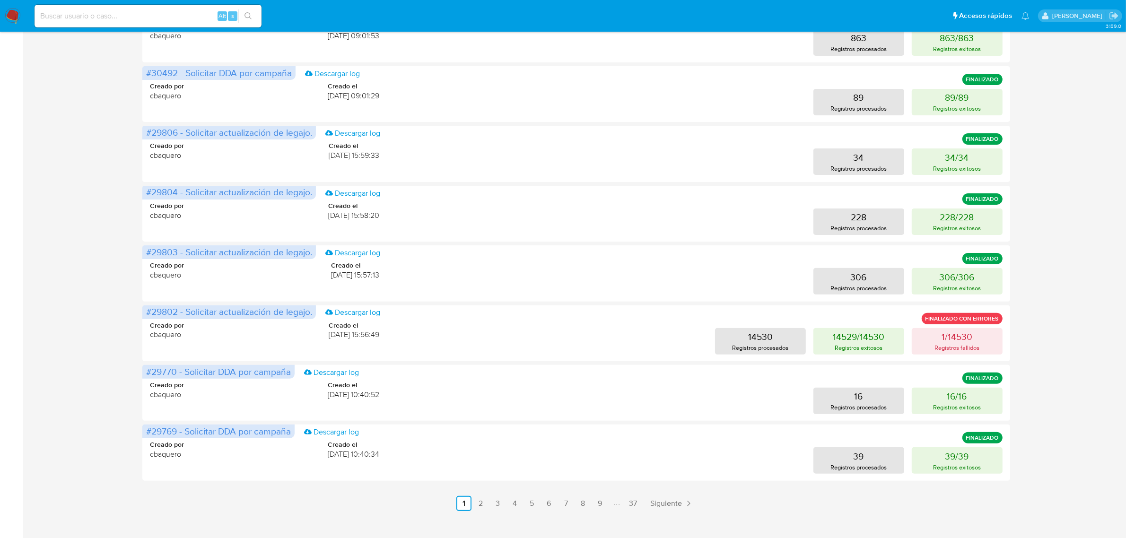
click at [169, 24] on div "Alt s" at bounding box center [148, 16] width 227 height 23
click at [168, 15] on input at bounding box center [148, 16] width 227 height 12
paste input "1650332108"
type input "1650332108"
click at [251, 11] on button "search-icon" at bounding box center [247, 15] width 19 height 13
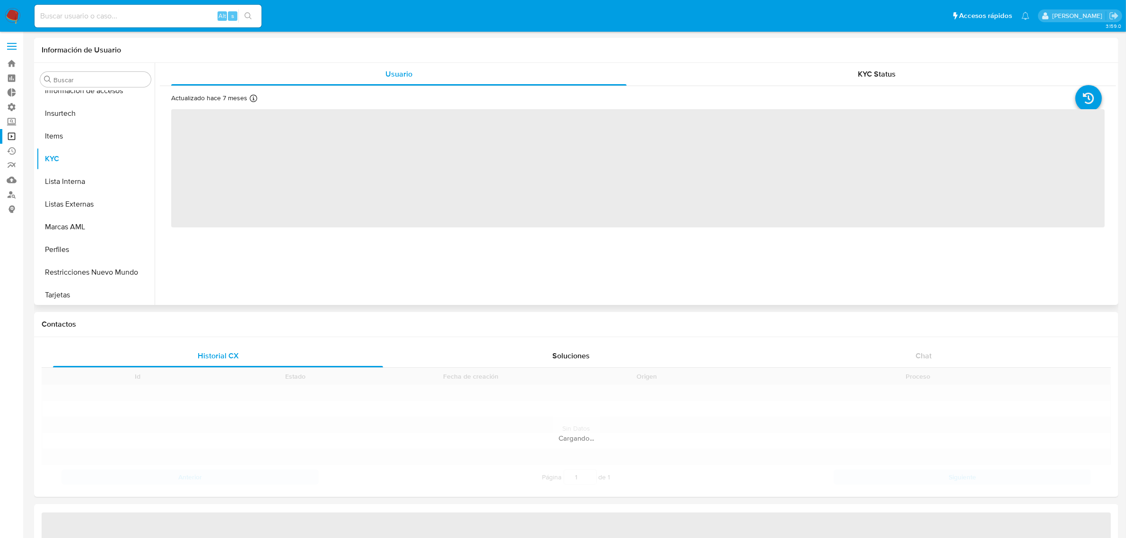
scroll to position [399, 0]
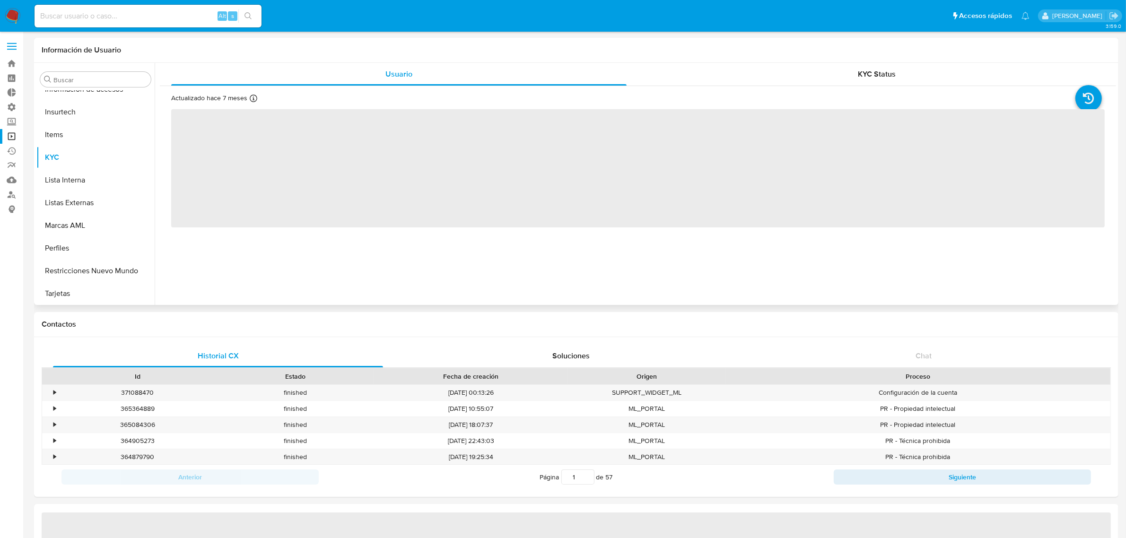
select select "10"
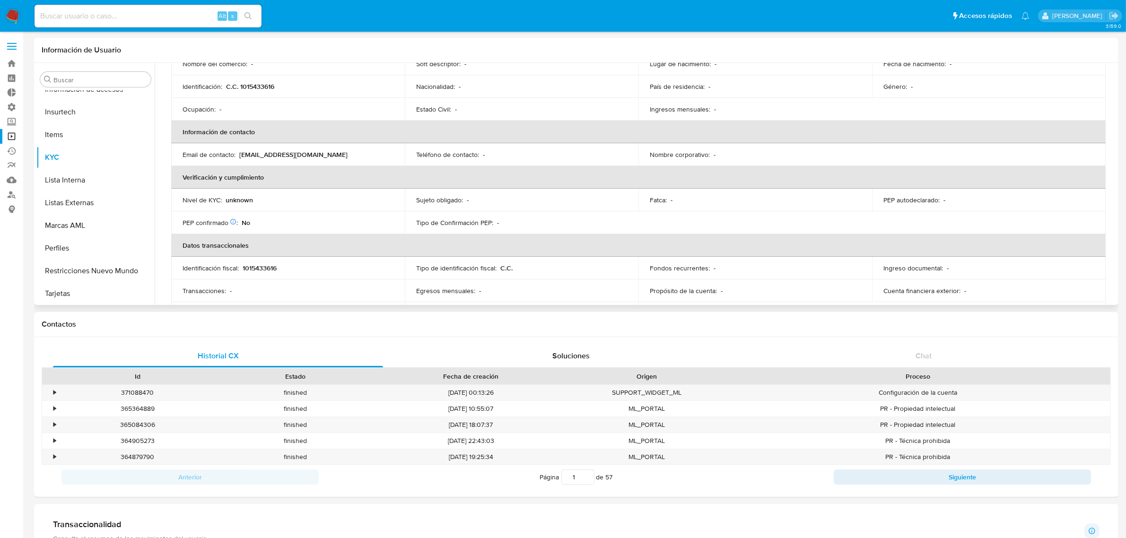
scroll to position [0, 0]
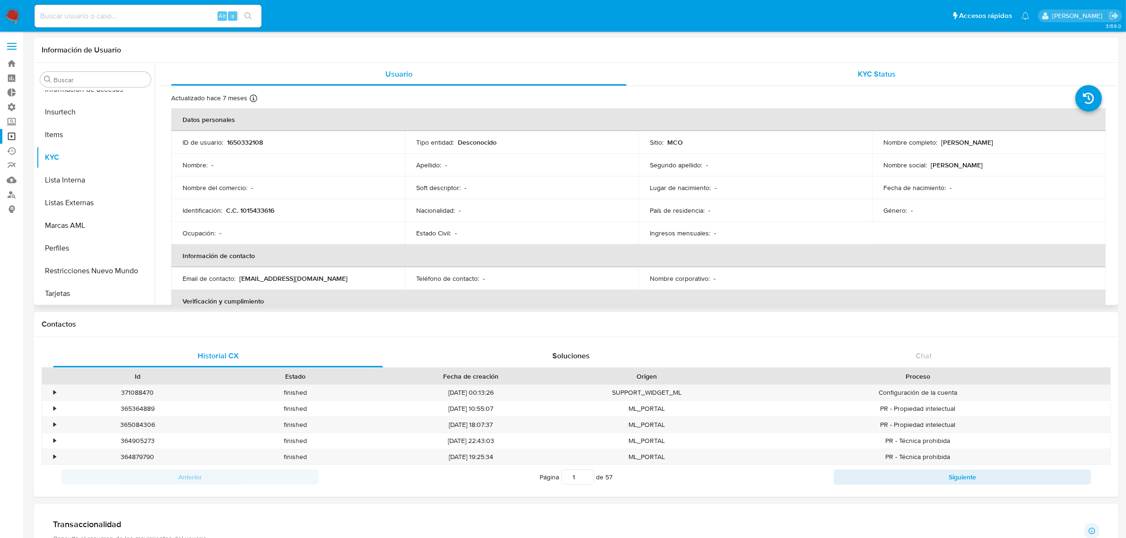
click at [767, 83] on div "KYC Status" at bounding box center [876, 74] width 455 height 23
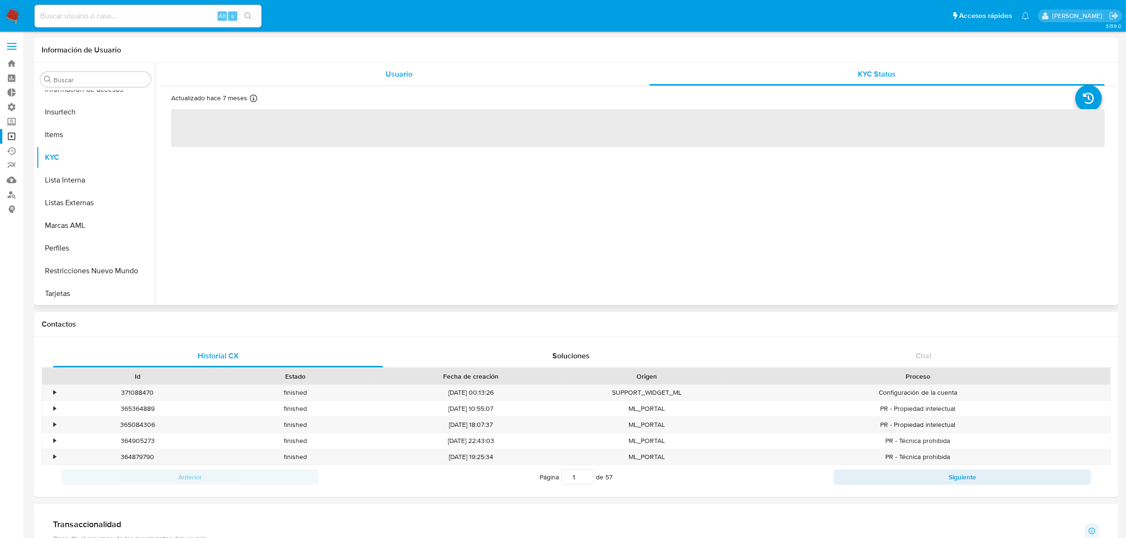
click at [557, 76] on div "Usuario" at bounding box center [398, 74] width 455 height 23
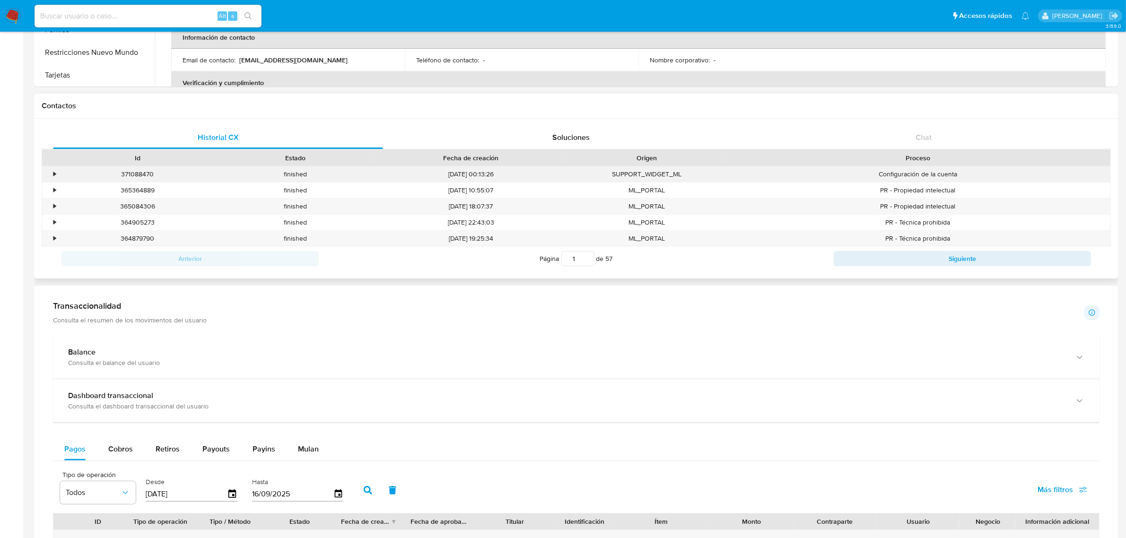
scroll to position [236, 0]
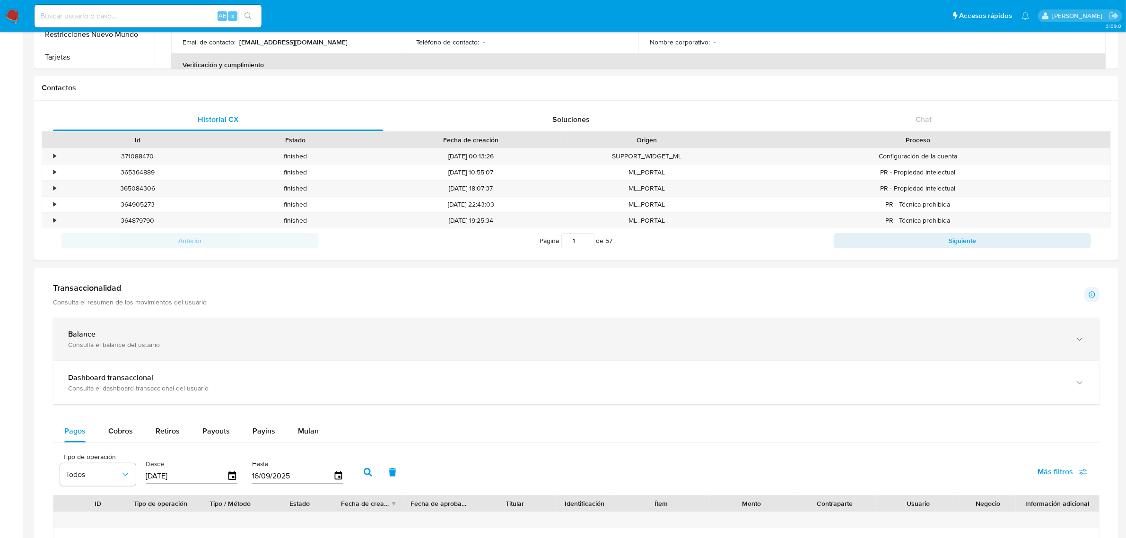
click at [184, 344] on div "Consulta el balance del usuario" at bounding box center [566, 344] width 997 height 9
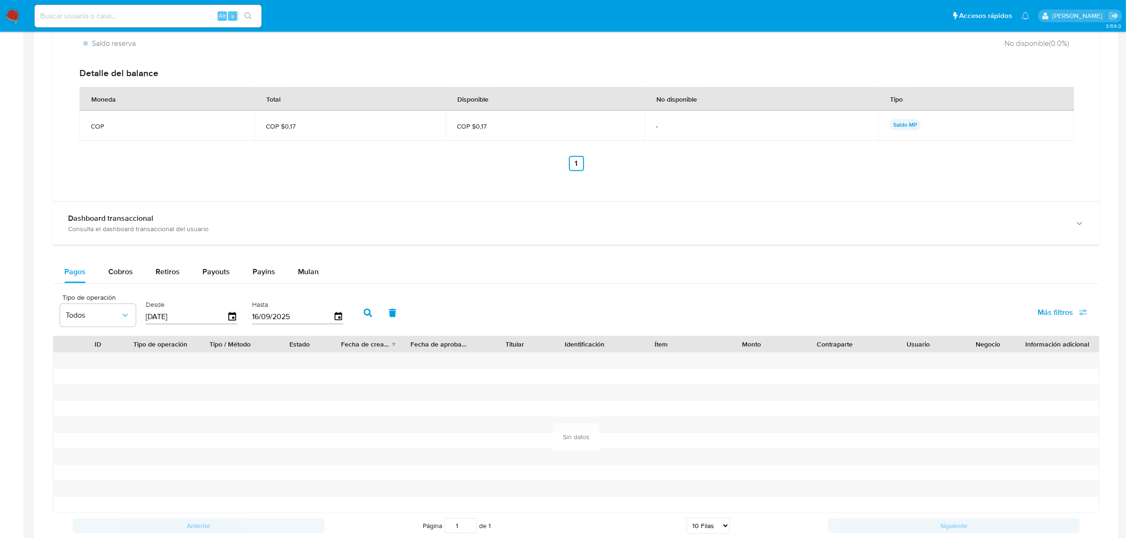
scroll to position [709, 0]
click at [226, 315] on icon "button" at bounding box center [232, 316] width 17 height 17
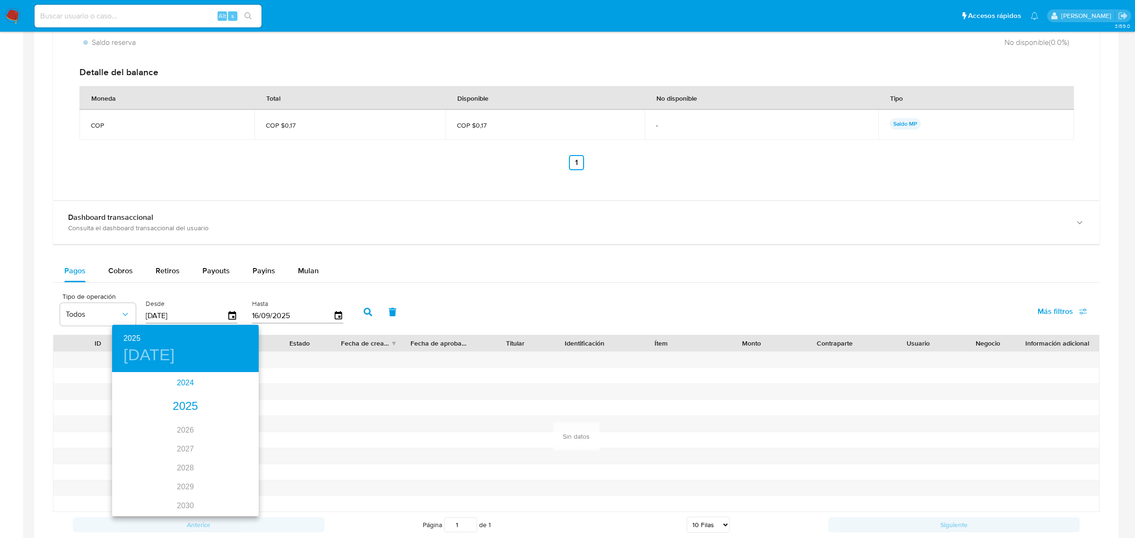
click at [181, 381] on div "2024" at bounding box center [185, 383] width 147 height 19
type input "[DATE]"
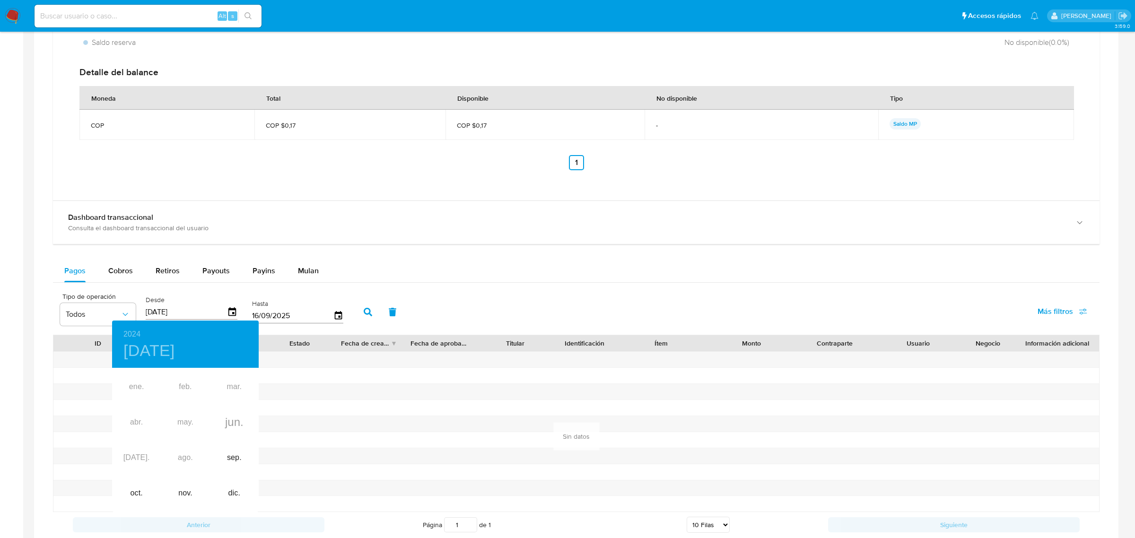
click at [293, 301] on div at bounding box center [567, 269] width 1135 height 538
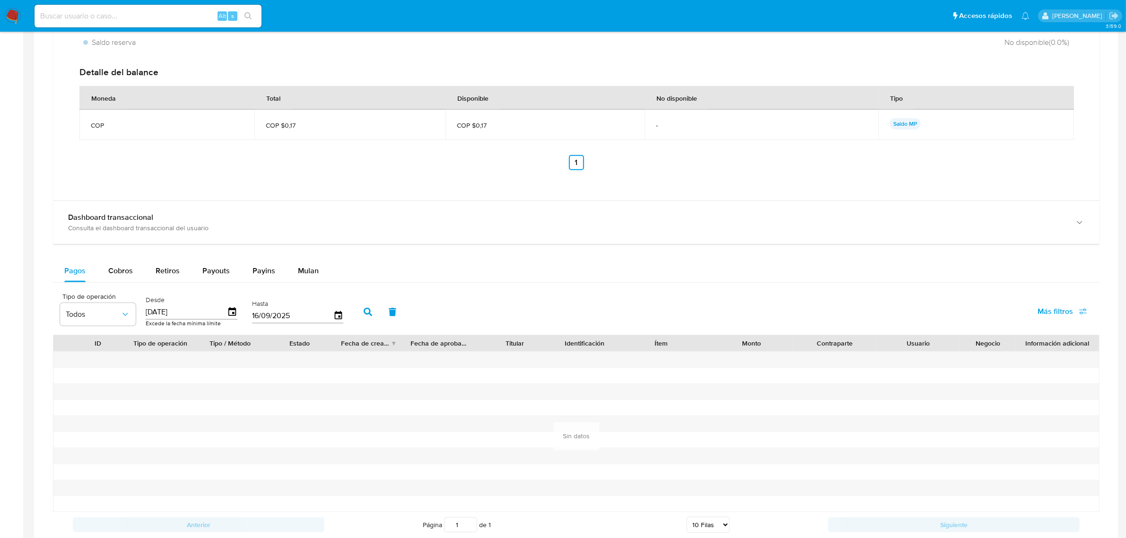
click at [329, 318] on input "16/09/2025" at bounding box center [292, 315] width 81 height 15
click at [364, 313] on icon "button" at bounding box center [368, 312] width 9 height 9
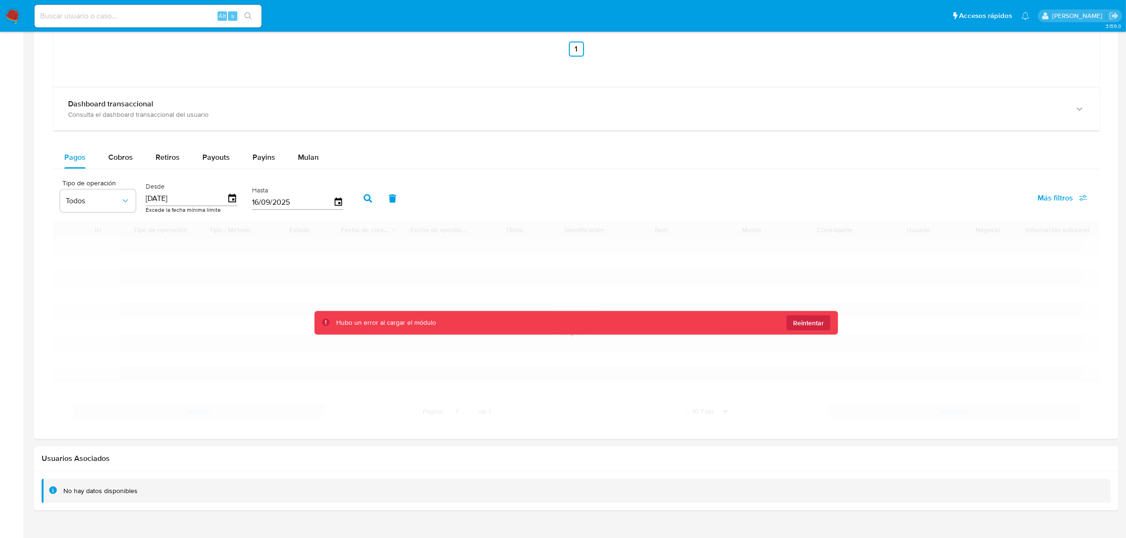
scroll to position [827, 0]
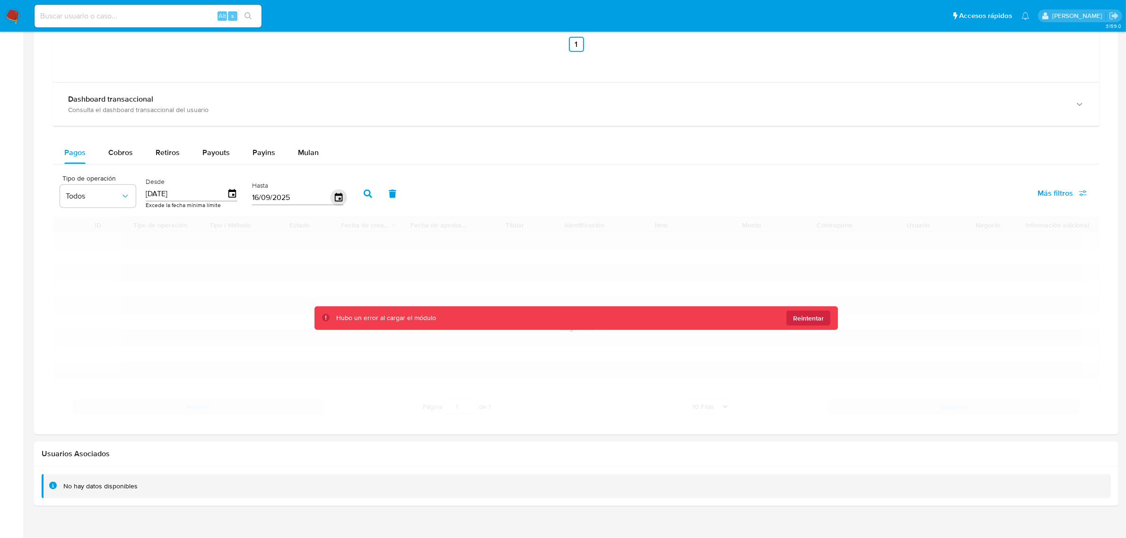
click at [339, 199] on icon "button" at bounding box center [338, 198] width 17 height 17
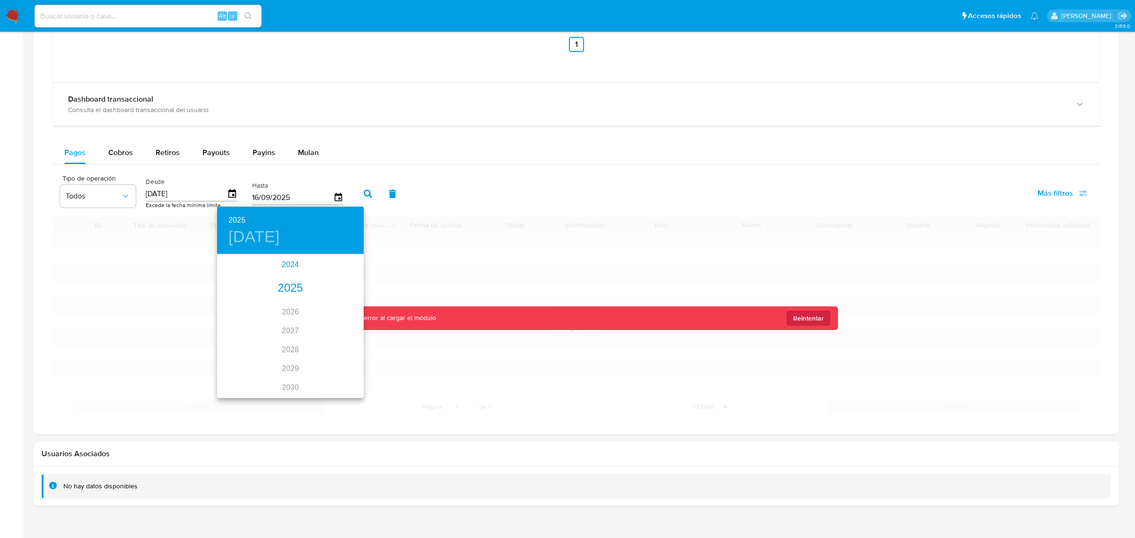
click at [277, 267] on div "2024" at bounding box center [290, 264] width 147 height 19
click at [285, 338] on div "ene. feb. mar. abr. may. jun. [DATE]. ago. sep. oct. nov. dic." at bounding box center [290, 326] width 147 height 142
click at [288, 384] on div "nov." at bounding box center [290, 379] width 49 height 35
type input "[DATE]"
click at [366, 183] on div at bounding box center [567, 269] width 1135 height 538
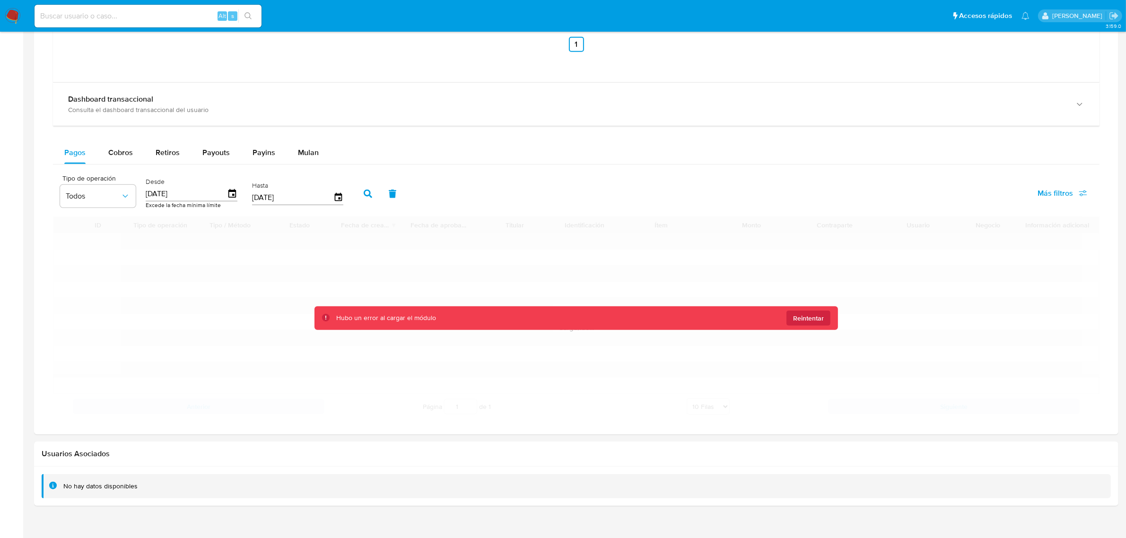
click at [365, 196] on icon "button" at bounding box center [368, 194] width 9 height 9
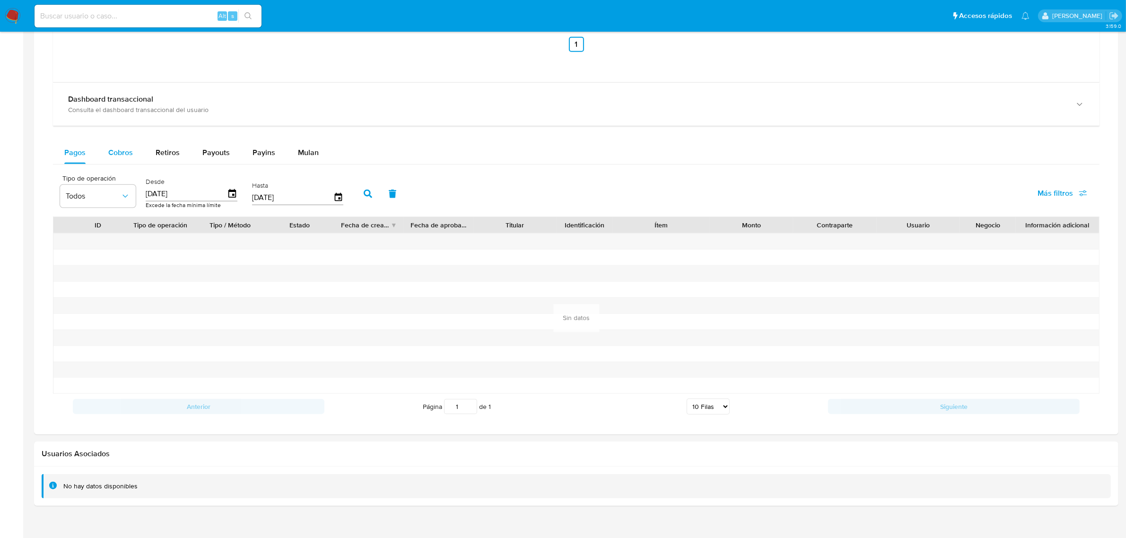
click at [129, 150] on span "Cobros" at bounding box center [120, 152] width 25 height 11
select select "10"
click at [152, 149] on button "Retiros" at bounding box center [167, 152] width 47 height 23
select select "10"
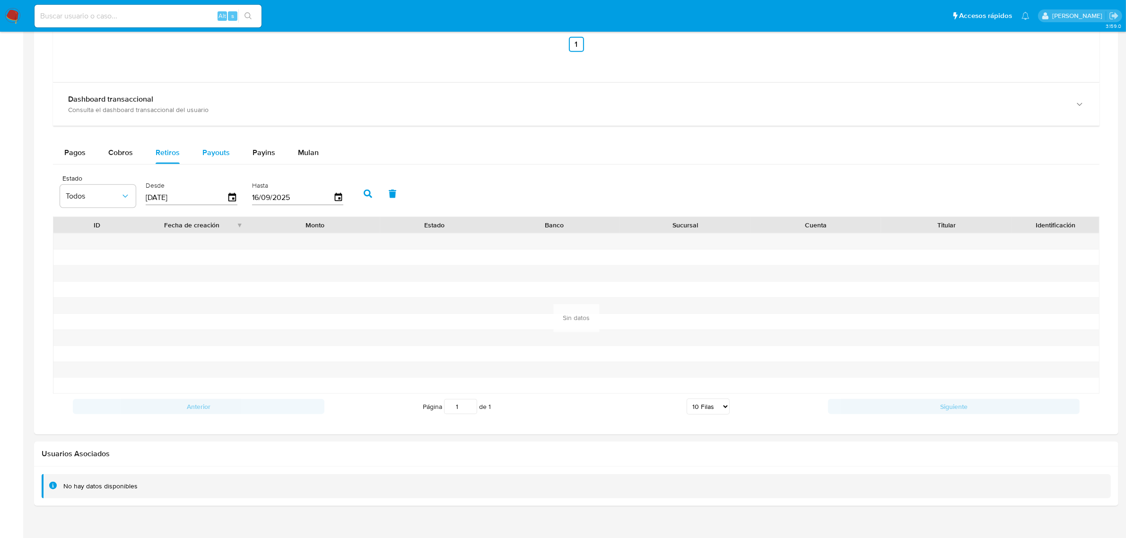
click at [225, 147] on div "Payouts" at bounding box center [215, 152] width 27 height 23
select select "10"
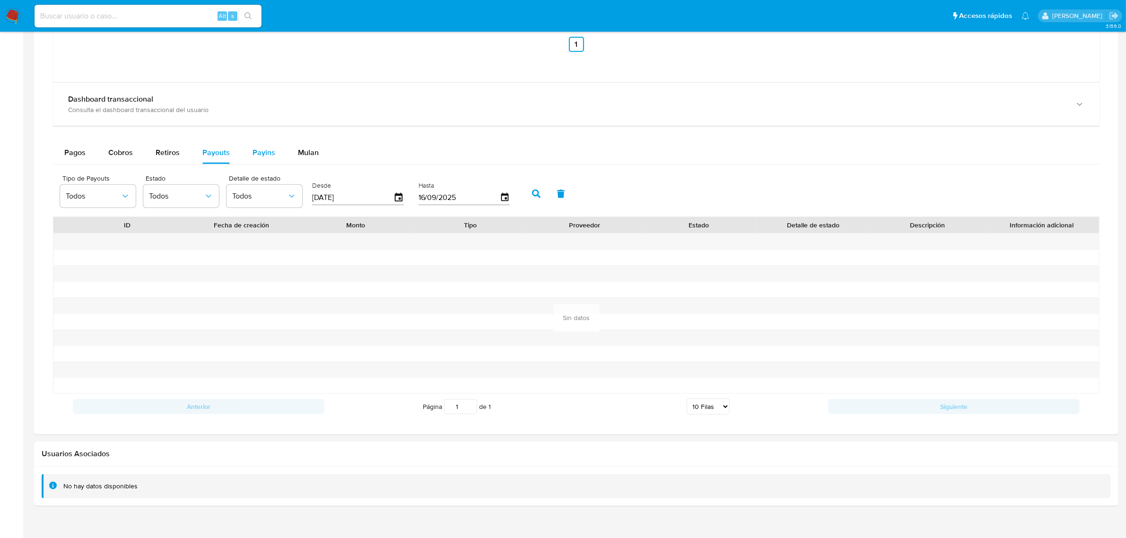
click at [252, 152] on span "Payins" at bounding box center [263, 152] width 23 height 11
select select "10"
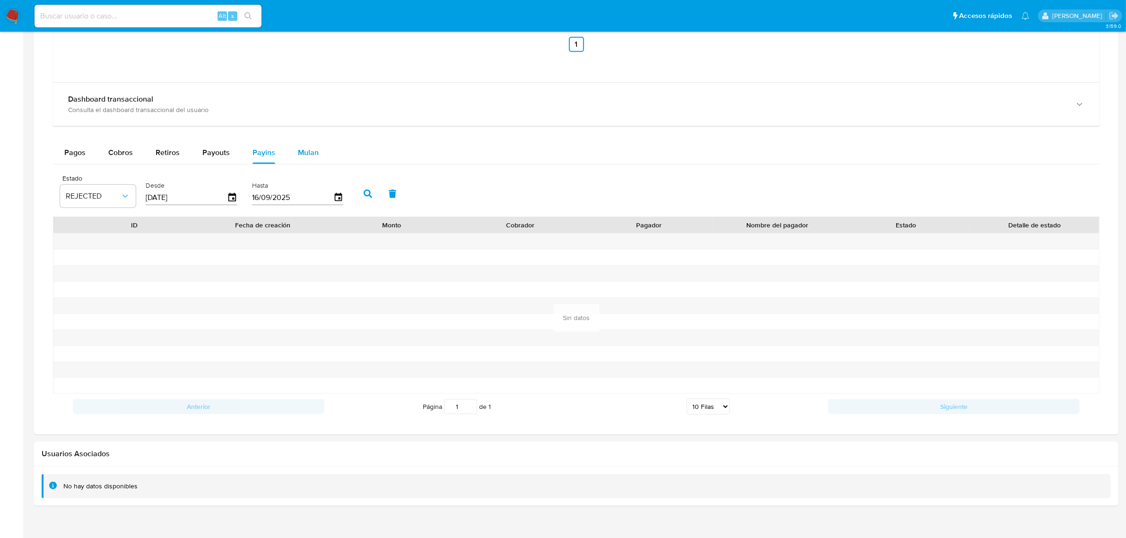
click at [303, 154] on span "Mulan" at bounding box center [308, 152] width 21 height 11
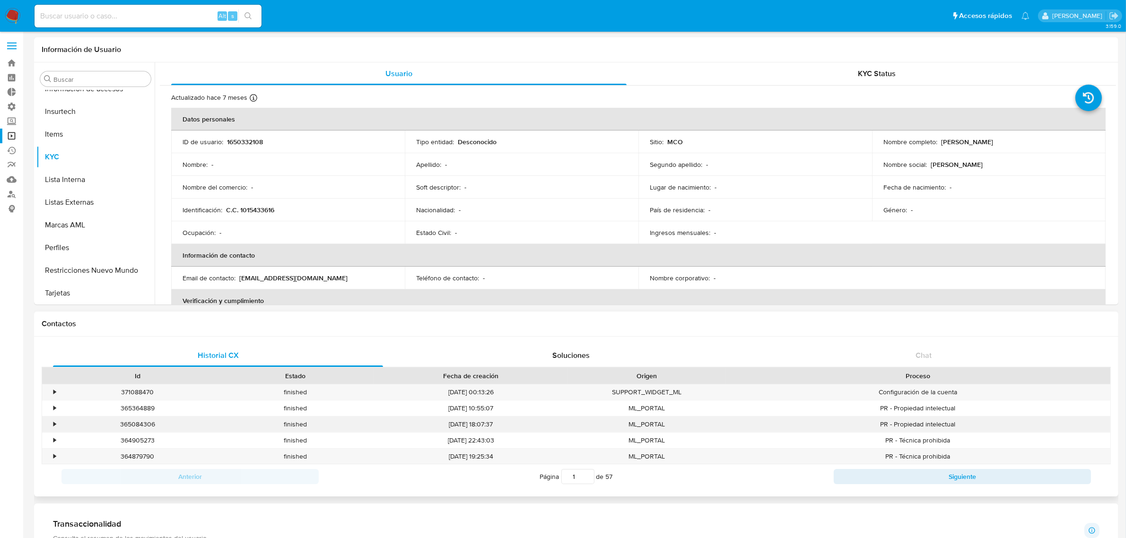
scroll to position [0, 0]
